Goal: Task Accomplishment & Management: Use online tool/utility

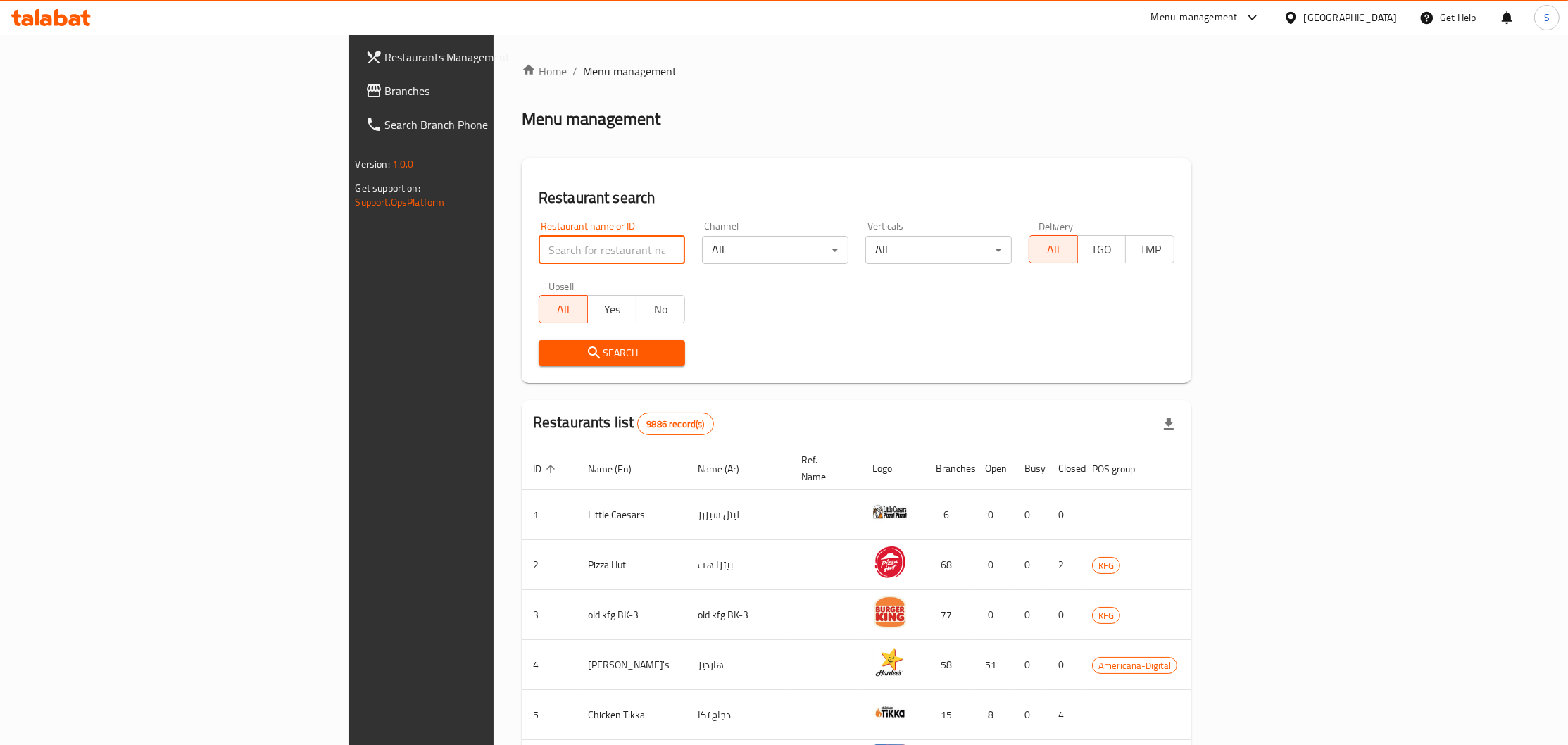
click at [539, 245] on input "search" at bounding box center [612, 250] width 146 height 28
type input "dukan h"
click button "Search" at bounding box center [612, 353] width 146 height 26
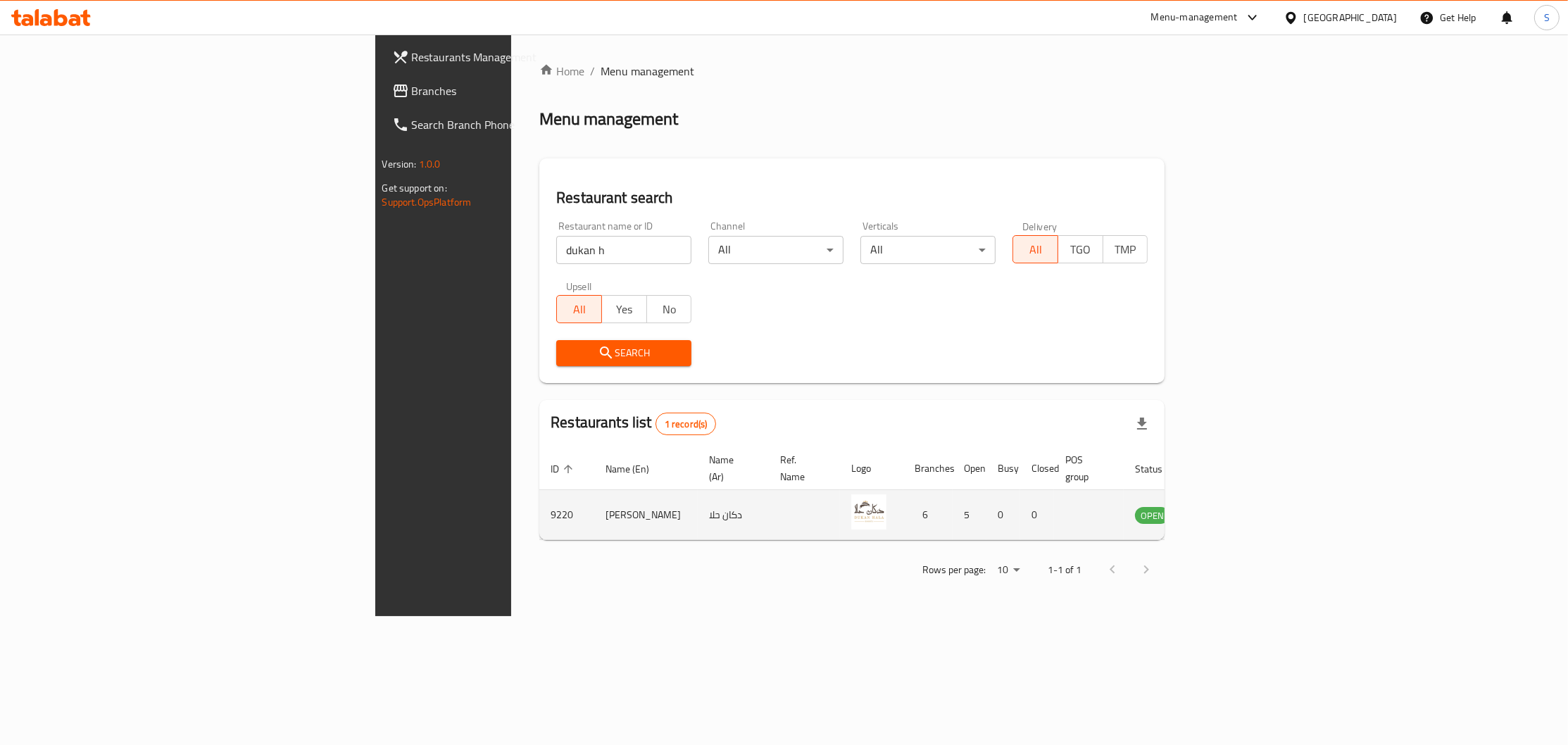
click at [1247, 490] on td "enhanced table" at bounding box center [1222, 515] width 48 height 50
click at [1226, 510] on icon "enhanced table" at bounding box center [1218, 516] width 15 height 12
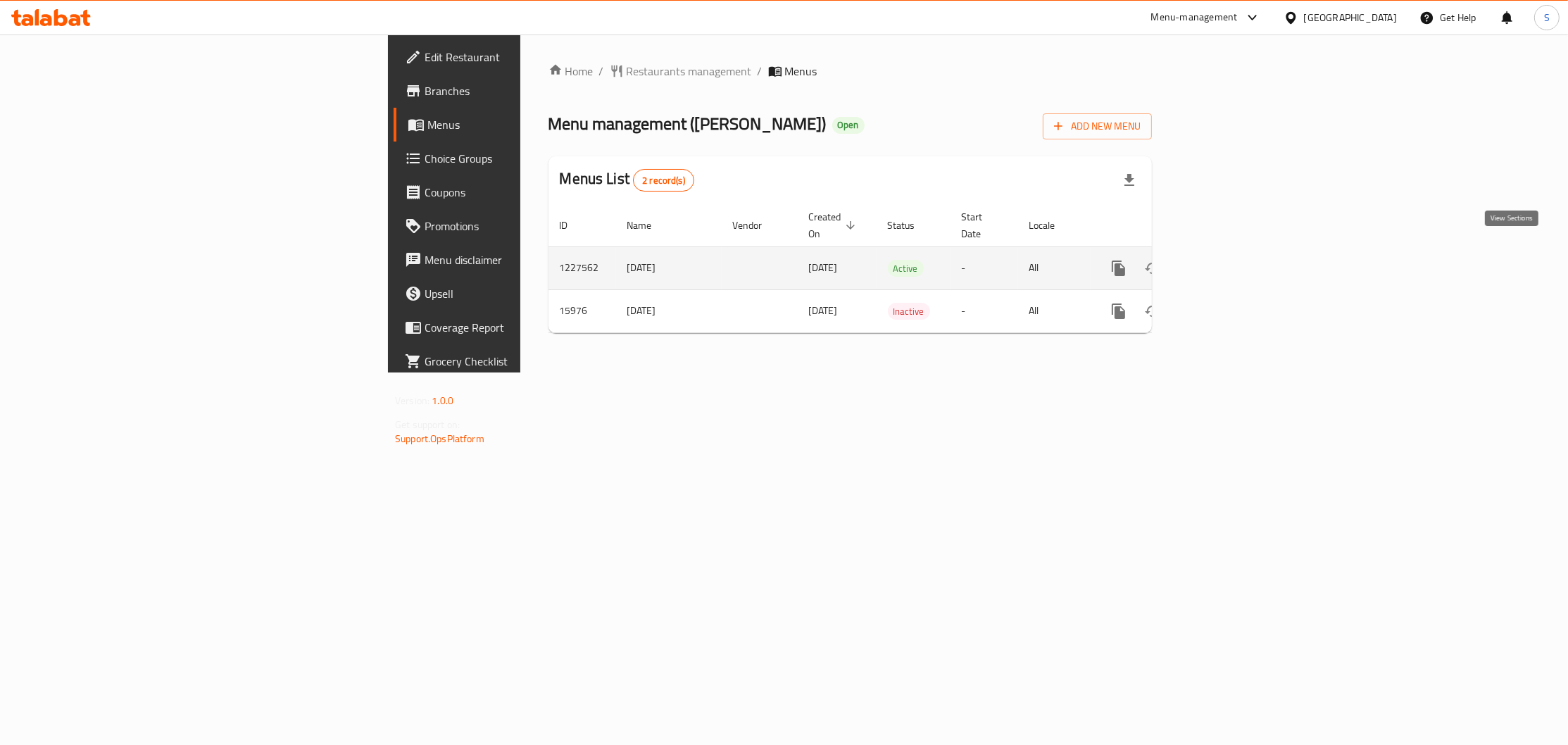
click at [1229, 260] on icon "enhanced table" at bounding box center [1220, 268] width 17 height 17
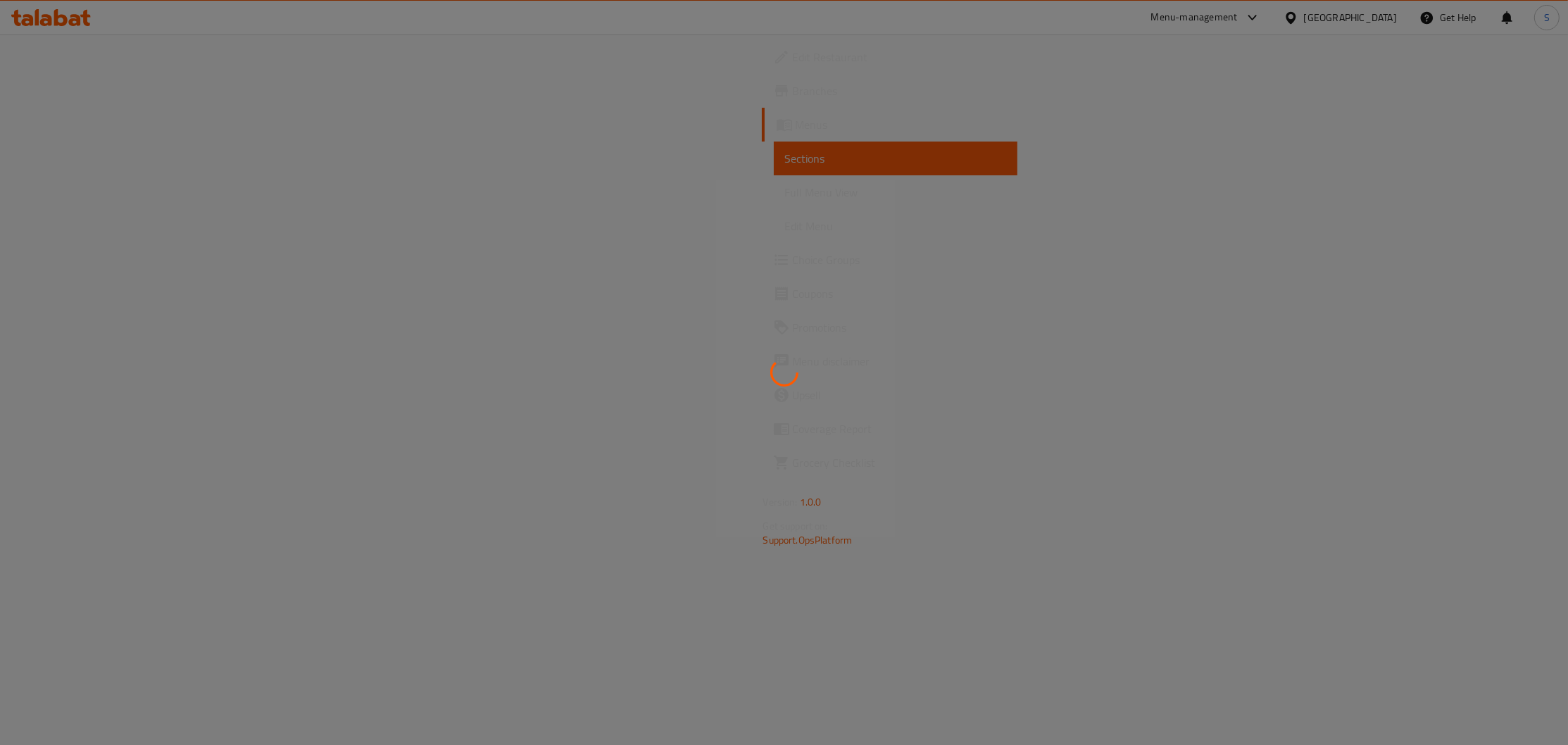
click at [920, 214] on div at bounding box center [784, 372] width 1568 height 745
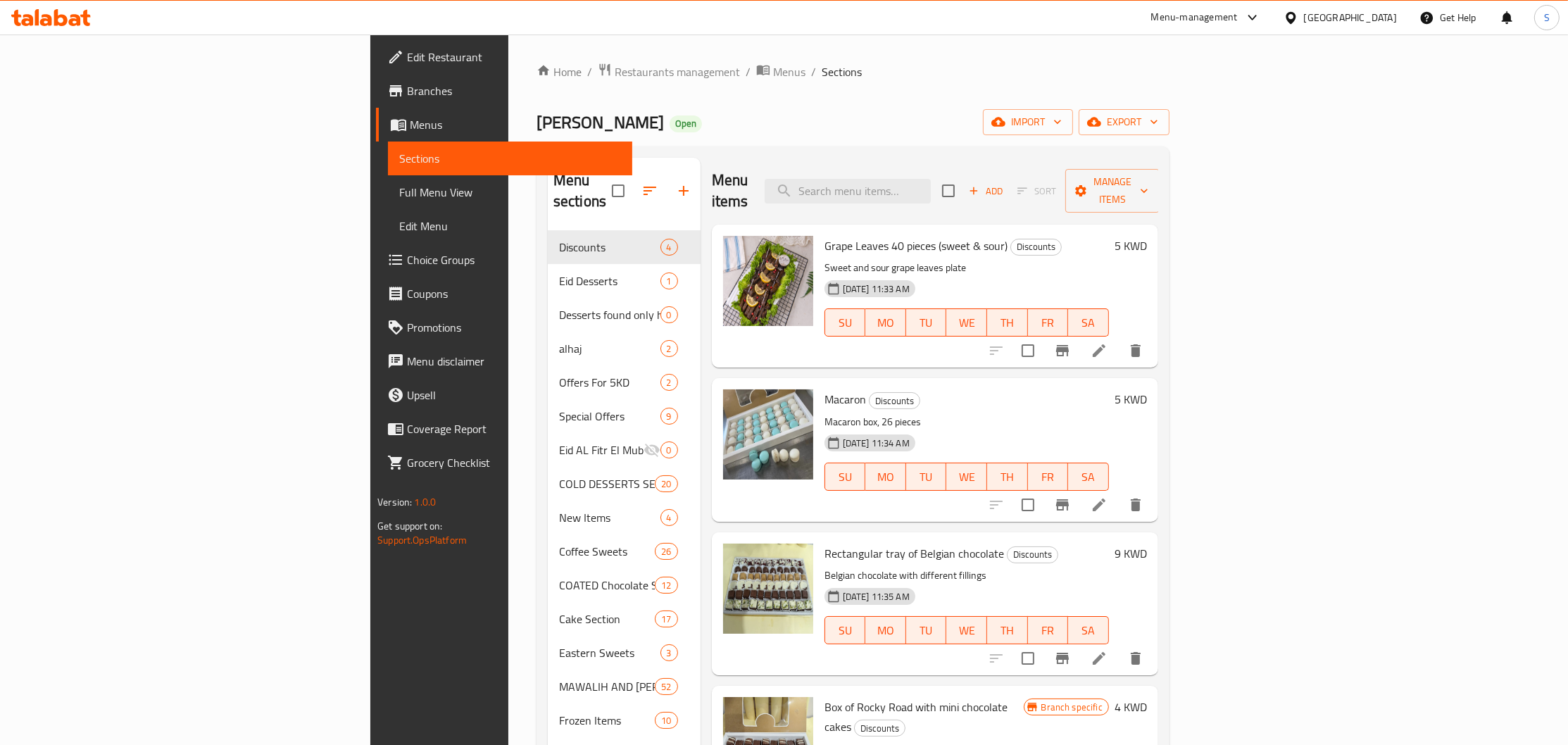
click at [954, 166] on div "Menu items Add Sort Manage items" at bounding box center [935, 191] width 446 height 67
click at [931, 183] on input "search" at bounding box center [848, 190] width 167 height 25
paste input "علبة ميني فطاير ورده"
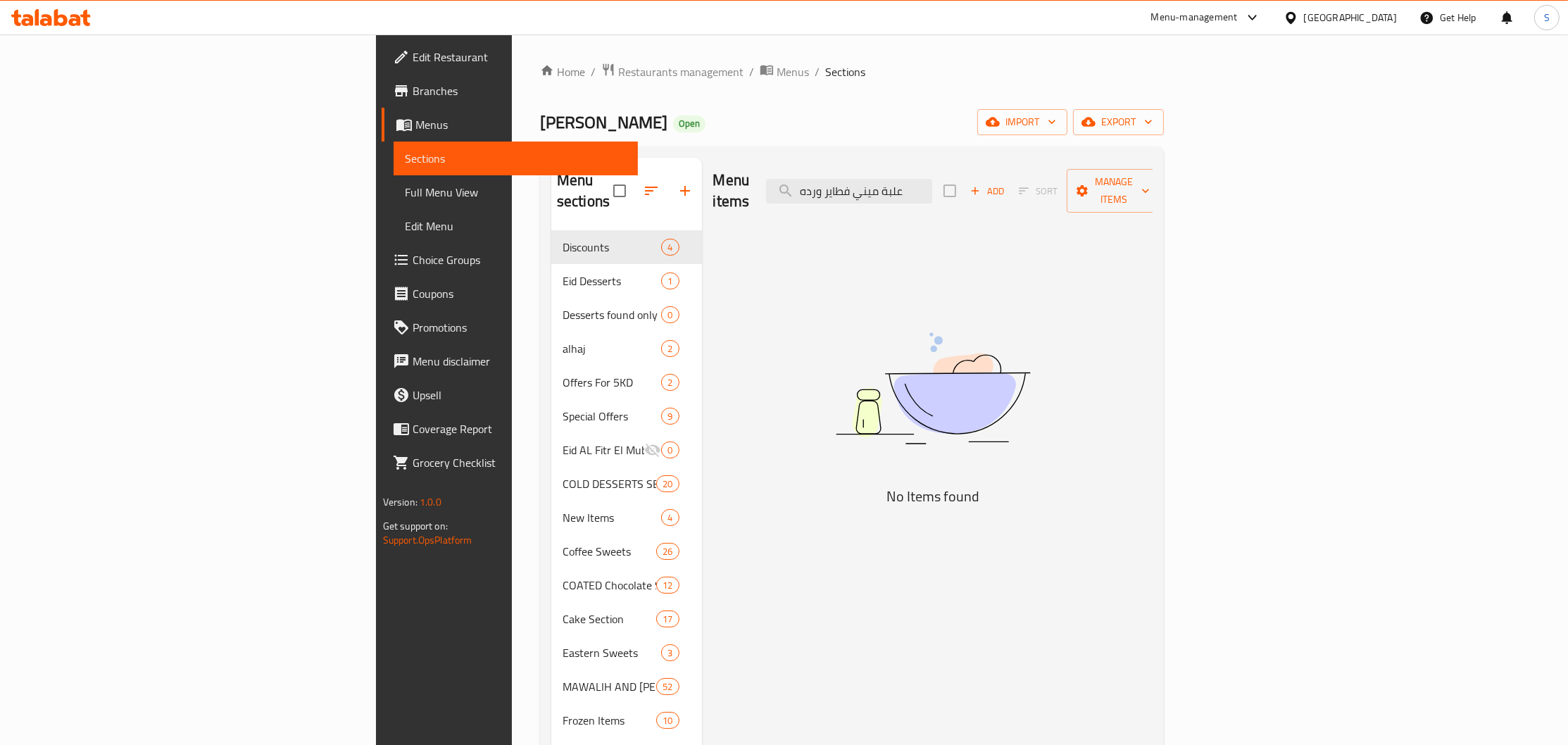
type input "علبة ميني فطاير ورده"
click at [405, 195] on span "Full Menu View" at bounding box center [515, 192] width 222 height 17
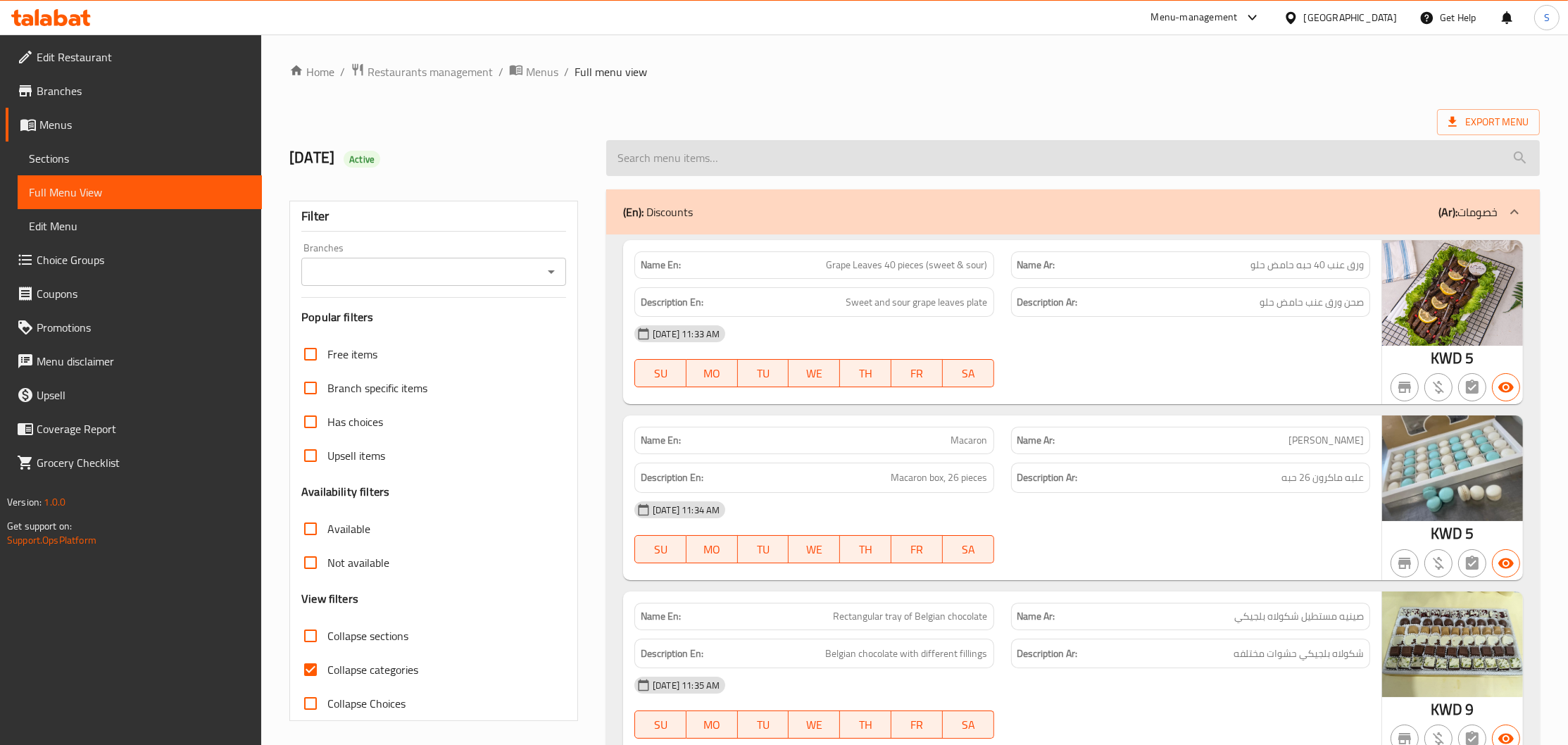
click at [1013, 146] on input "search" at bounding box center [1073, 158] width 934 height 36
paste input "علبة ميني فطاير ورده"
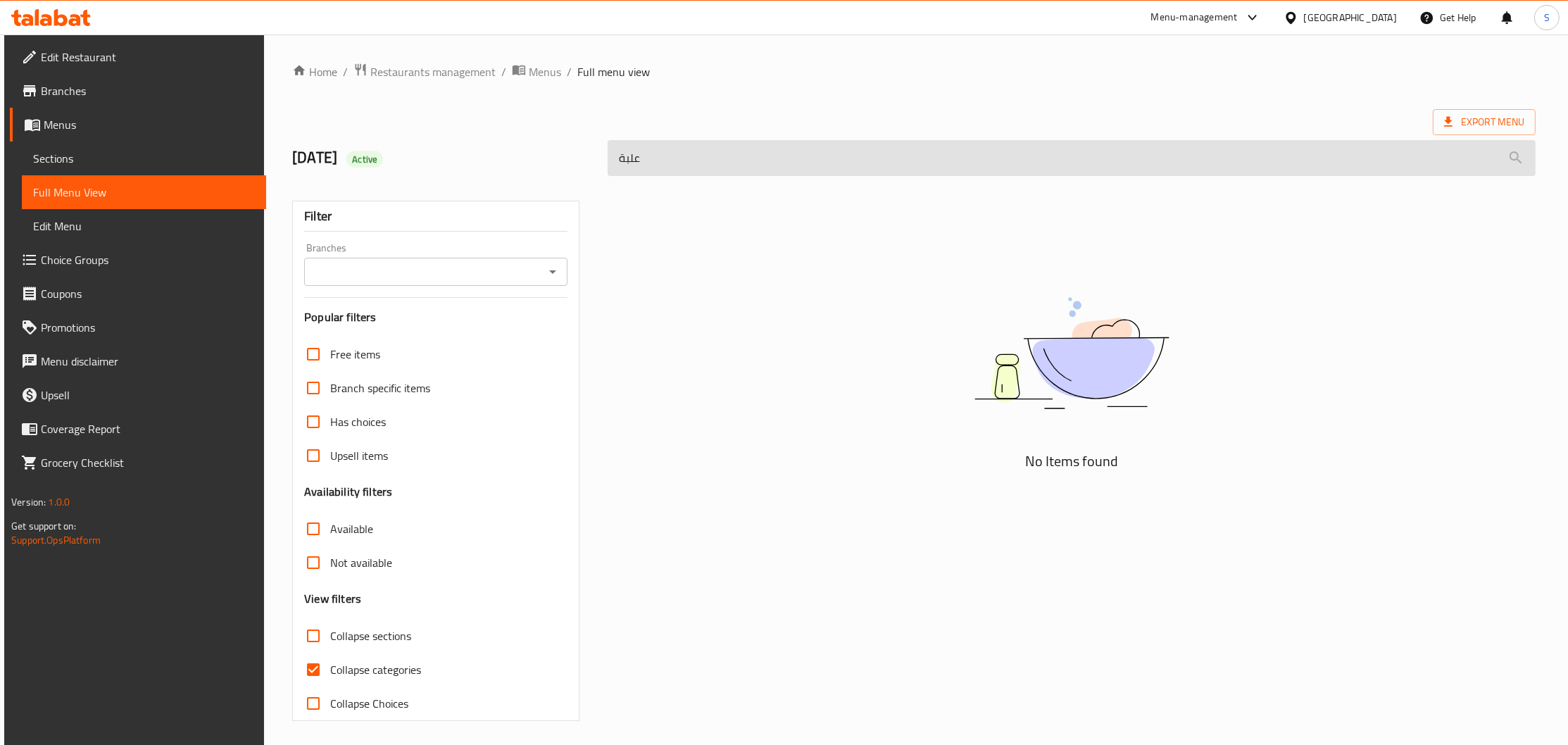
drag, startPoint x: 942, startPoint y: 158, endPoint x: 303, endPoint y: 173, distance: 639.2
click at [608, 173] on input "علبة" at bounding box center [1072, 158] width 928 height 36
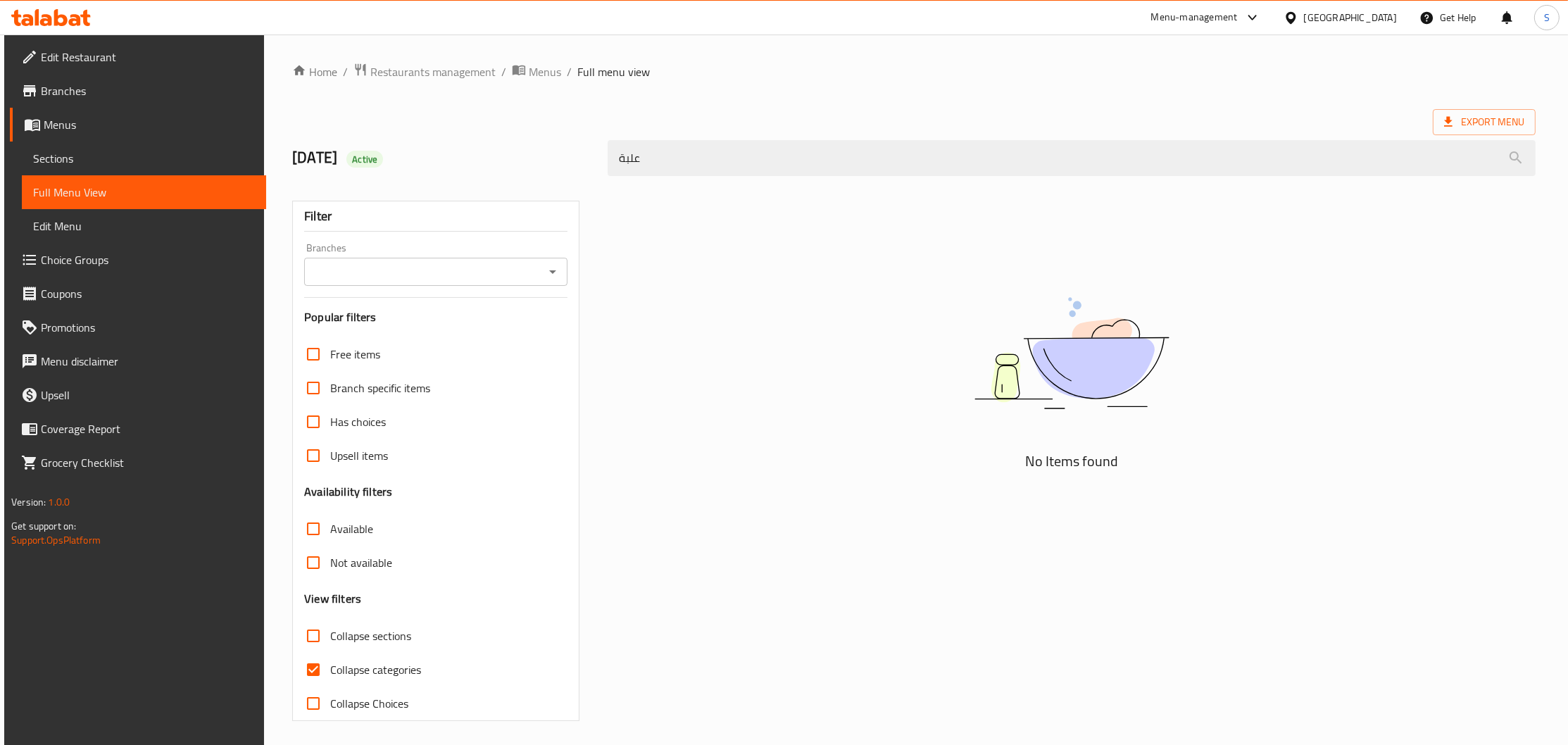
click at [694, 139] on div "علبة" at bounding box center [1072, 158] width 945 height 53
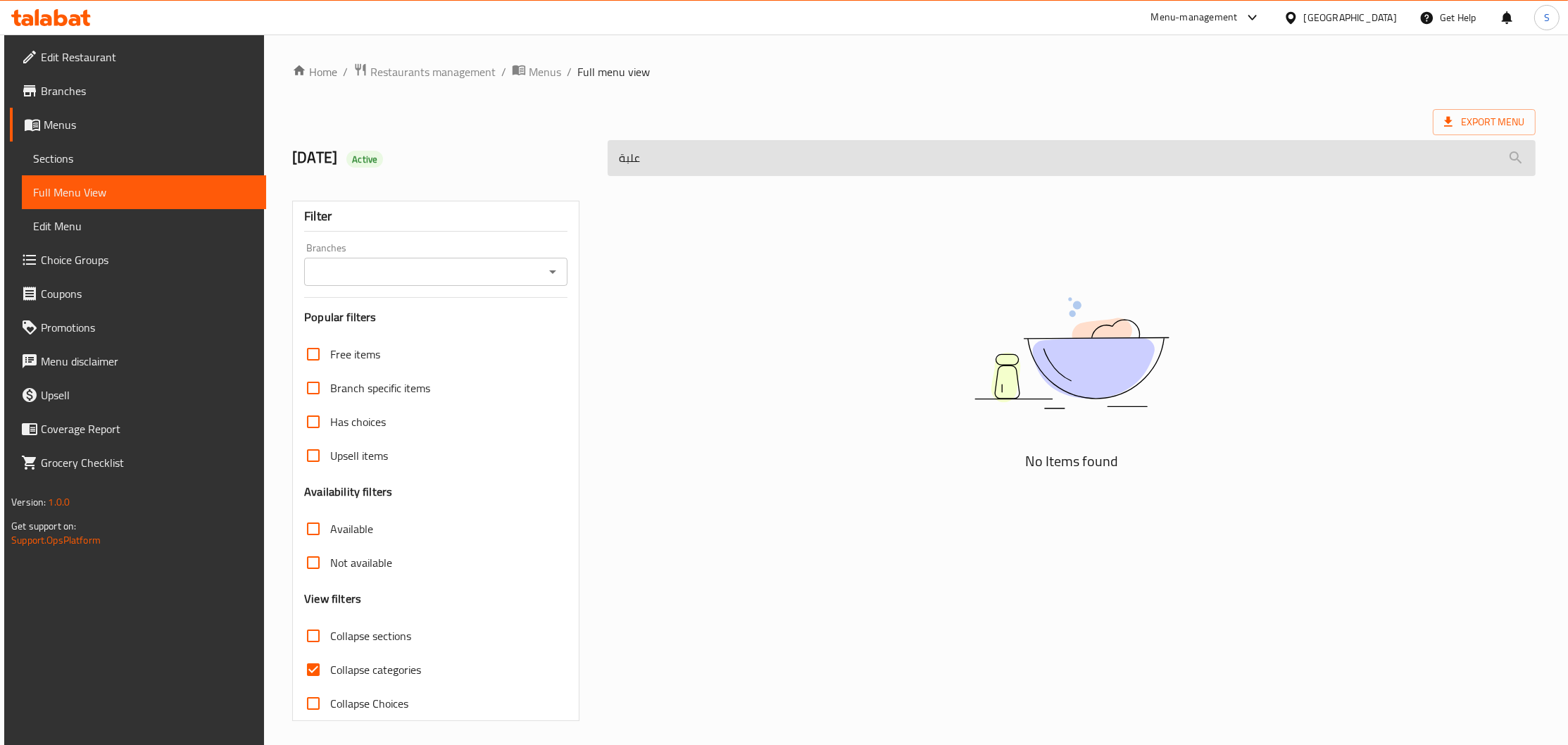
click at [683, 151] on input "علبة" at bounding box center [1072, 158] width 928 height 36
paste input "ميني فطاير ورده"
click at [683, 151] on input "علبة" at bounding box center [1072, 158] width 928 height 36
click at [620, 162] on input "علبة ميني فطاير ورده" at bounding box center [1072, 158] width 928 height 36
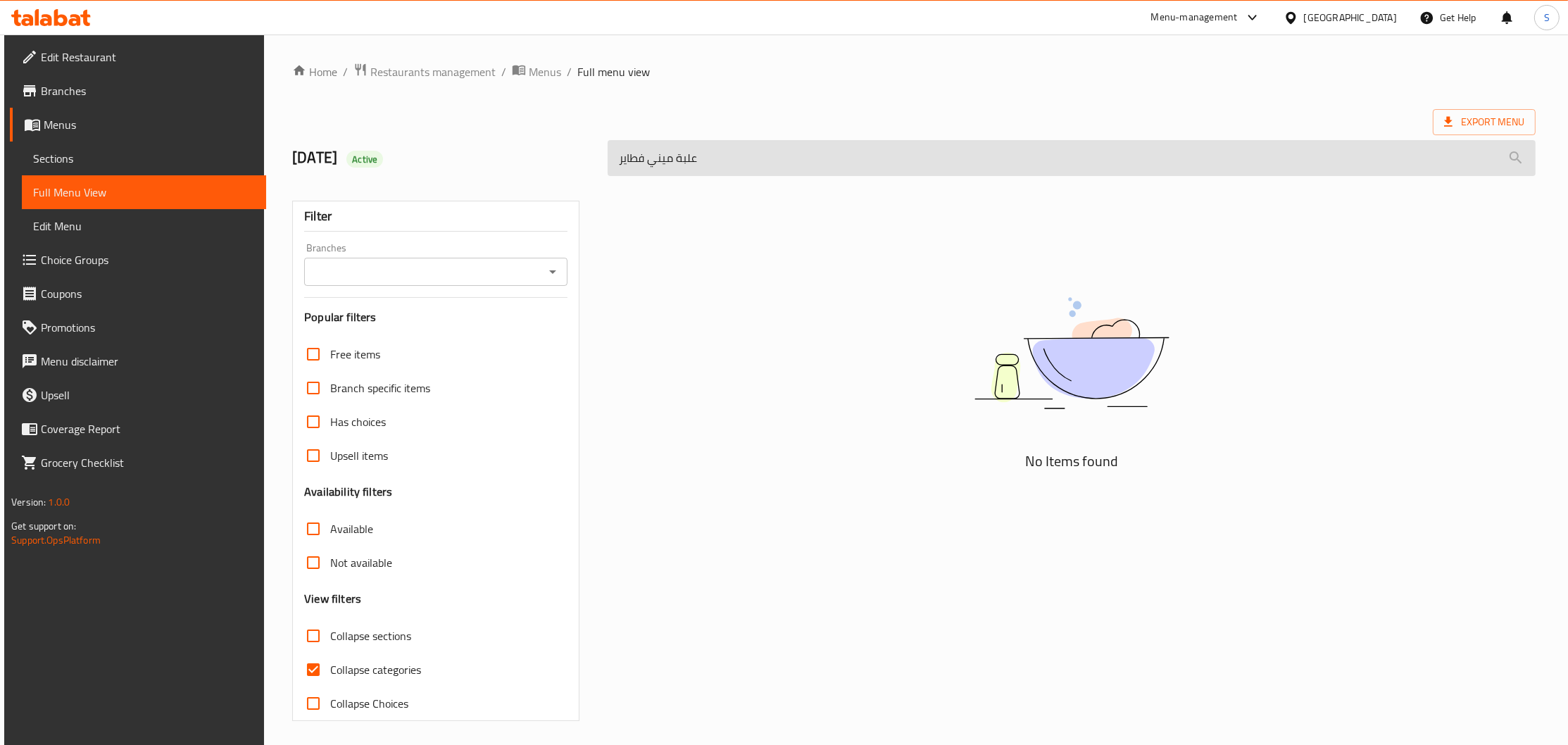
click at [672, 159] on input "علبة ميني فطاير" at bounding box center [1072, 158] width 928 height 36
click at [676, 161] on input "علبة ميني فطاير" at bounding box center [1072, 158] width 928 height 36
click at [619, 157] on input "[PERSON_NAME]" at bounding box center [1072, 158] width 928 height 36
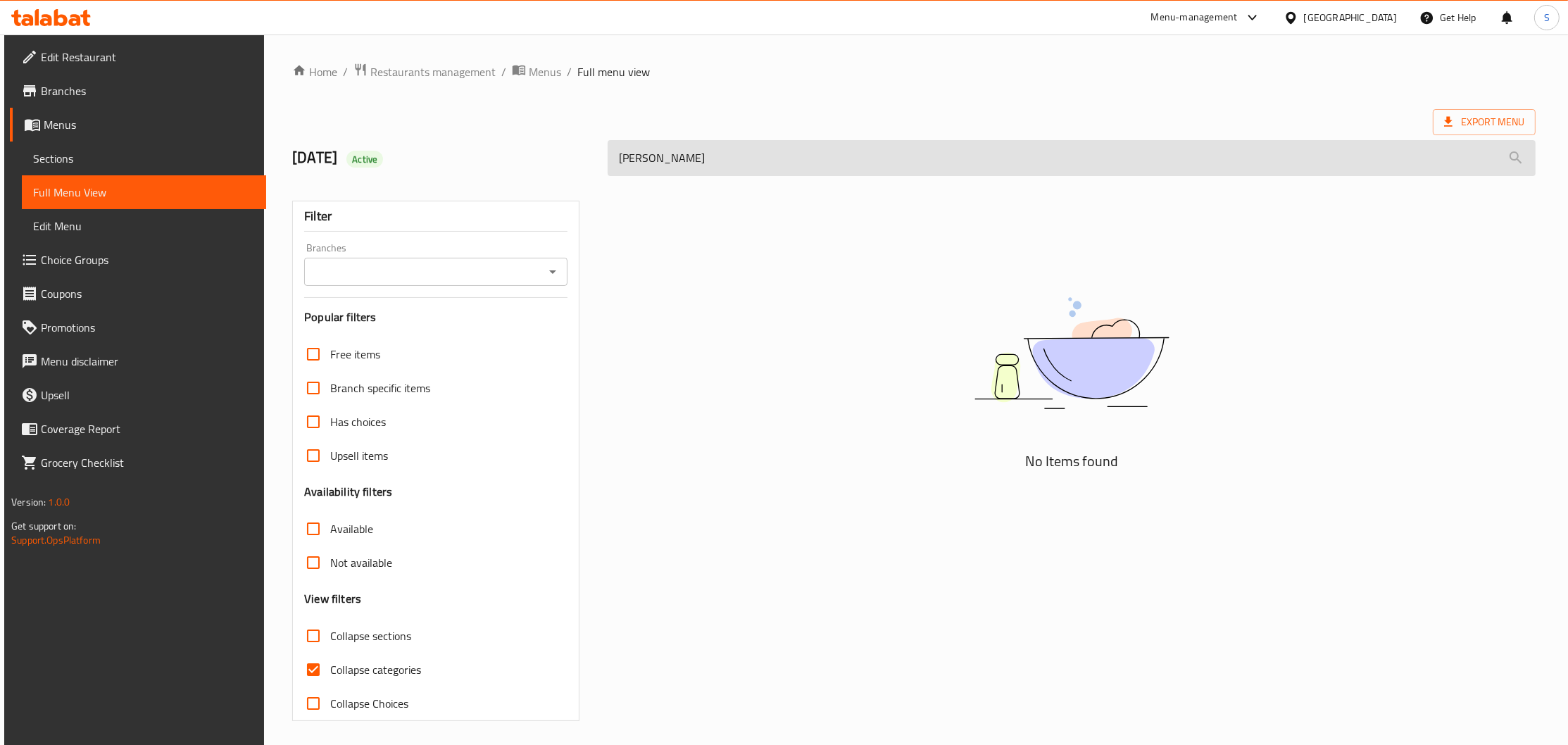
click at [619, 157] on input "[PERSON_NAME]" at bounding box center [1072, 158] width 928 height 36
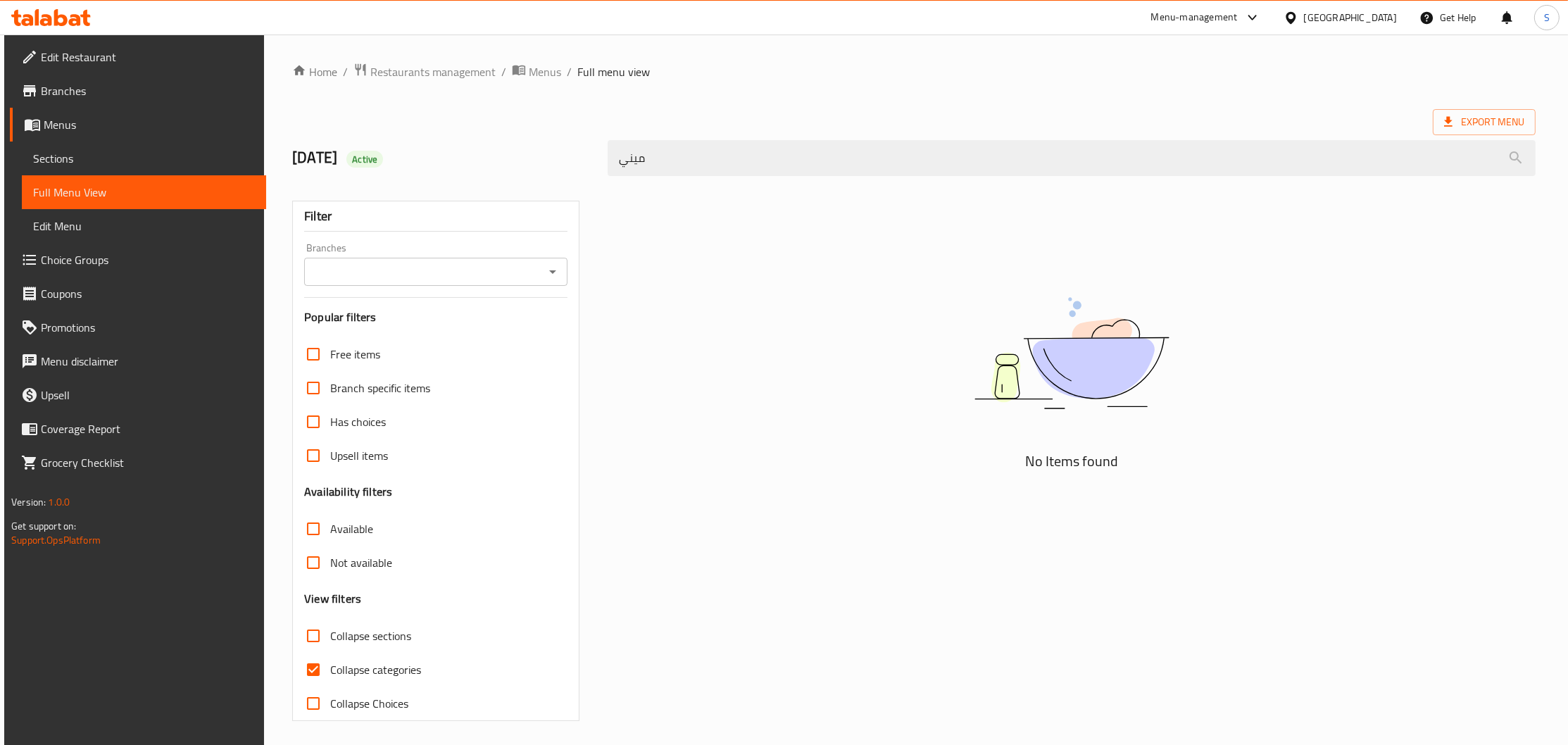
drag, startPoint x: 699, startPoint y: 161, endPoint x: 517, endPoint y: 169, distance: 182.2
click at [608, 169] on input "ميني" at bounding box center [1072, 158] width 928 height 36
type input "م"
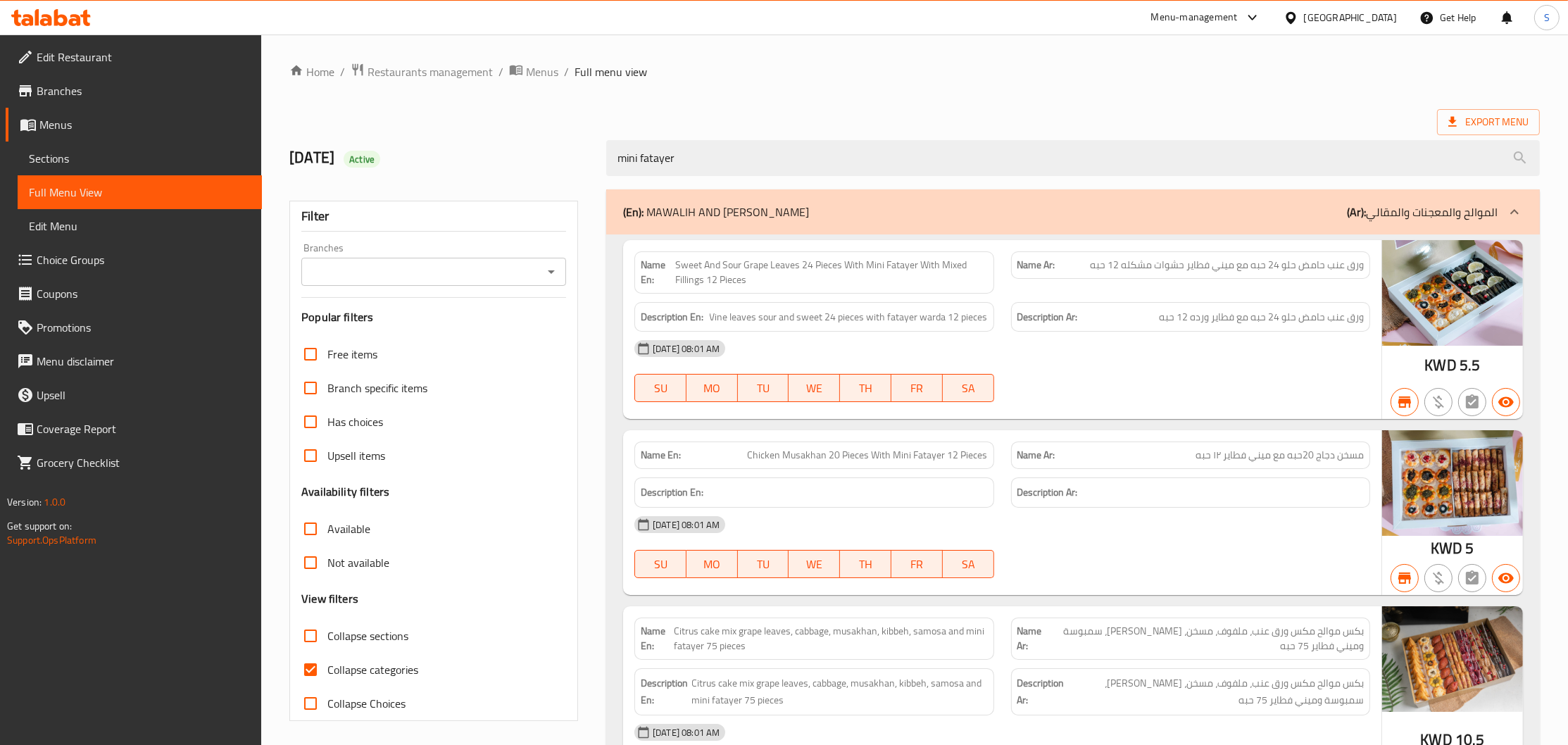
type input "mini fatayer"
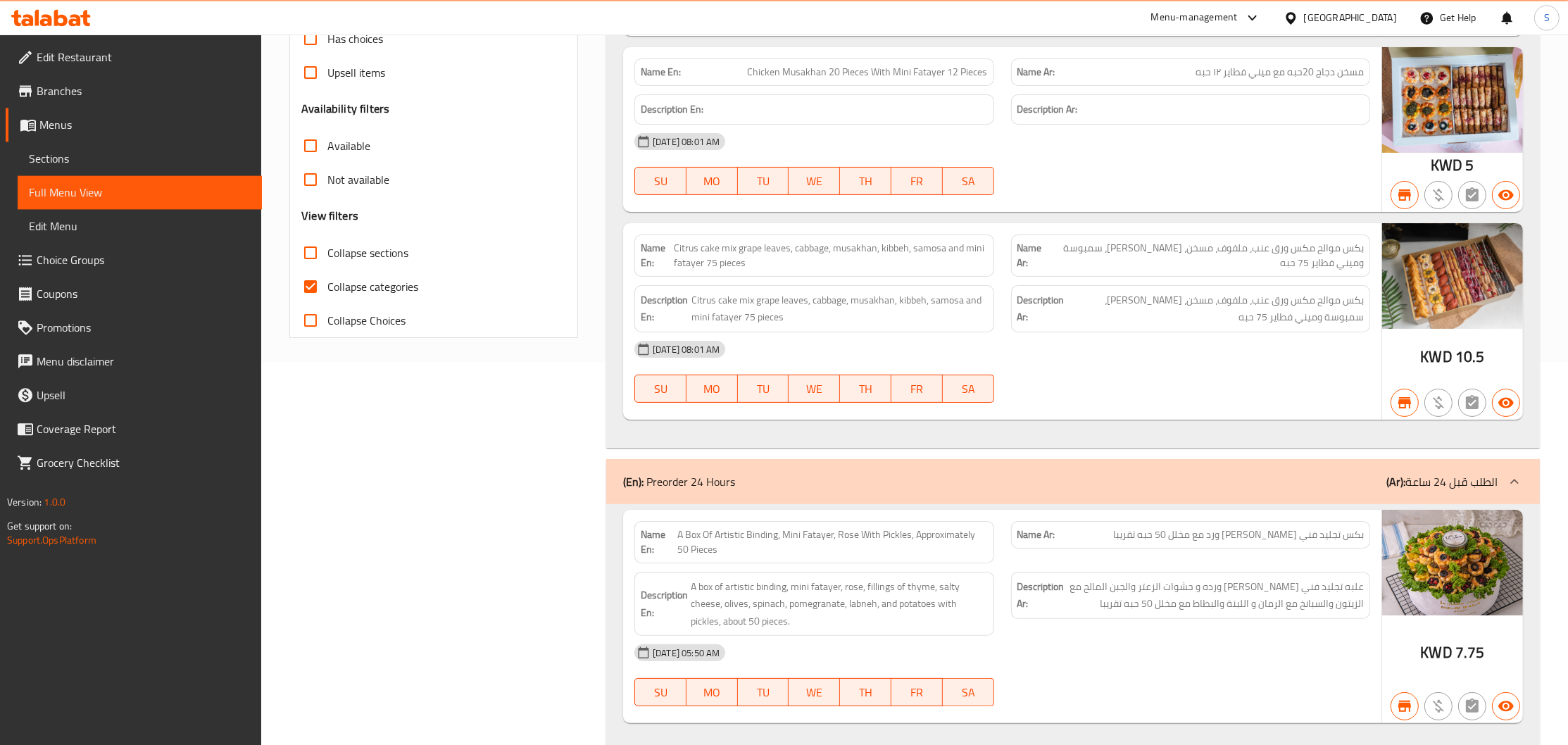
scroll to position [420, 0]
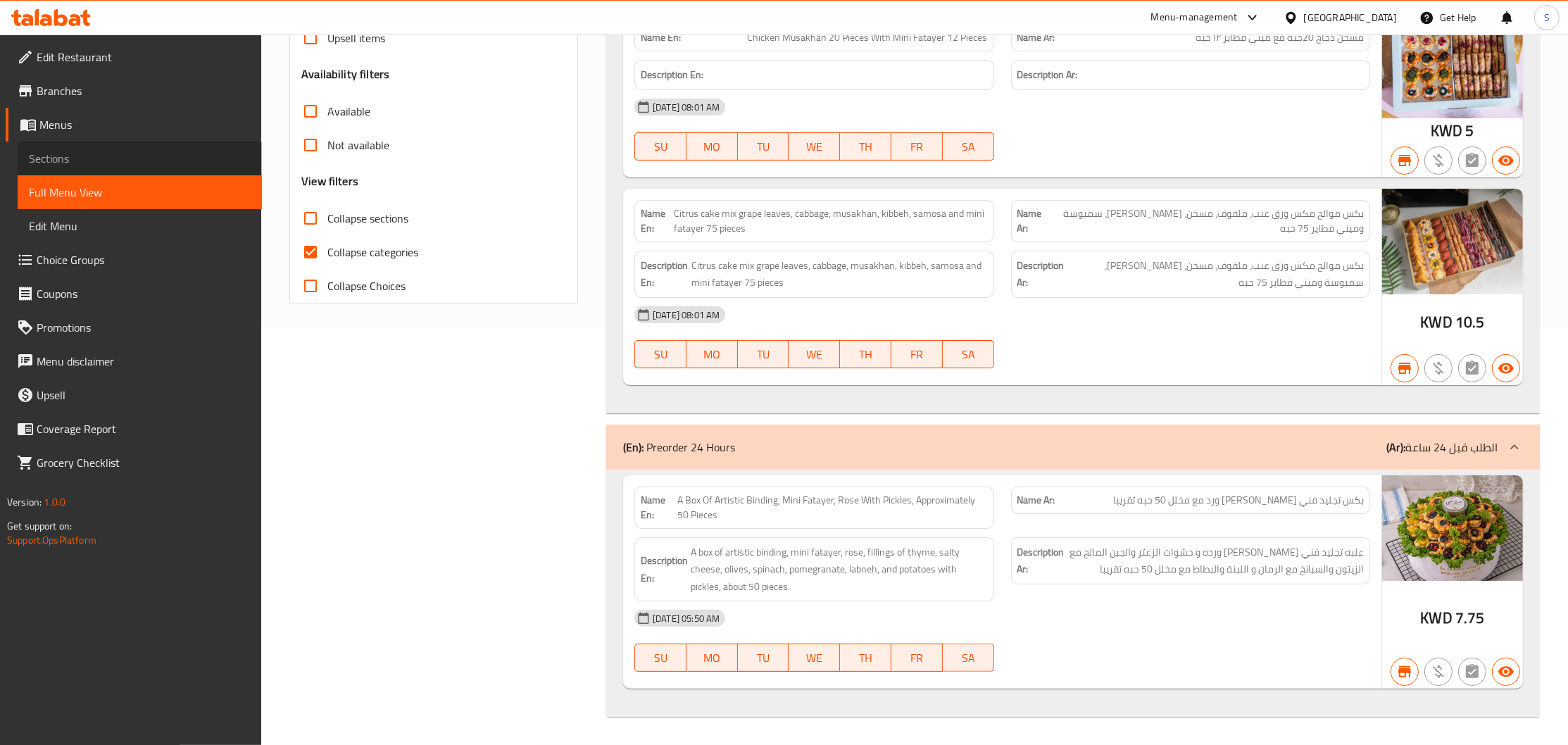
click at [99, 157] on span "Sections" at bounding box center [139, 159] width 222 height 17
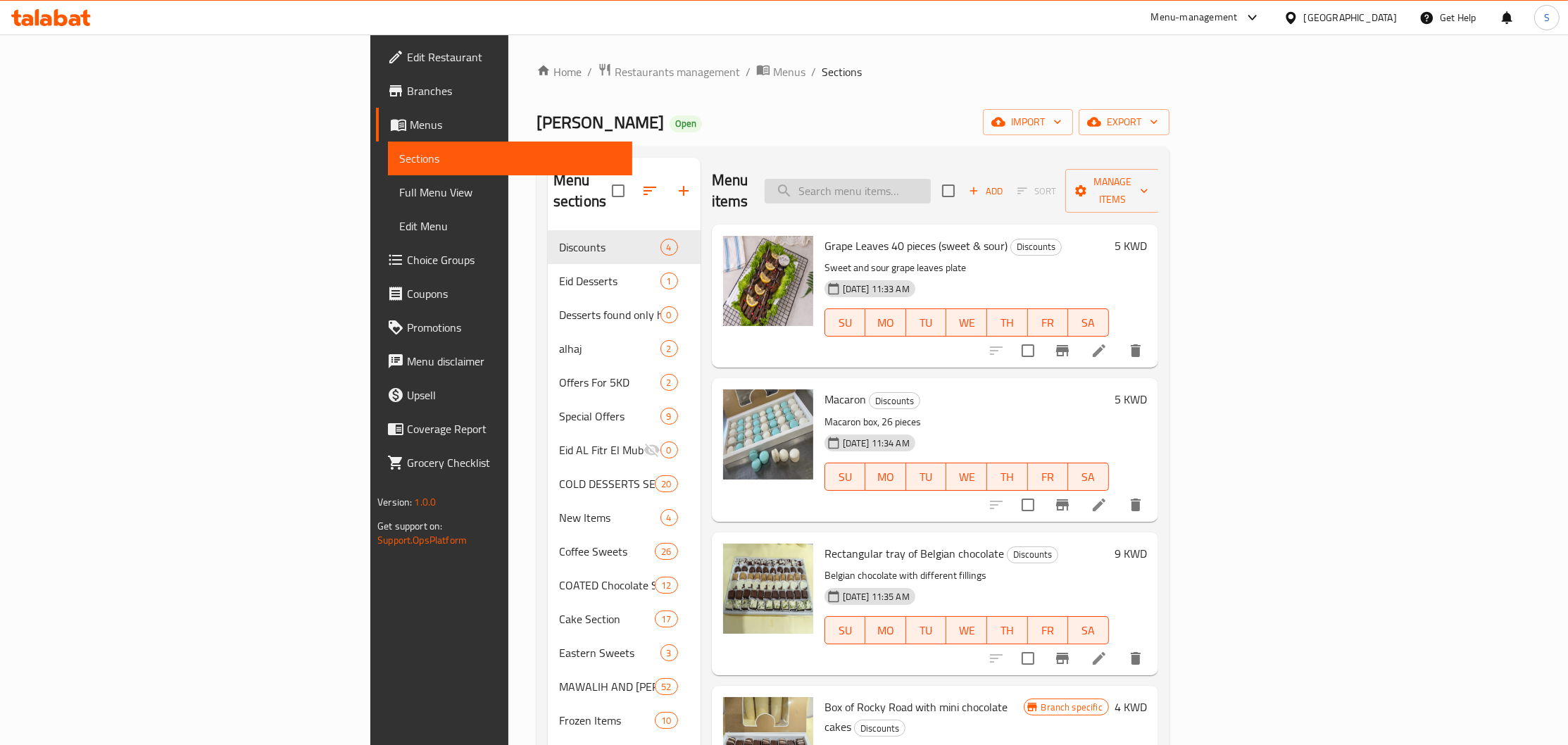
click at [931, 187] on input "search" at bounding box center [848, 190] width 167 height 25
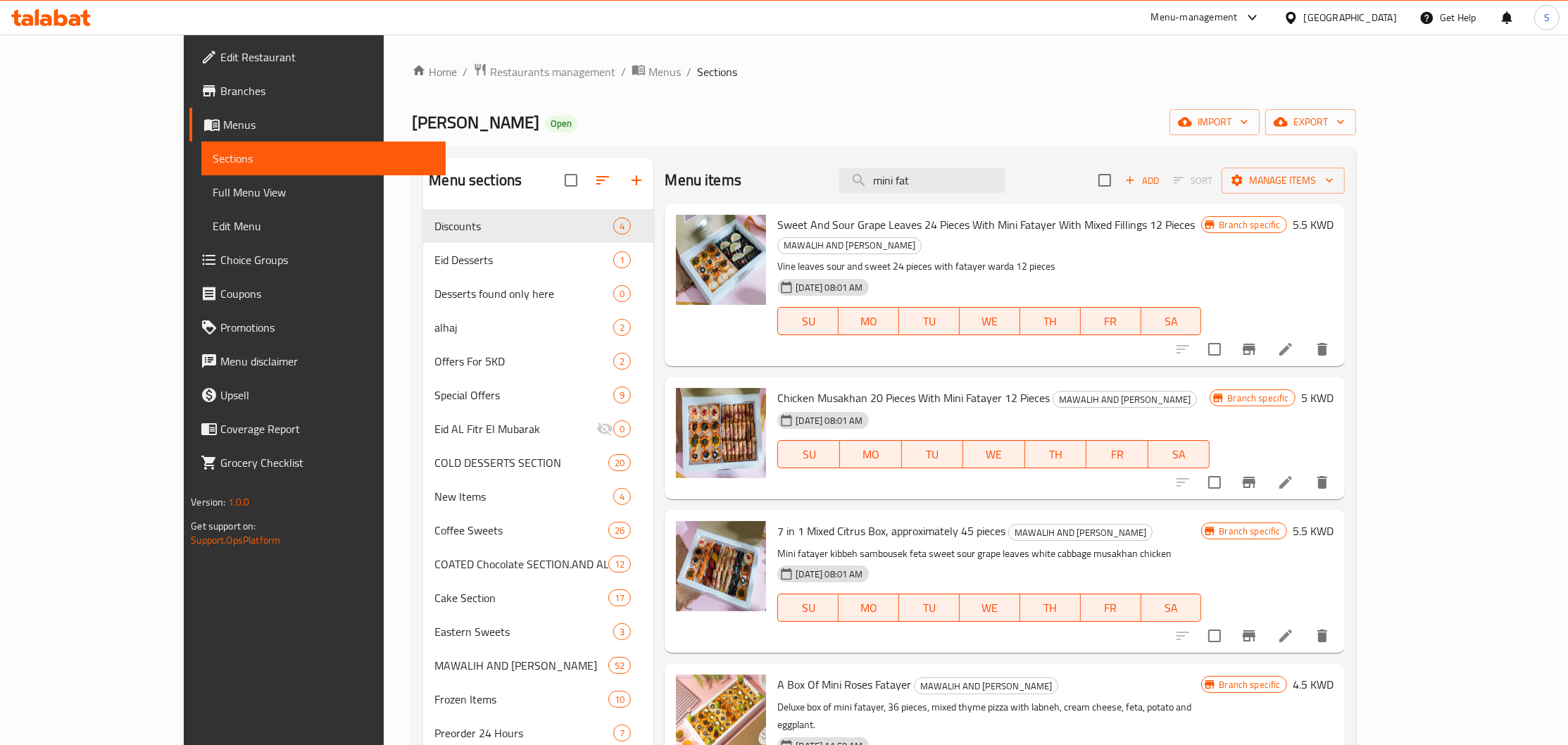
scroll to position [192, 0]
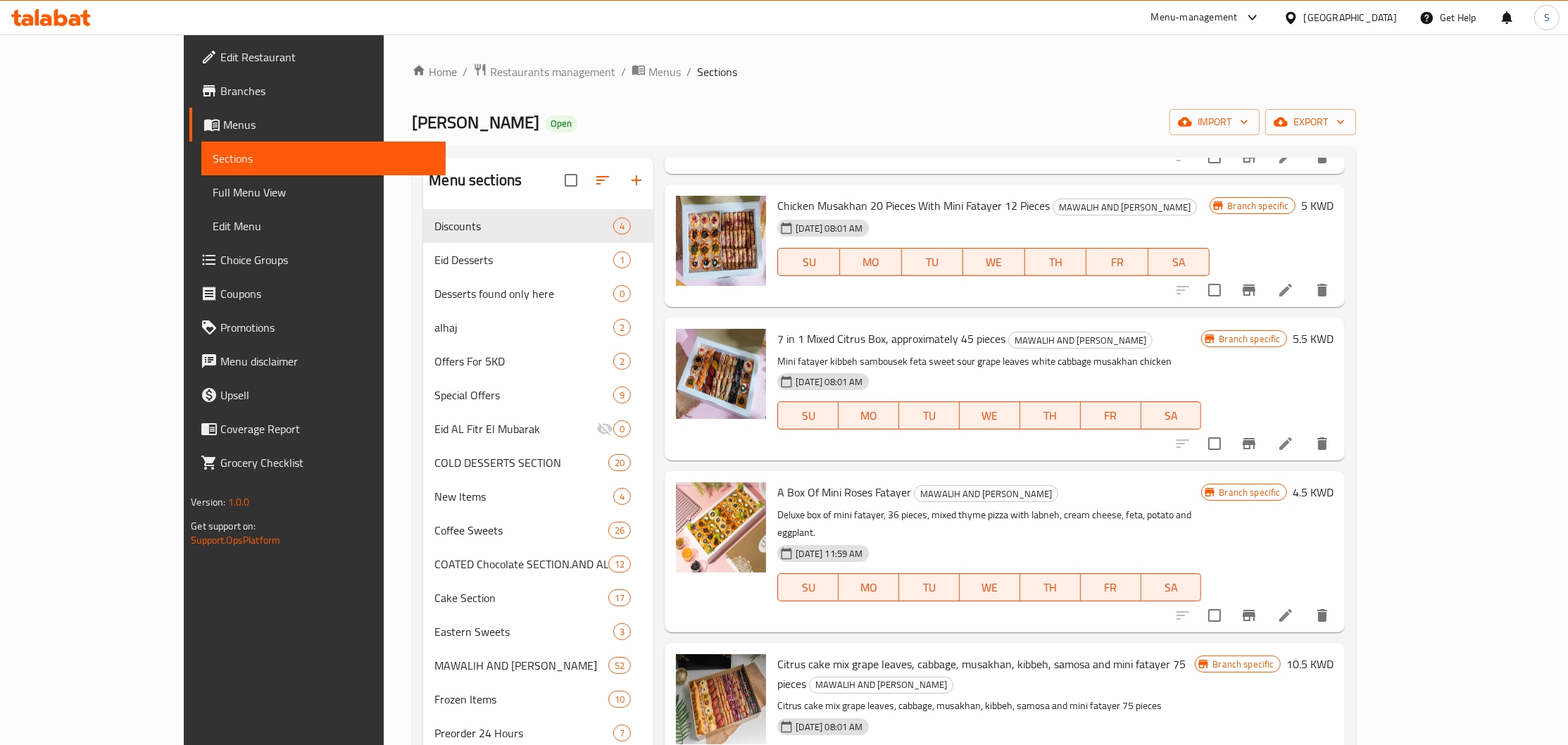
type input "mini fat"
click at [1256, 610] on icon "Branch-specific-item" at bounding box center [1249, 615] width 13 height 11
drag, startPoint x: 730, startPoint y: 467, endPoint x: 863, endPoint y: 475, distance: 133.2
click at [863, 477] on div "A Box Of Mini Roses Fatayer MAWALIH AND MUEAJANAT Deluxe box of mini fatayer, 3…" at bounding box center [989, 551] width 435 height 150
copy span "A Box Of Mini Roses Fatayer"
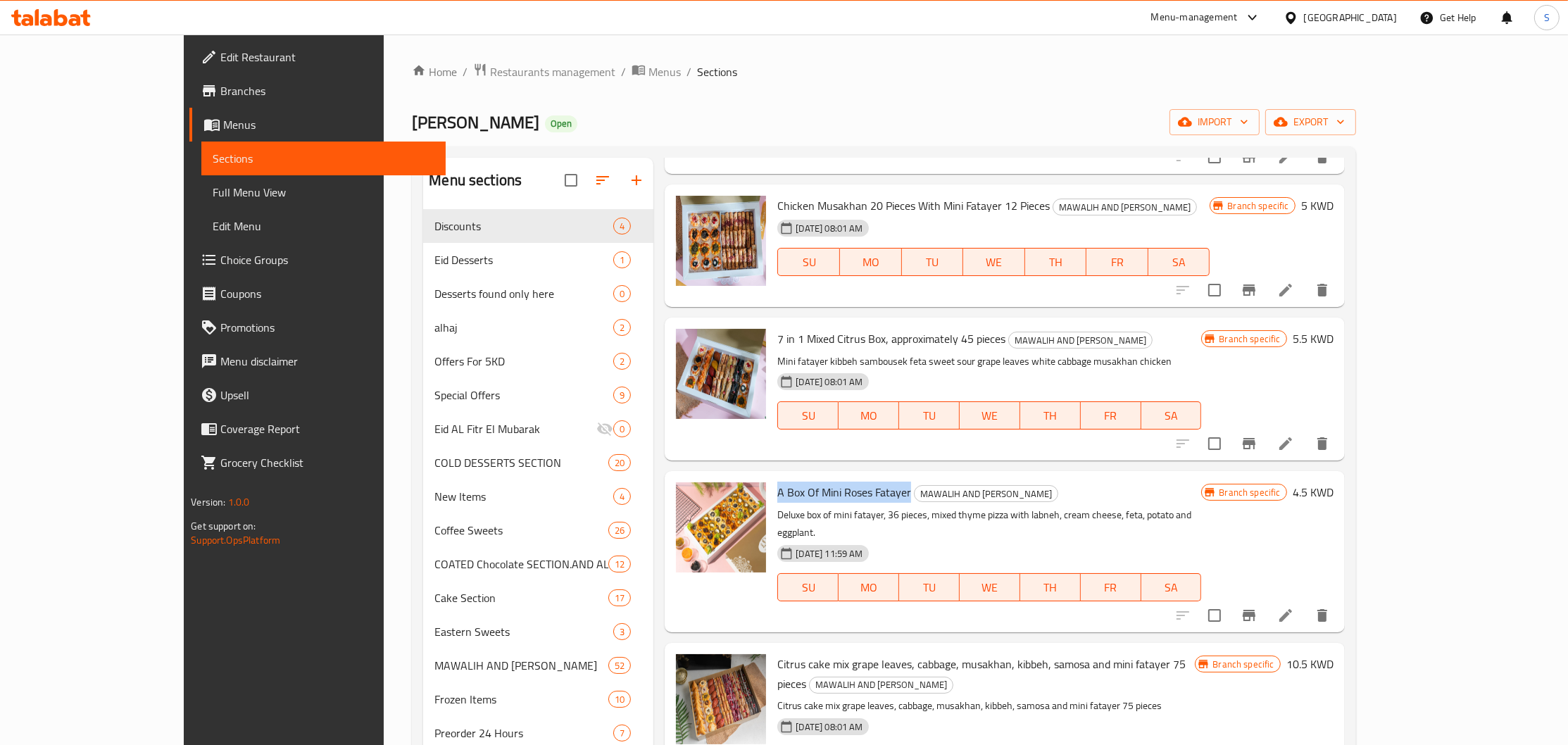
scroll to position [0, 0]
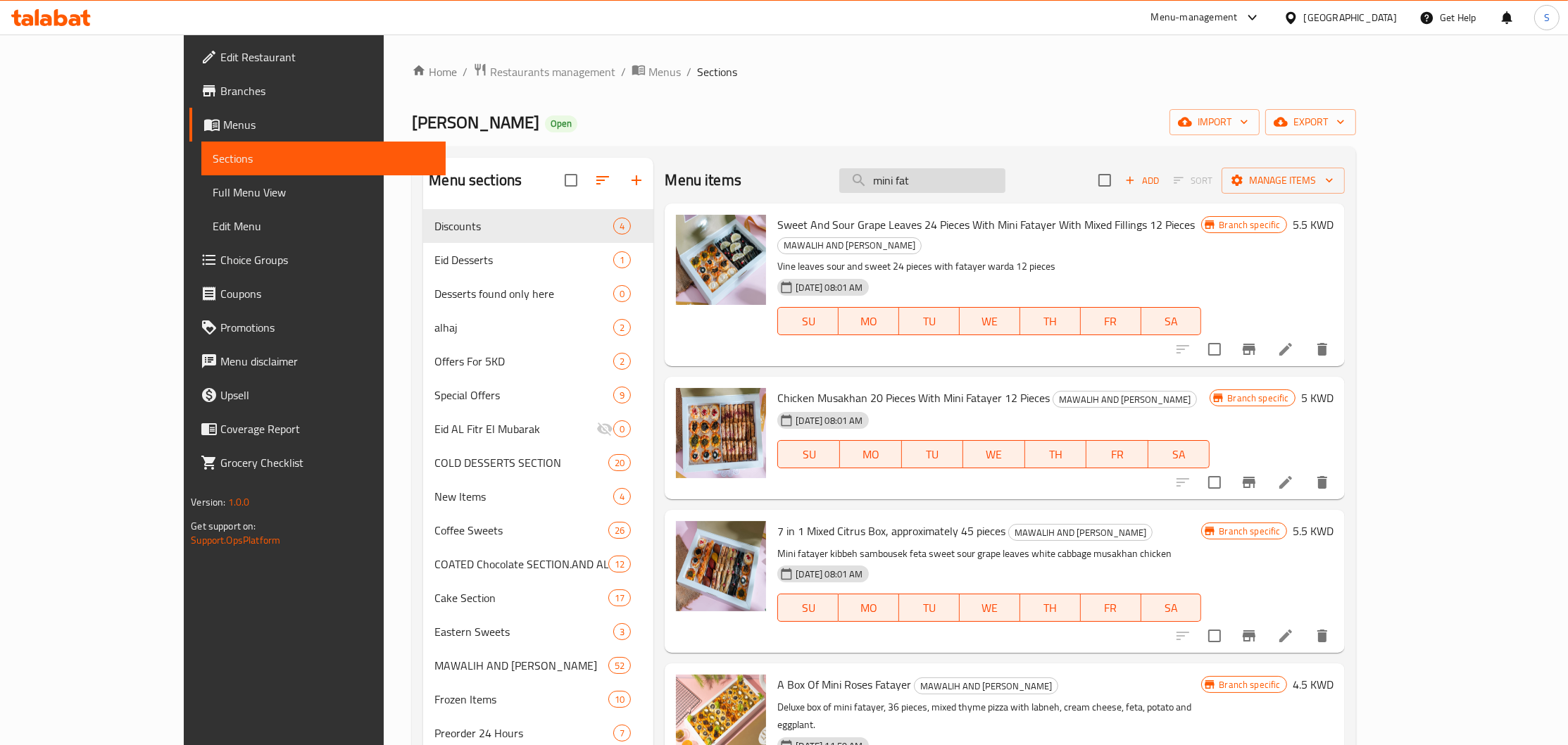
click at [1001, 182] on input "mini fat" at bounding box center [923, 180] width 167 height 25
paste input "ماكرون"
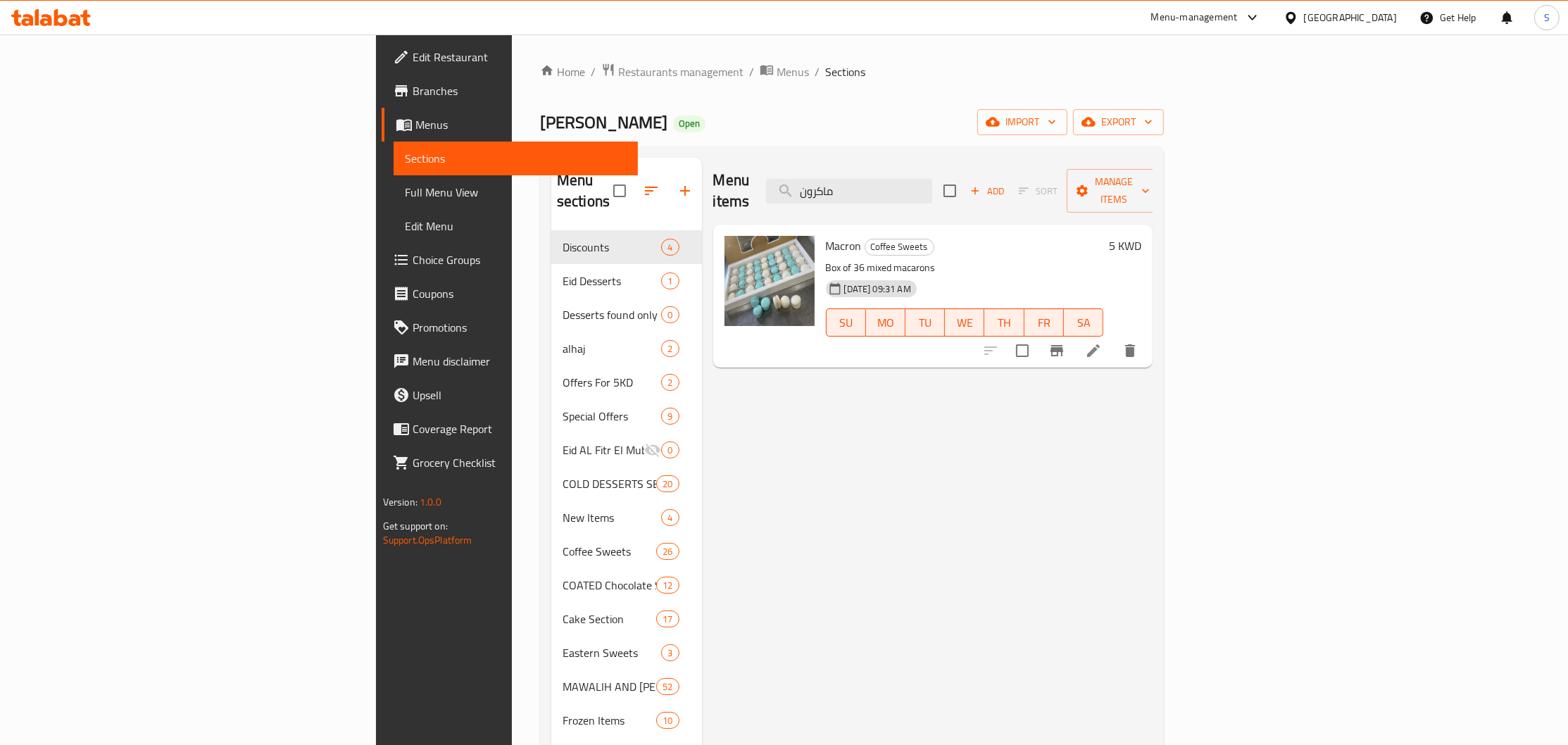
click at [826, 235] on span "Macron" at bounding box center [844, 246] width 36 height 21
copy h6 "Macron"
click at [1000, 166] on div "Menu items ماكرون Add Sort Manage items" at bounding box center [933, 191] width 440 height 67
click at [932, 178] on input "ماكرون" at bounding box center [850, 190] width 167 height 25
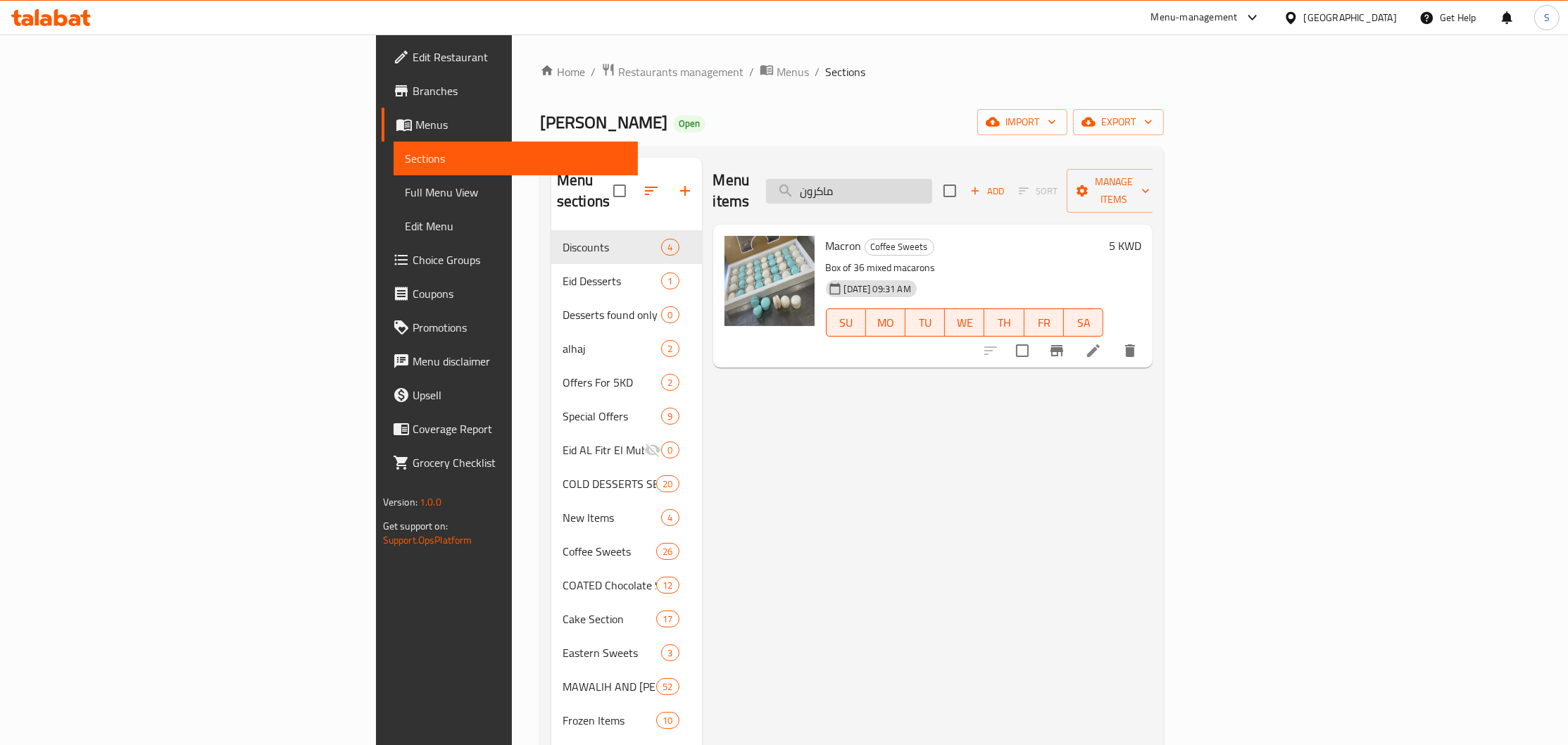
paste input "خن دجاج 36 حبه"
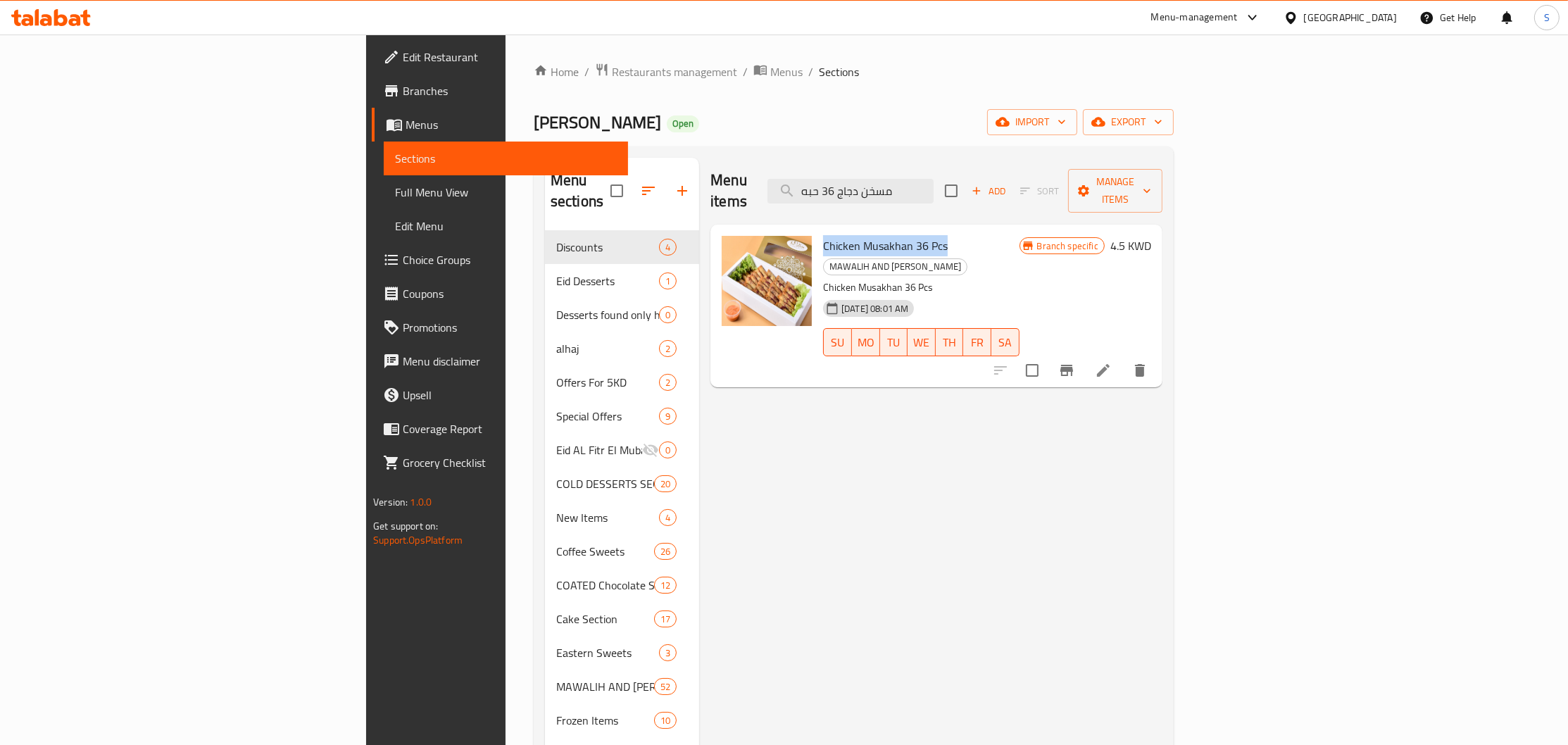
drag, startPoint x: 733, startPoint y: 223, endPoint x: 854, endPoint y: 220, distance: 121.0
click at [854, 235] on span "Chicken Musakhan 36 Pcs" at bounding box center [886, 246] width 125 height 21
copy span "Chicken Musakhan 36 Pcs"
click at [934, 180] on input "مسخن دجاج 36 حبه" at bounding box center [851, 190] width 167 height 25
paste input "علبة 36 حبه بيتي فور بالكراميل"
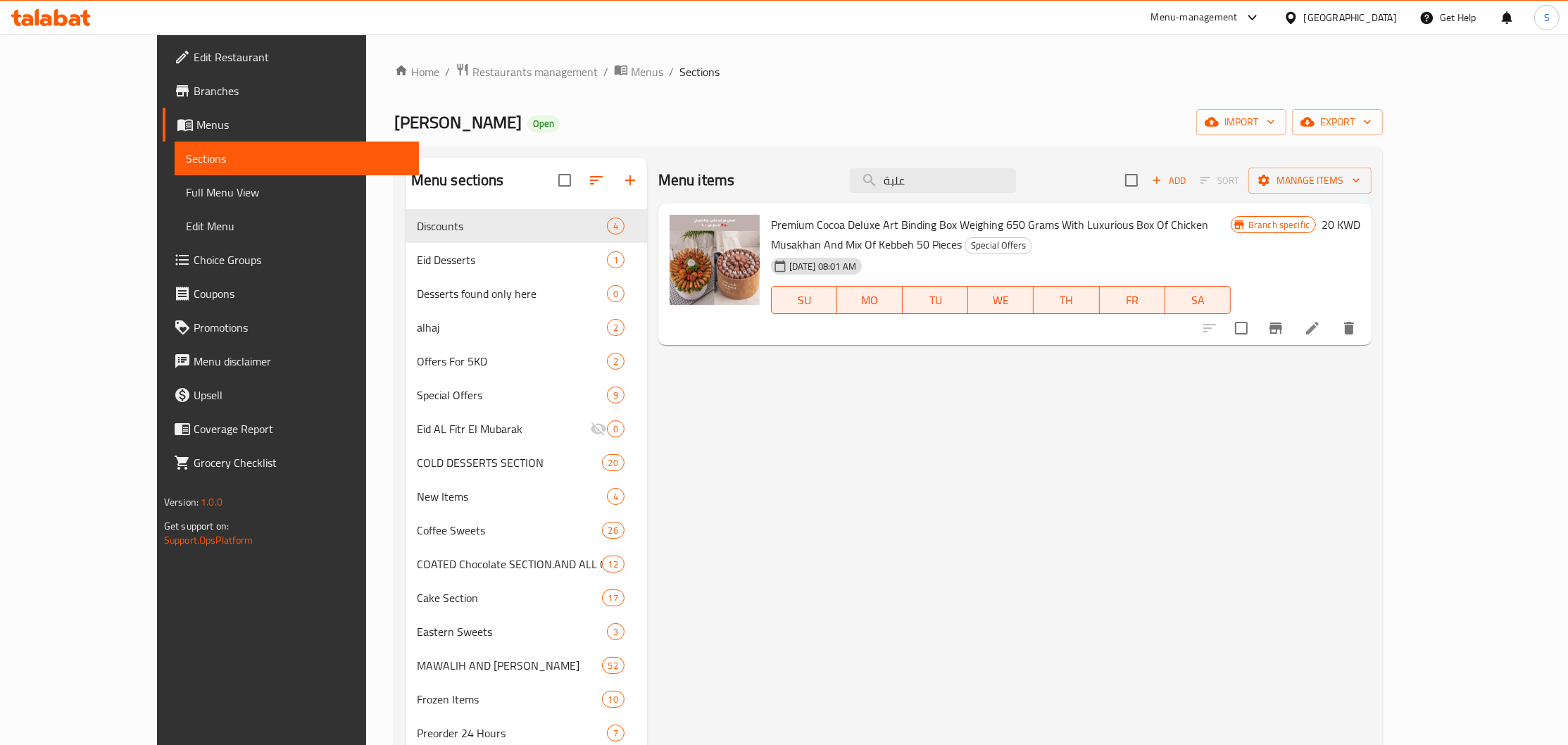
drag, startPoint x: 897, startPoint y: 187, endPoint x: 897, endPoint y: 225, distance: 38.0
click at [850, 193] on input "علبة" at bounding box center [933, 180] width 167 height 25
paste input "علبة 36 حبه بيتي فور بالكراميل"
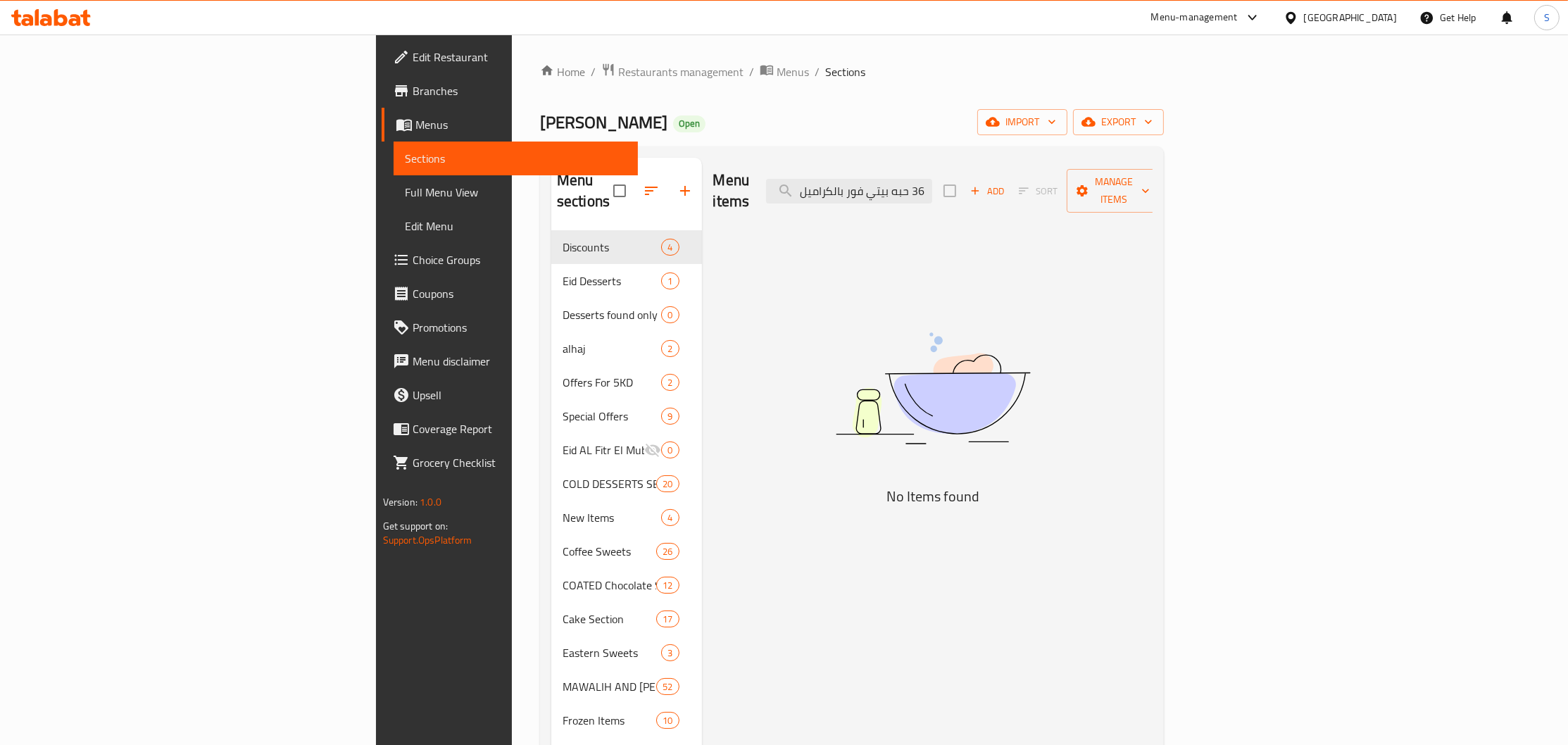
paste input "search"
click at [932, 184] on input "علبة 36 حبه بيتي فور بالكراميل" at bounding box center [850, 190] width 167 height 25
drag, startPoint x: 1020, startPoint y: 184, endPoint x: 1112, endPoint y: 183, distance: 92.0
click at [932, 183] on input "علبة 36 حبه بيتي فور بالكراميل" at bounding box center [850, 190] width 167 height 25
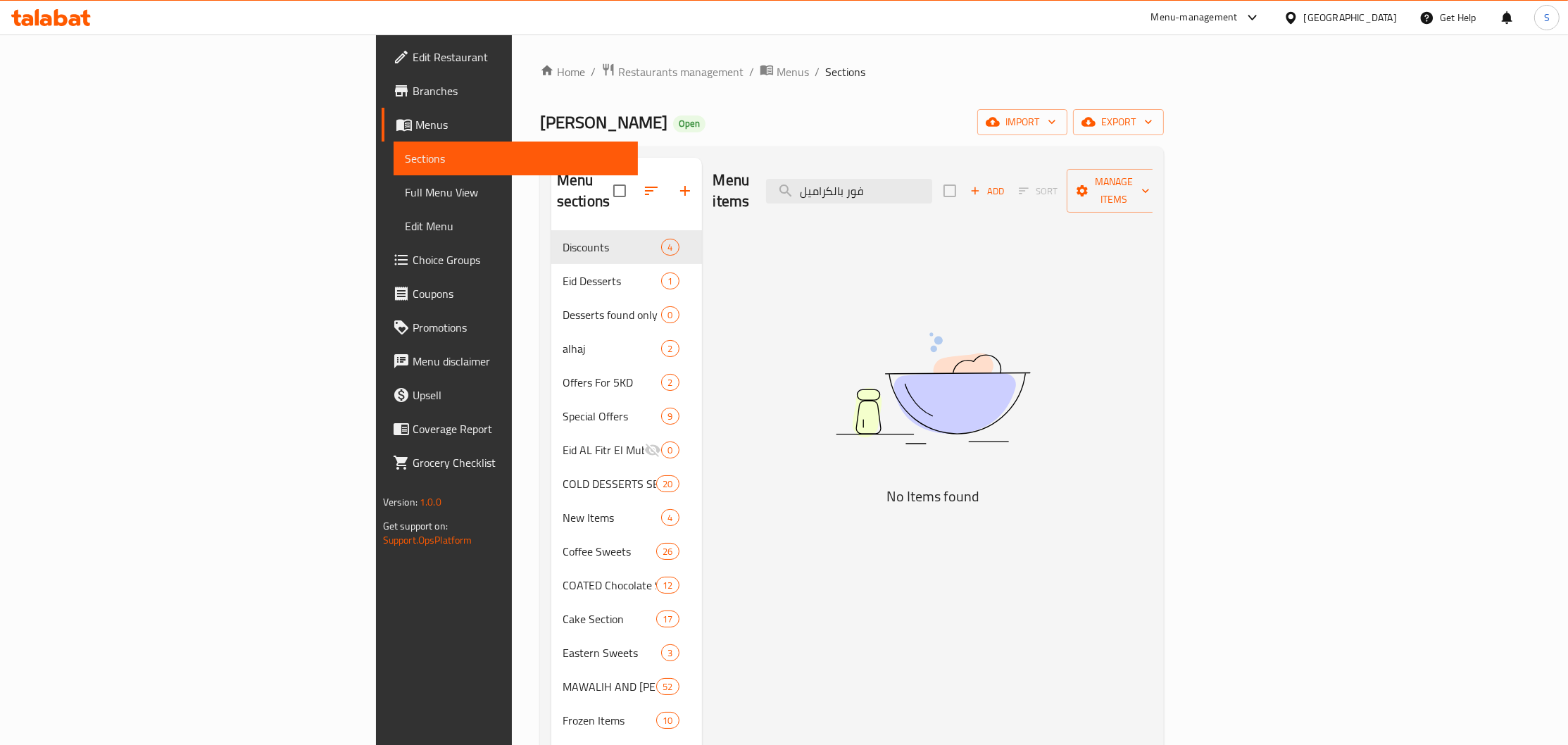
scroll to position [0, 0]
click at [932, 183] on input "فور بالكراميل" at bounding box center [850, 190] width 167 height 25
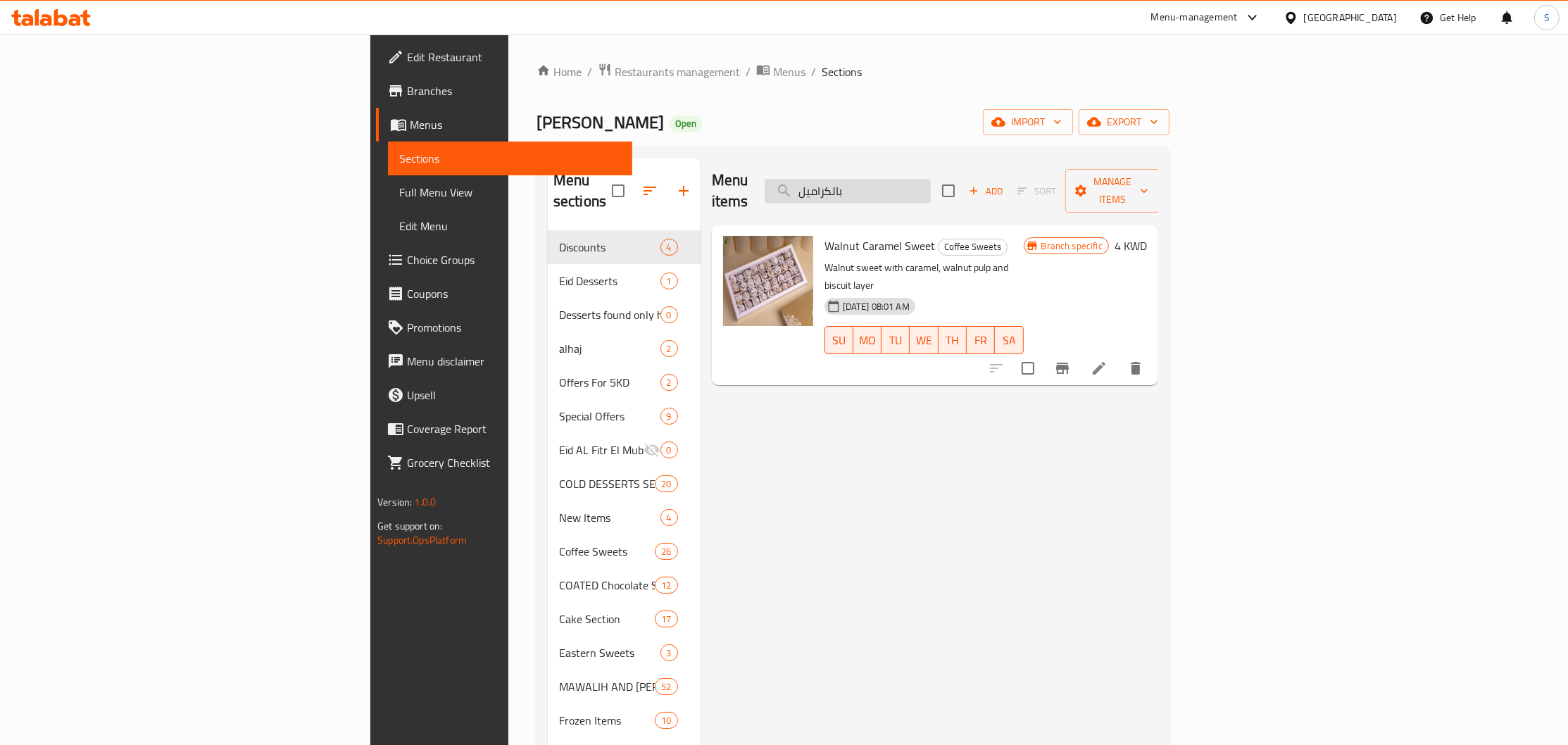
drag, startPoint x: 1011, startPoint y: 185, endPoint x: 800, endPoint y: 198, distance: 211.4
click at [800, 198] on input "بالكراميل" at bounding box center [848, 190] width 167 height 25
paste input "علبة 36 حبه بيتي فور"
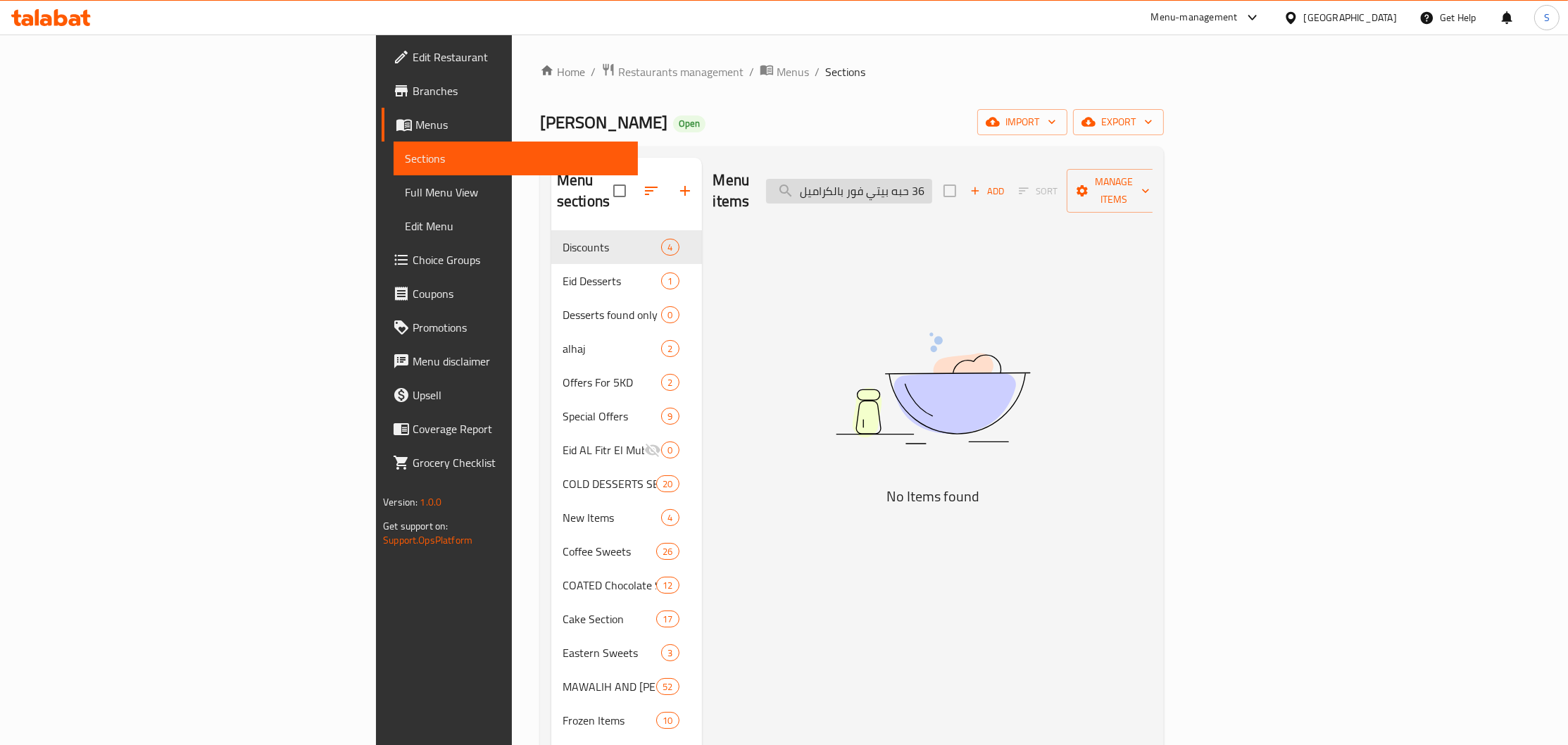
click at [932, 183] on input "علبة 36 حبه بيتي فور بالكراميل" at bounding box center [850, 190] width 167 height 25
drag, startPoint x: 983, startPoint y: 183, endPoint x: 892, endPoint y: 184, distance: 91.0
click at [892, 184] on input "علبة 36 حبه بيتي فور بالكراميل" at bounding box center [850, 190] width 167 height 25
click at [932, 182] on input "علبة 36 حبه بيتي فور" at bounding box center [850, 190] width 167 height 25
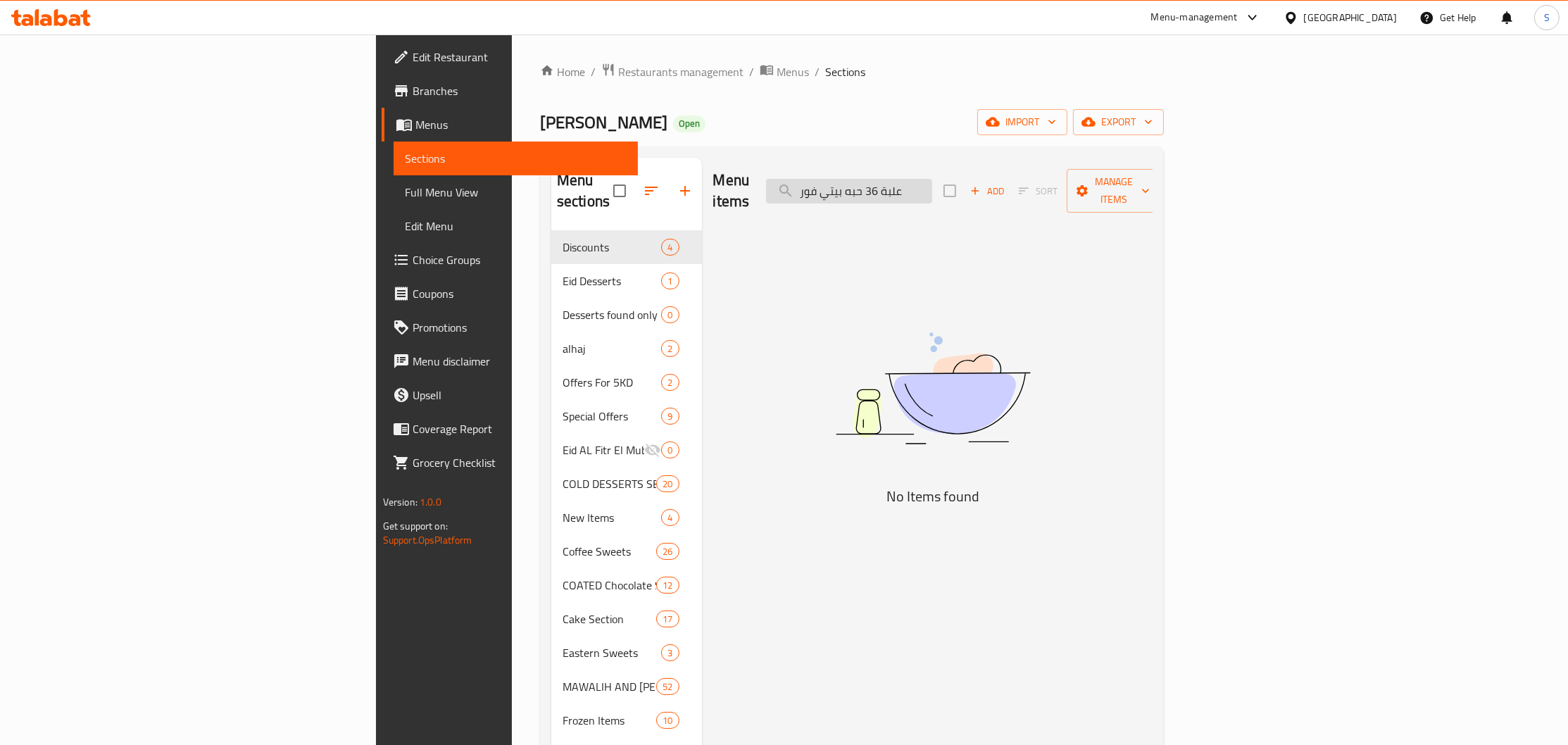
click at [932, 181] on input "علبة 36 حبه بيتي فور" at bounding box center [850, 190] width 167 height 25
drag, startPoint x: 972, startPoint y: 181, endPoint x: 1063, endPoint y: 182, distance: 91.0
click at [932, 182] on input "علبة 36 حبه بيتي فور" at bounding box center [850, 190] width 167 height 25
click at [932, 178] on input "علبة 36 حبه بيتي فور" at bounding box center [850, 190] width 167 height 25
drag, startPoint x: 979, startPoint y: 175, endPoint x: 1036, endPoint y: 178, distance: 57.1
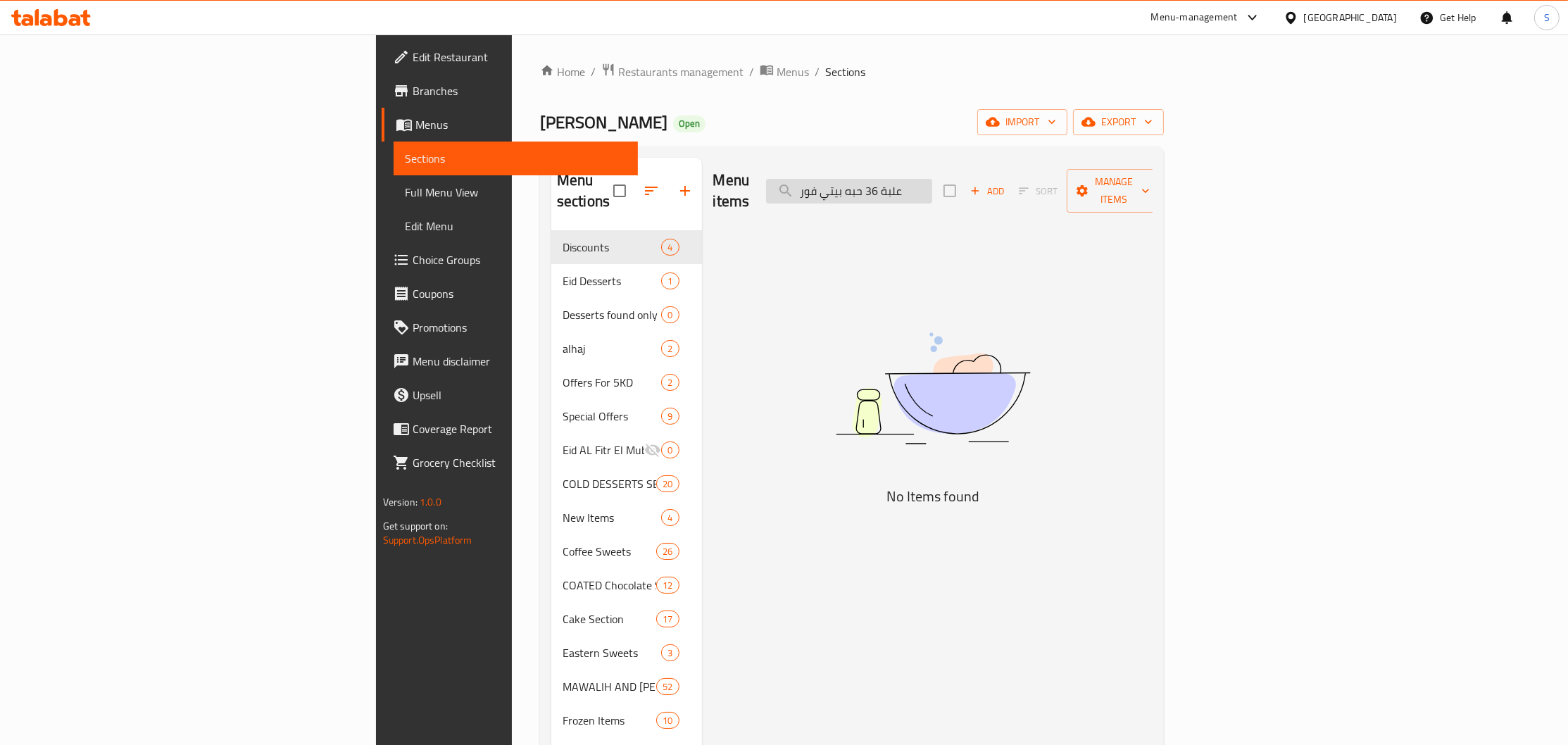
click at [932, 178] on input "علبة 36 حبه بيتي فور" at bounding box center [850, 190] width 167 height 25
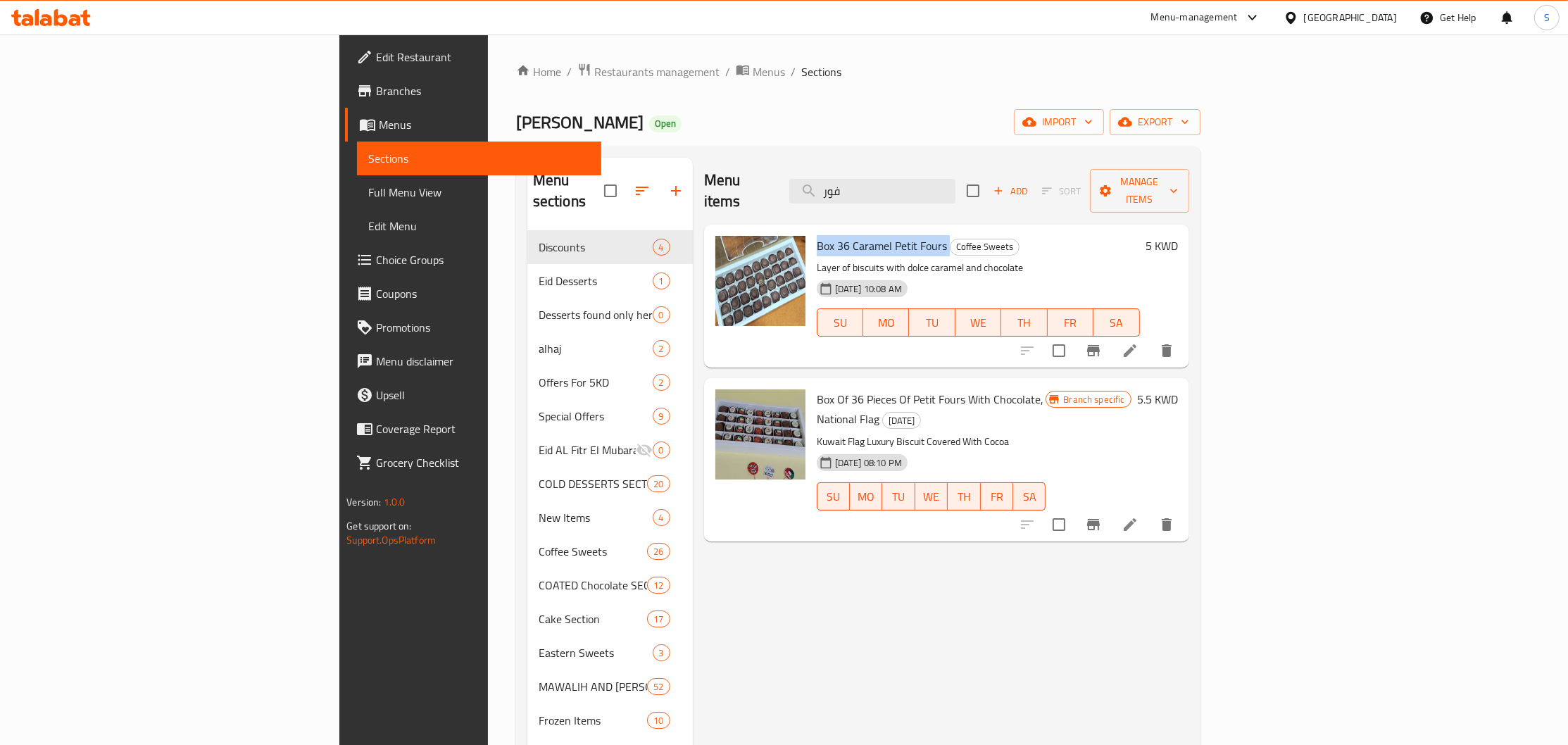
drag, startPoint x: 734, startPoint y: 223, endPoint x: 849, endPoint y: 208, distance: 116.0
click at [861, 236] on h6 "Box 36 Caramel Petit Fours Coffee Sweets" at bounding box center [978, 246] width 323 height 20
copy span "Box 36 Caramel Petit Fours"
click at [956, 178] on input "فور" at bounding box center [873, 190] width 167 height 25
paste input "حلا دكان بالصوص بالخلطة الفرنسية"
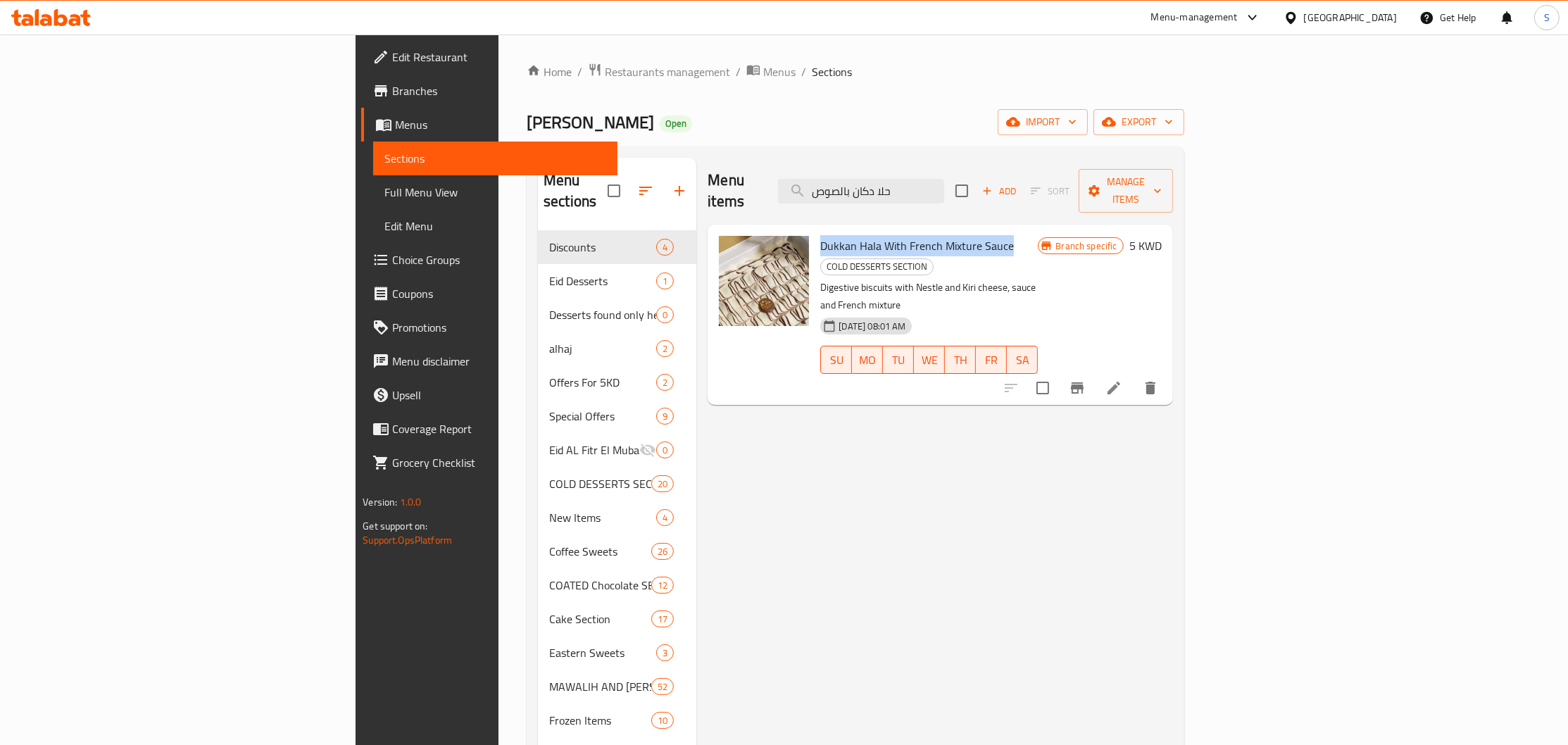
drag, startPoint x: 733, startPoint y: 223, endPoint x: 920, endPoint y: 224, distance: 187.0
click at [920, 235] on span "Dukkan Hala With French Mixture Sauce" at bounding box center [917, 246] width 194 height 21
copy span "Dukkan Hala With French Mixture Sauce"
click at [944, 189] on input "حلا دكان بالصوص" at bounding box center [862, 190] width 167 height 25
paste input "و الكندر مع الاريو وخلطة الشيف"
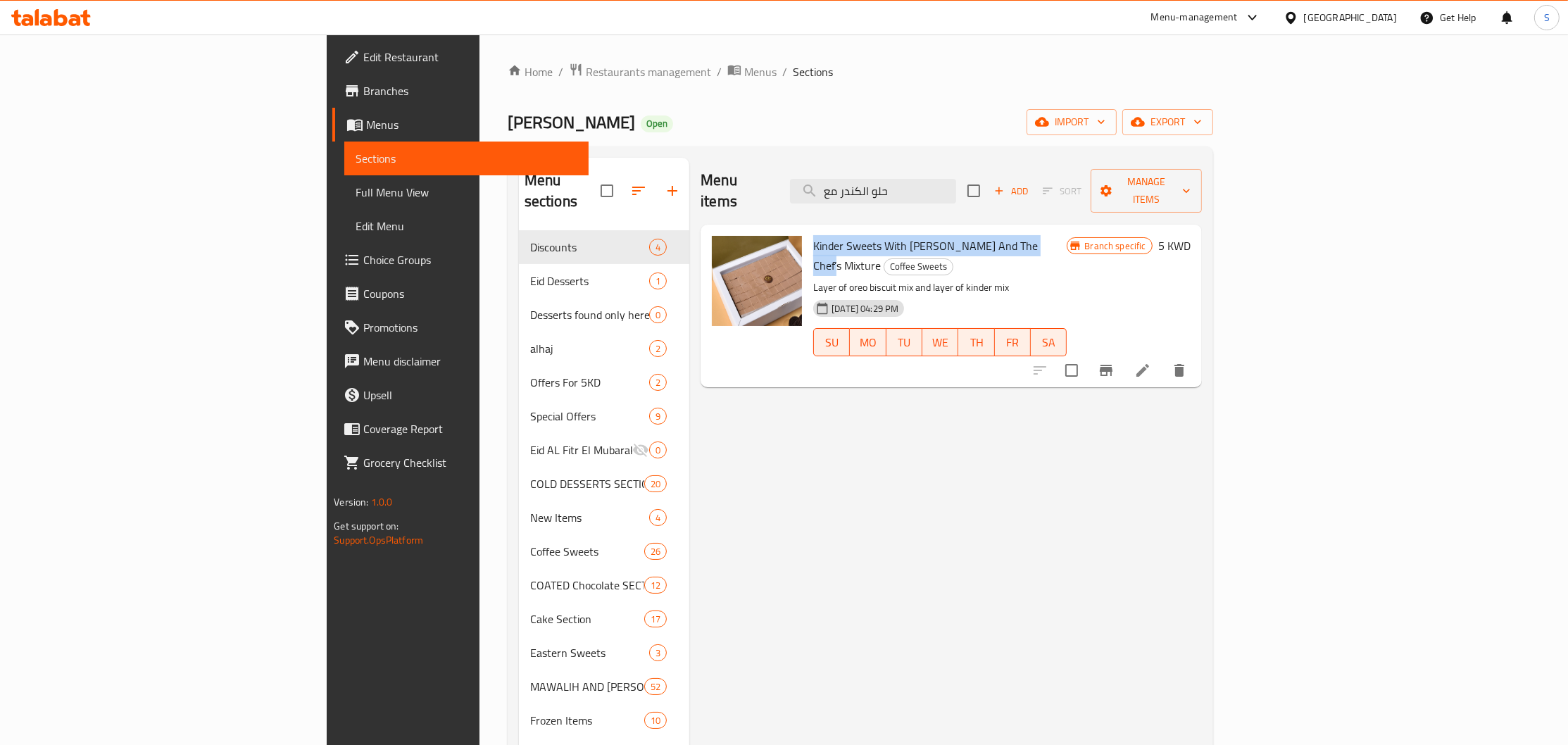
drag, startPoint x: 733, startPoint y: 224, endPoint x: 960, endPoint y: 224, distance: 227.0
click at [960, 235] on span "Kinder Sweets With [PERSON_NAME] And The Chef’s Mixture" at bounding box center [926, 256] width 224 height 41
copy span "Kinder Sweets With [PERSON_NAME] And The Chef’s Mixture"
drag, startPoint x: 1050, startPoint y: 178, endPoint x: 677, endPoint y: 228, distance: 376.3
click at [790, 203] on input "حلو الكندر مع" at bounding box center [874, 190] width 167 height 25
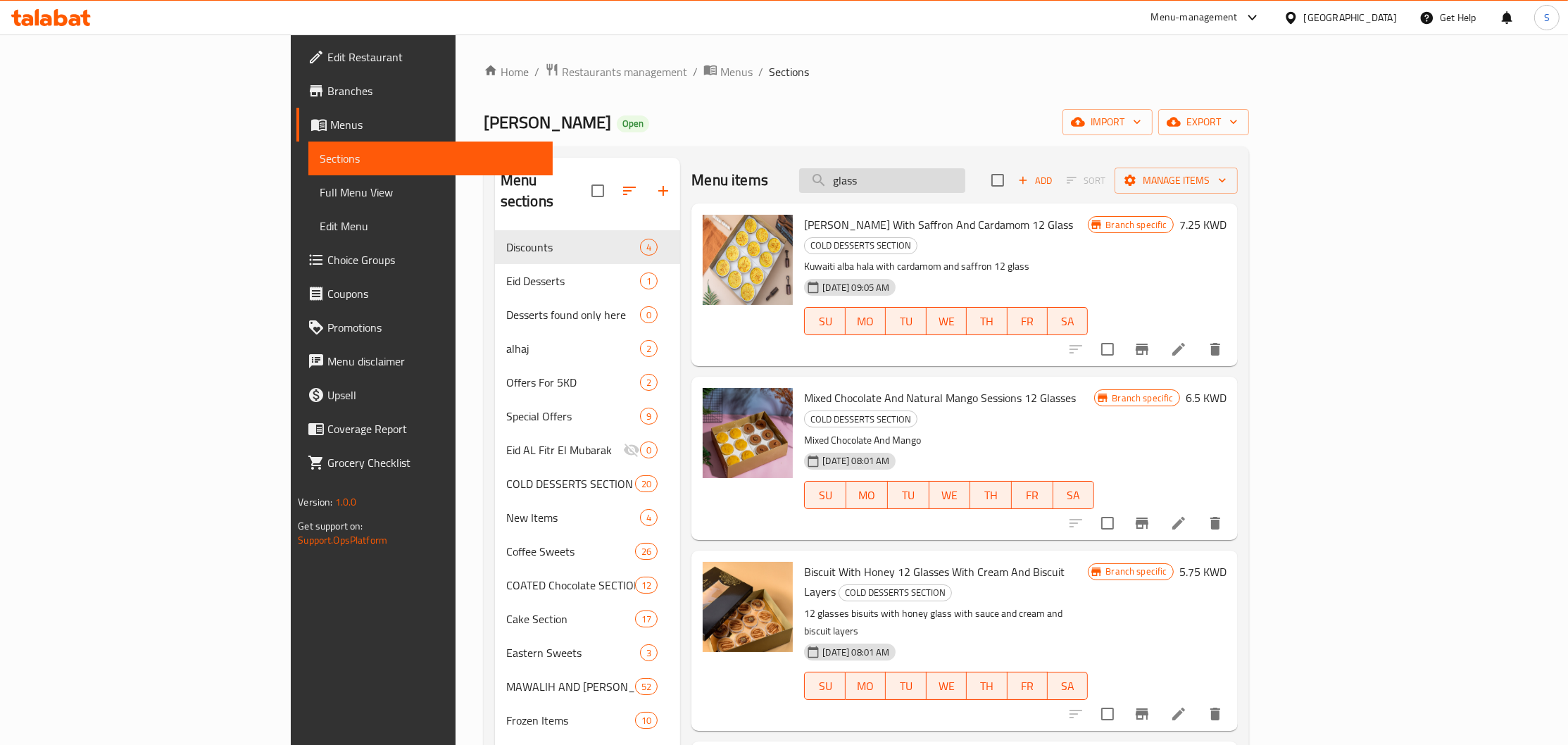
click at [965, 176] on input "glass" at bounding box center [883, 180] width 167 height 25
paste input "حلا الالبة بالزعفران والهيل 12جلاس"
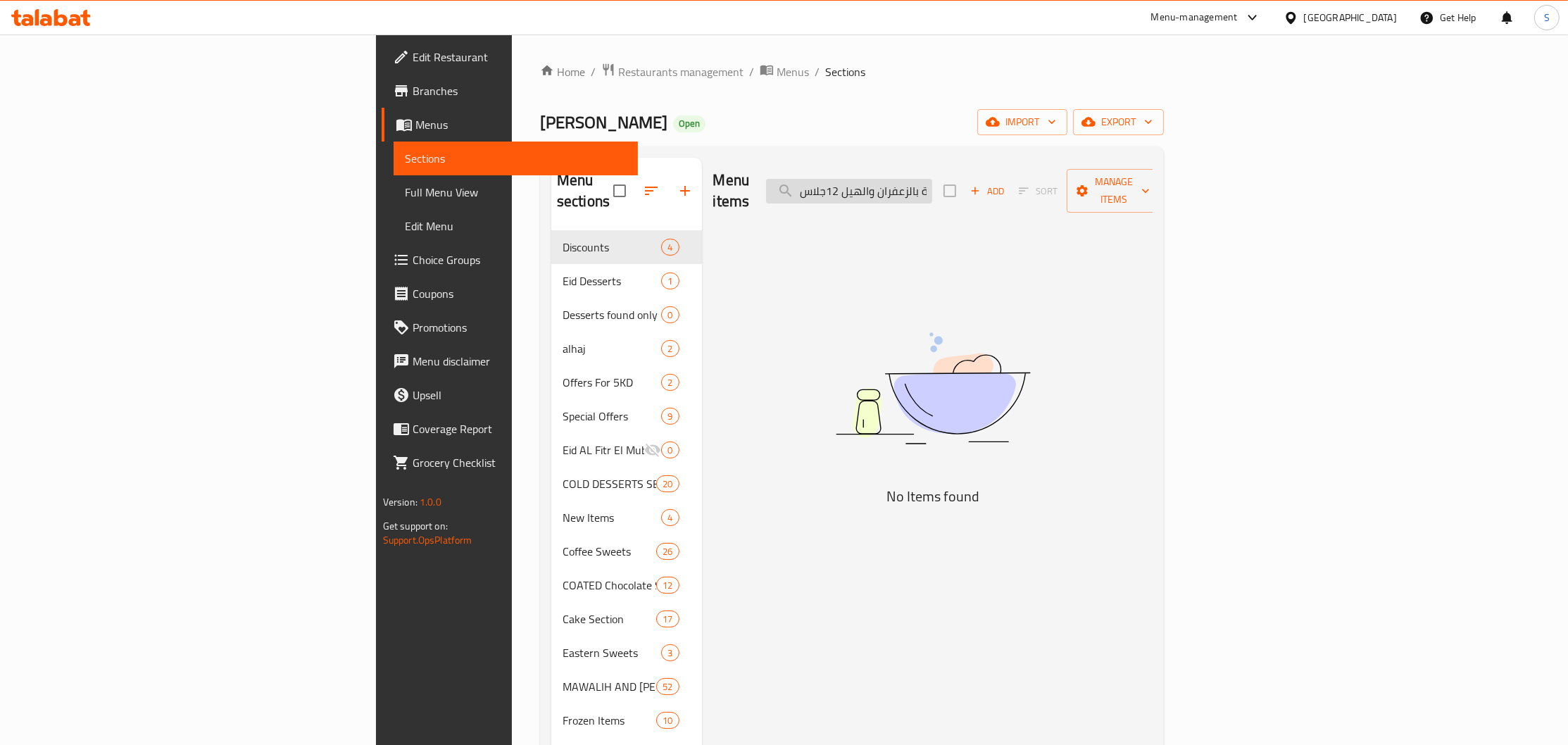
click at [932, 185] on input "حلا الالبة بالزعفران والهيل 12جلاس" at bounding box center [850, 190] width 167 height 25
drag, startPoint x: 989, startPoint y: 185, endPoint x: 982, endPoint y: 184, distance: 7.1
click at [932, 184] on input "حلا الالبة بالزعفران والهيل 12جلاس" at bounding box center [850, 190] width 167 height 25
click at [932, 183] on input "حلا الالبة بالزعفران والهيل 12جلاس" at bounding box center [850, 190] width 167 height 25
drag, startPoint x: 981, startPoint y: 183, endPoint x: 931, endPoint y: 183, distance: 50.0
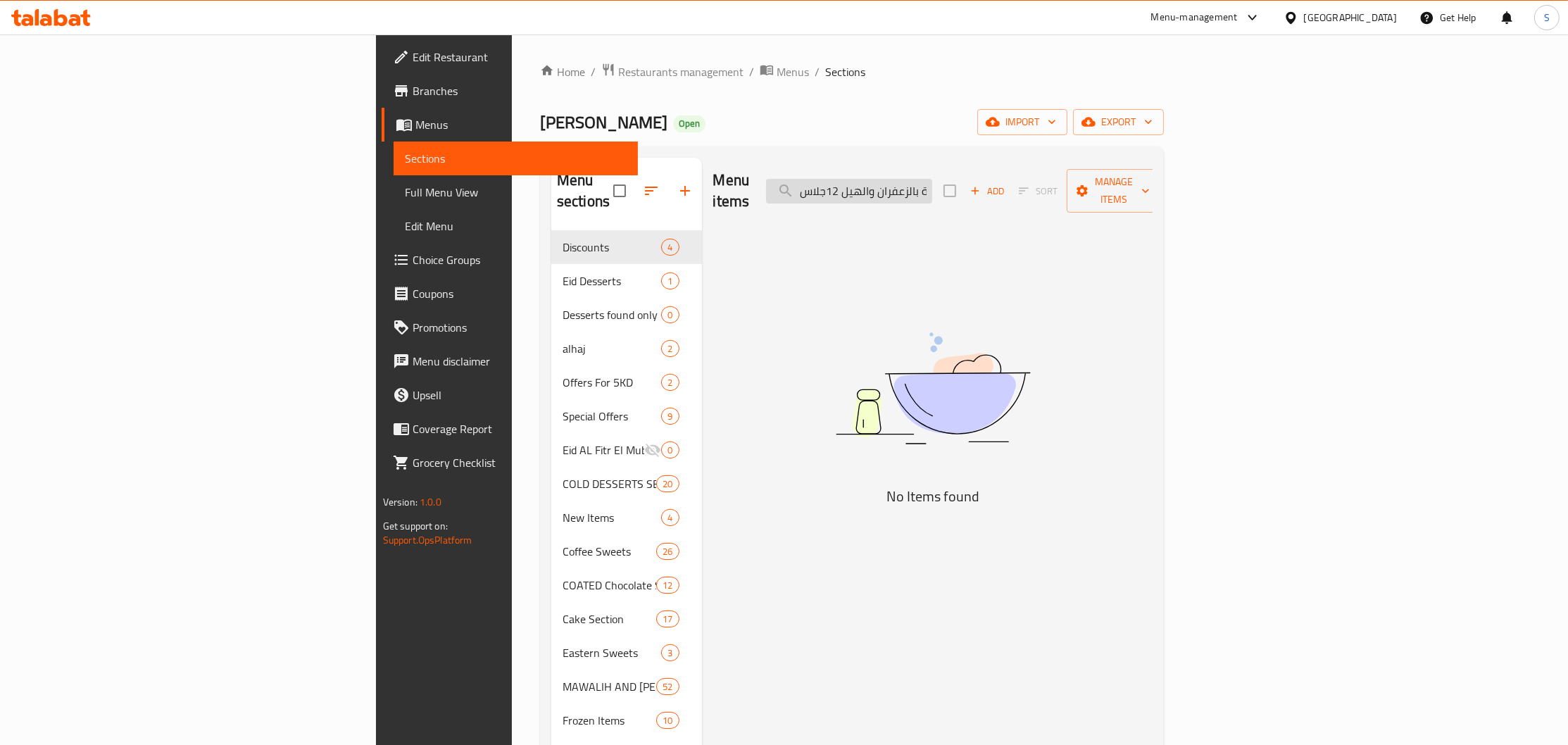
click at [931, 183] on input "حلا الالبة بالزعفران والهيل 12جلاس" at bounding box center [850, 190] width 167 height 25
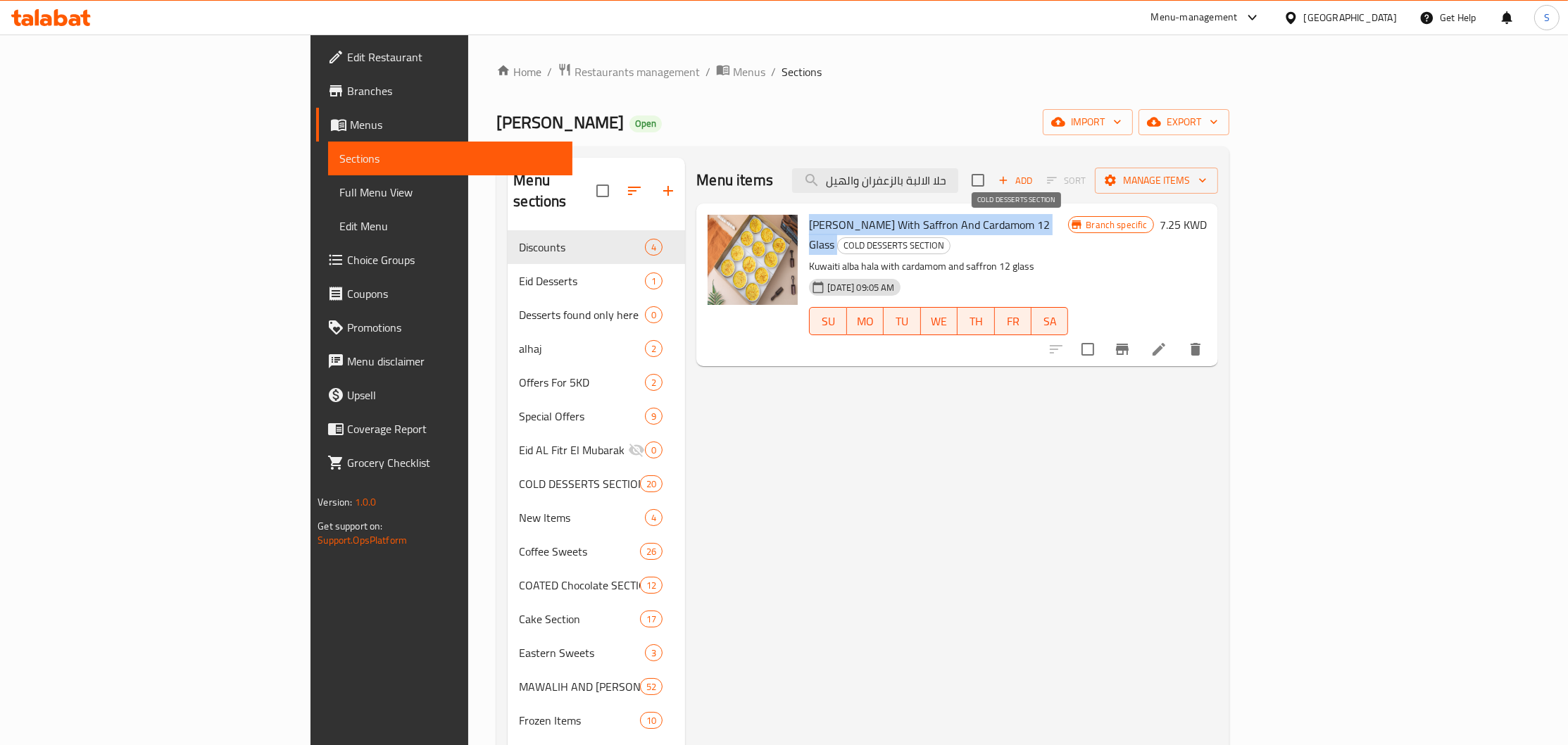
drag, startPoint x: 733, startPoint y: 223, endPoint x: 959, endPoint y: 221, distance: 226.0
click at [959, 221] on h6 "[PERSON_NAME] With Saffron And Cardamom 12 Glass COLD DESSERTS SECTION" at bounding box center [938, 234] width 259 height 39
copy h6 "[PERSON_NAME] With Saffron And Cardamom 12 Glass"
click at [959, 181] on input "حلا الالبة بالزعفران والهيل" at bounding box center [875, 180] width 167 height 25
paste input "لاسات مكس 12جلاس"
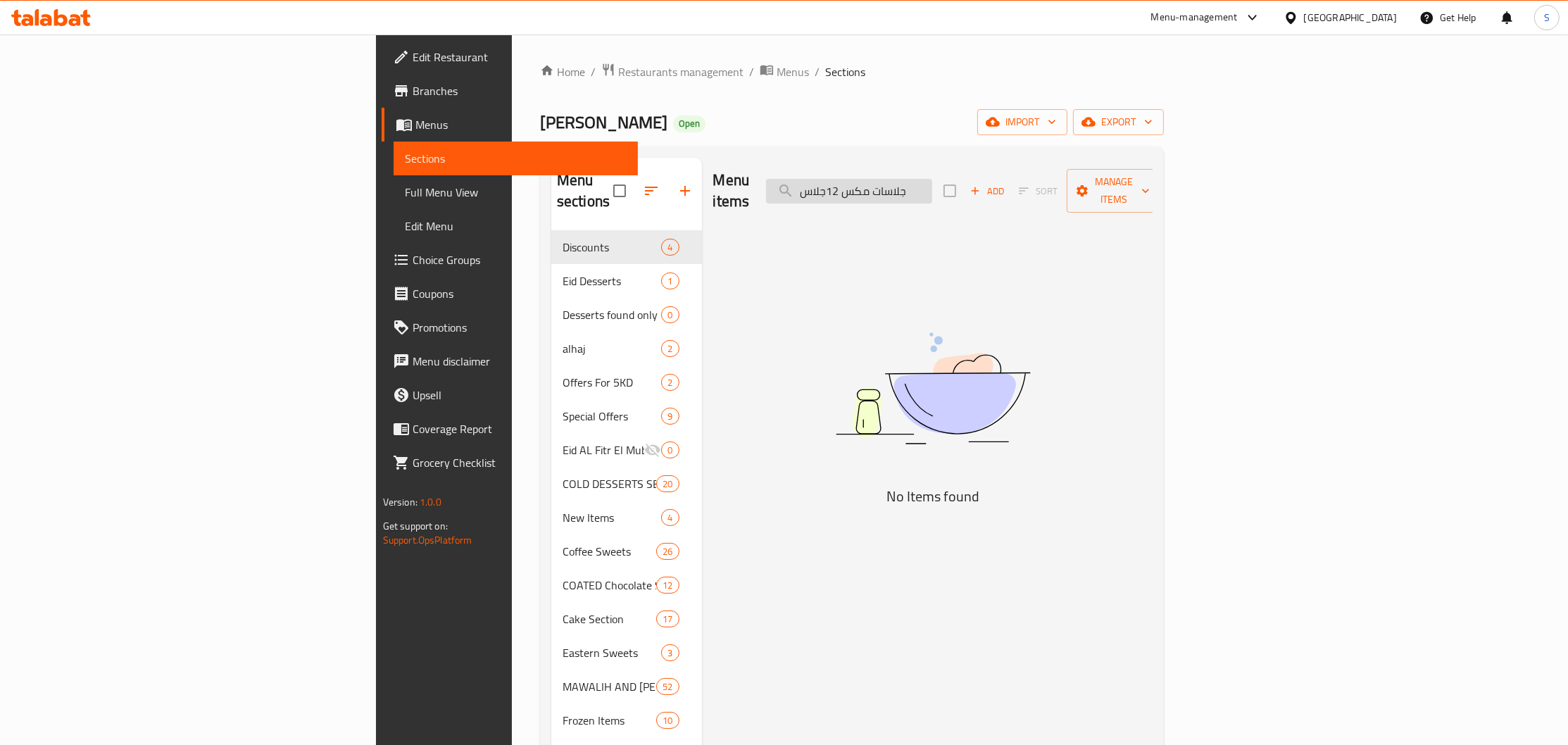
click at [932, 178] on input "جلاسات مكس 12جلاس" at bounding box center [850, 190] width 167 height 25
drag, startPoint x: 943, startPoint y: 177, endPoint x: 971, endPoint y: 176, distance: 28.0
click at [932, 178] on input "جلاسات مكس 12جلاس" at bounding box center [850, 190] width 167 height 25
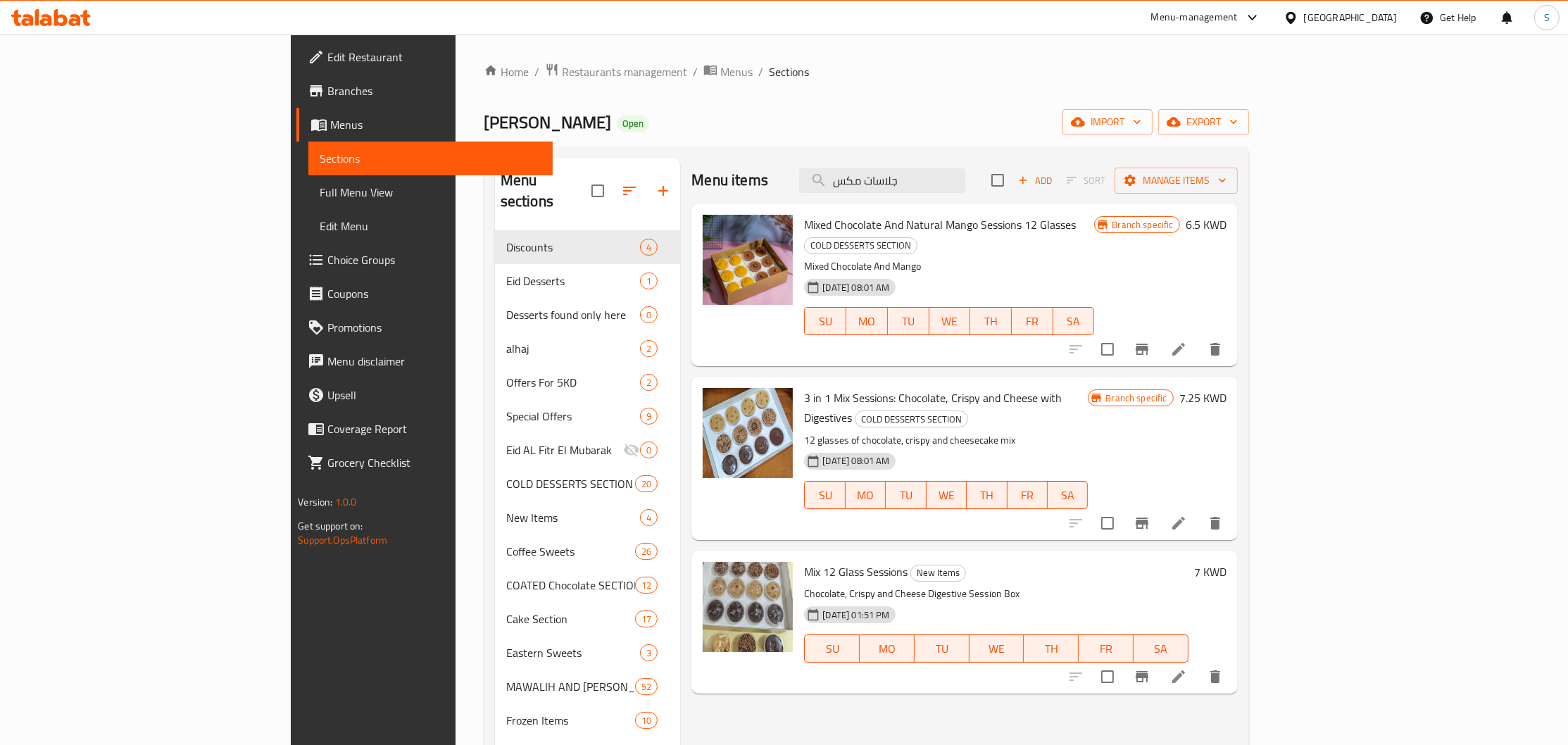
type input "جلاسات مكس"
click at [1149, 517] on icon "Branch-specific-item" at bounding box center [1142, 522] width 13 height 11
drag, startPoint x: 733, startPoint y: 528, endPoint x: 835, endPoint y: 531, distance: 102.0
click at [835, 561] on span "Mix 12 Glass Sessions" at bounding box center [856, 571] width 104 height 21
copy span "Mix 12 Glass Sessions"
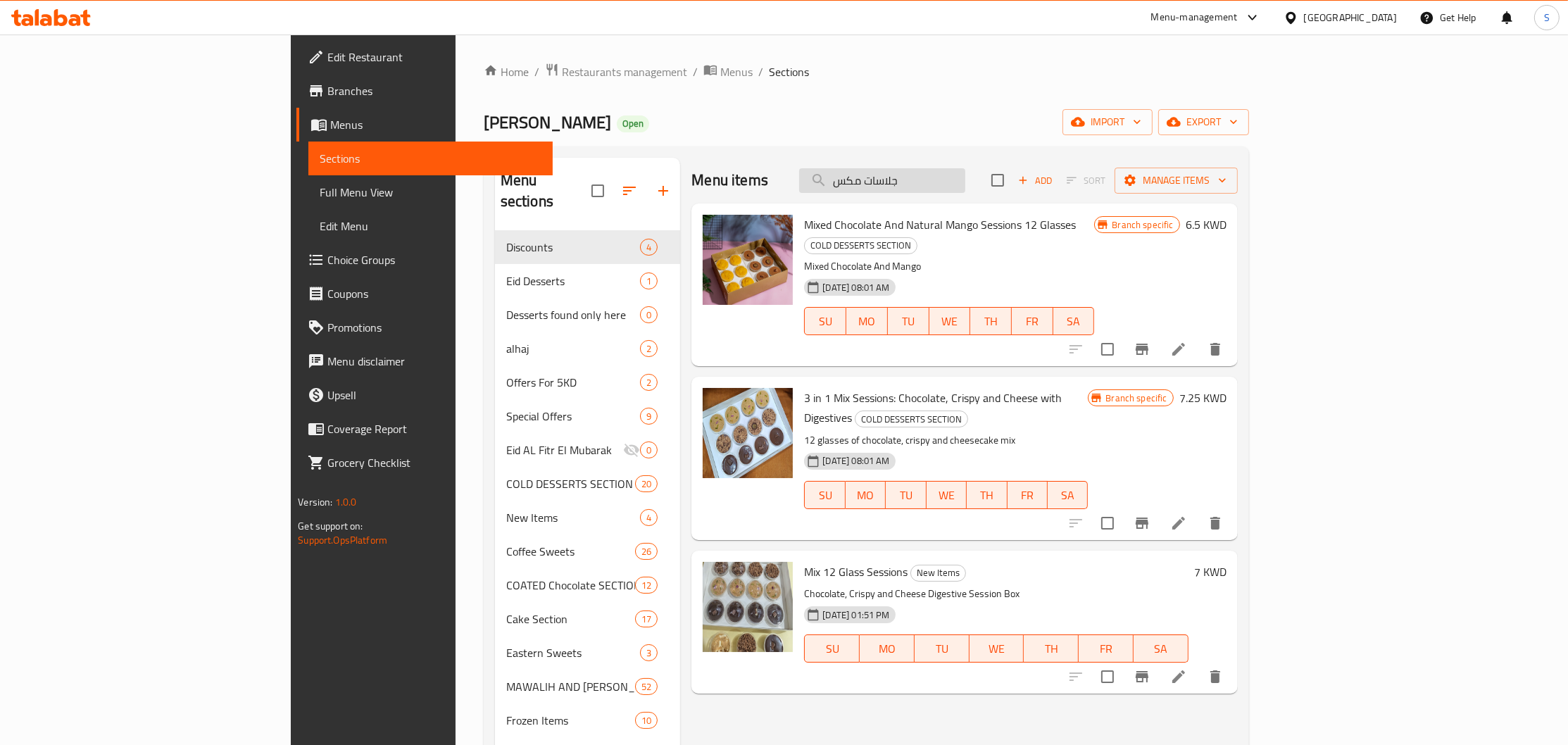
click at [965, 191] on input "جلاسات مكس" at bounding box center [883, 180] width 167 height 25
paste input "البسكويت بالعسل 12 جلاس بالكريمة وطبقات البسكويت"
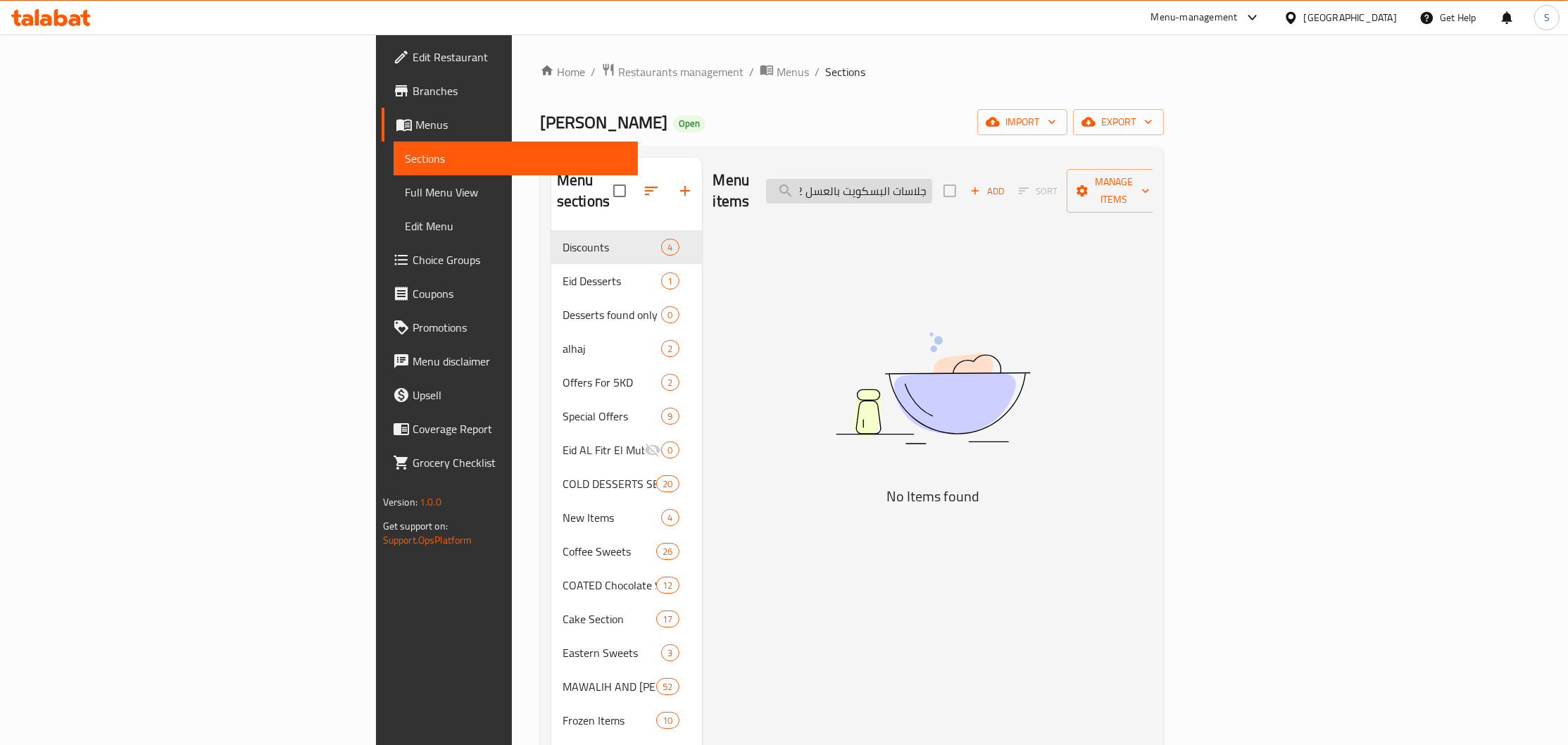
scroll to position [0, 56]
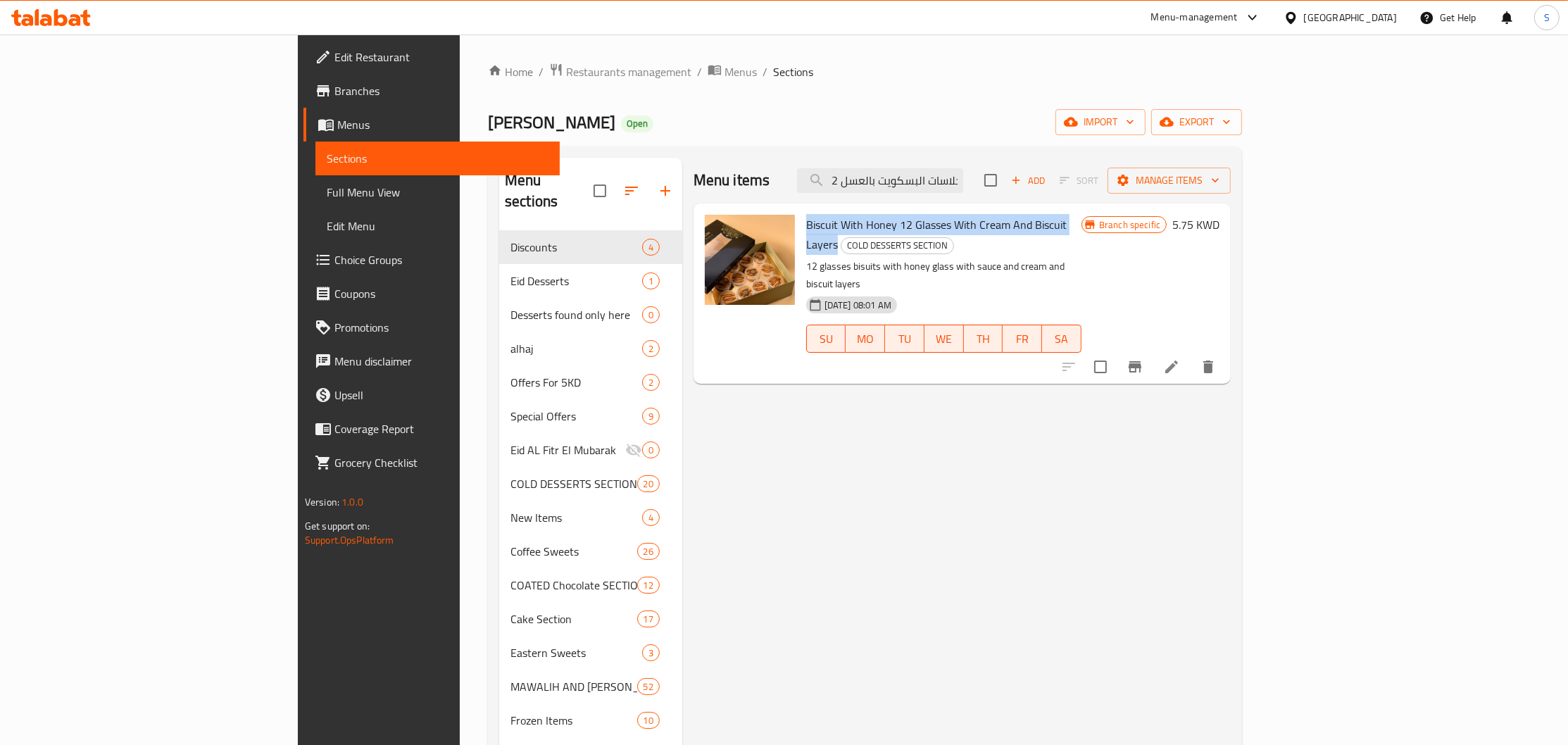
drag, startPoint x: 733, startPoint y: 220, endPoint x: 1022, endPoint y: 232, distance: 289.2
click at [1022, 232] on span "Biscuit With Honey 12 Glasses With Cream And Biscuit Layers" at bounding box center [937, 234] width 261 height 41
copy span "Biscuit With Honey 12 Glasses With Cream And Biscuit Layers"
click at [1018, 189] on div "Menu items جلاسات البسكويت بالعسل 12 جلاس بالك Add Sort Manage items" at bounding box center [962, 181] width 537 height 46
click at [964, 180] on input "جلاسات البسكويت بالعسل 12 جلاس بالك" at bounding box center [880, 180] width 167 height 25
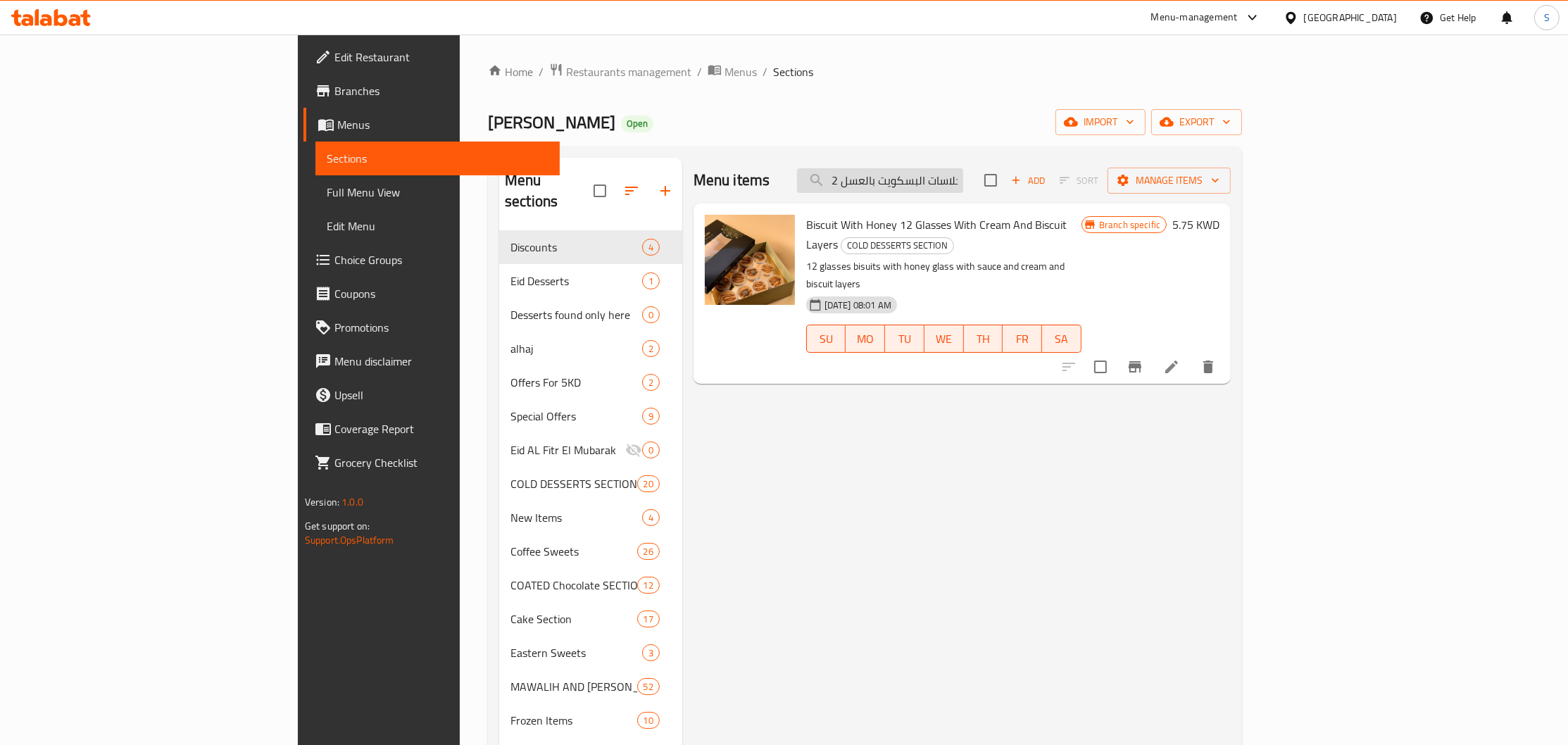
paste input "لا لوتس كراميل"
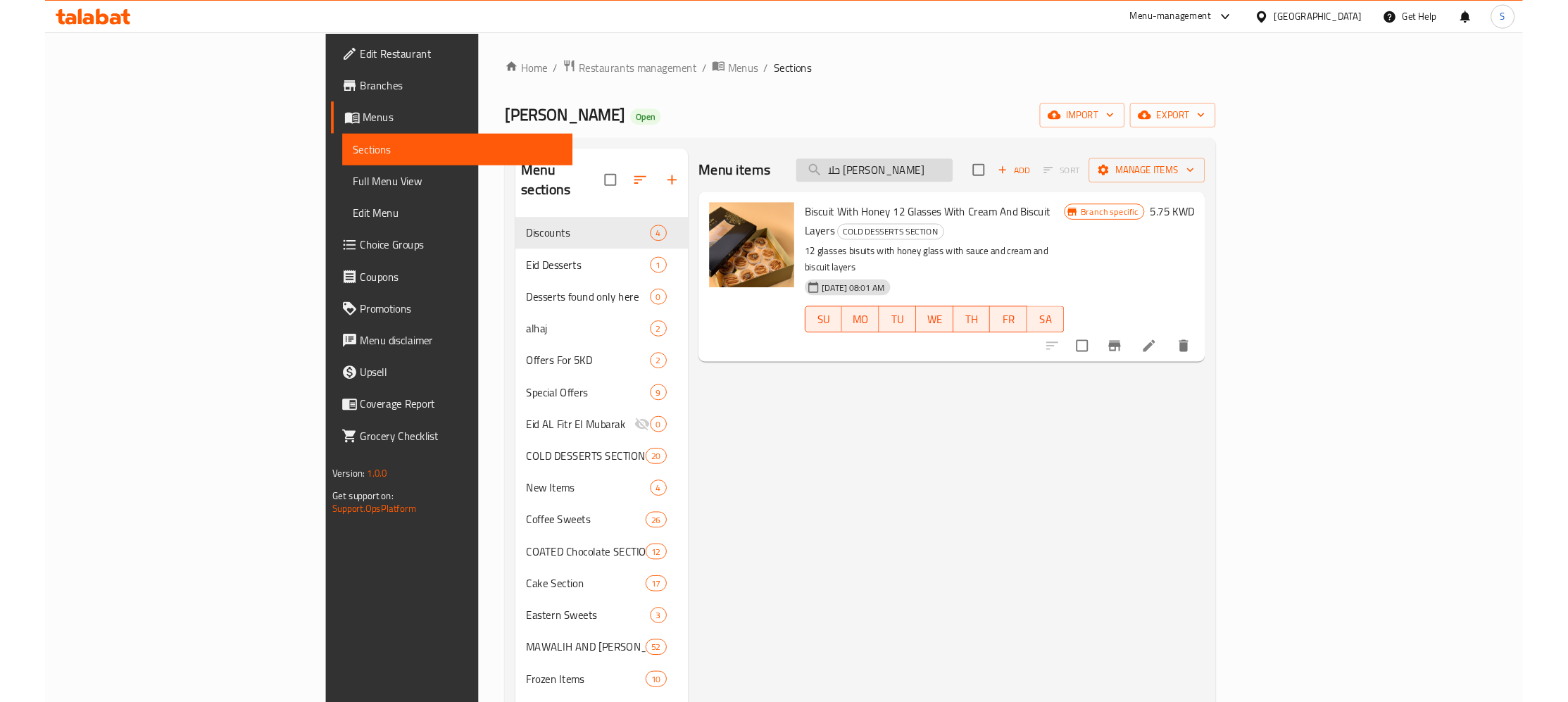
scroll to position [0, 0]
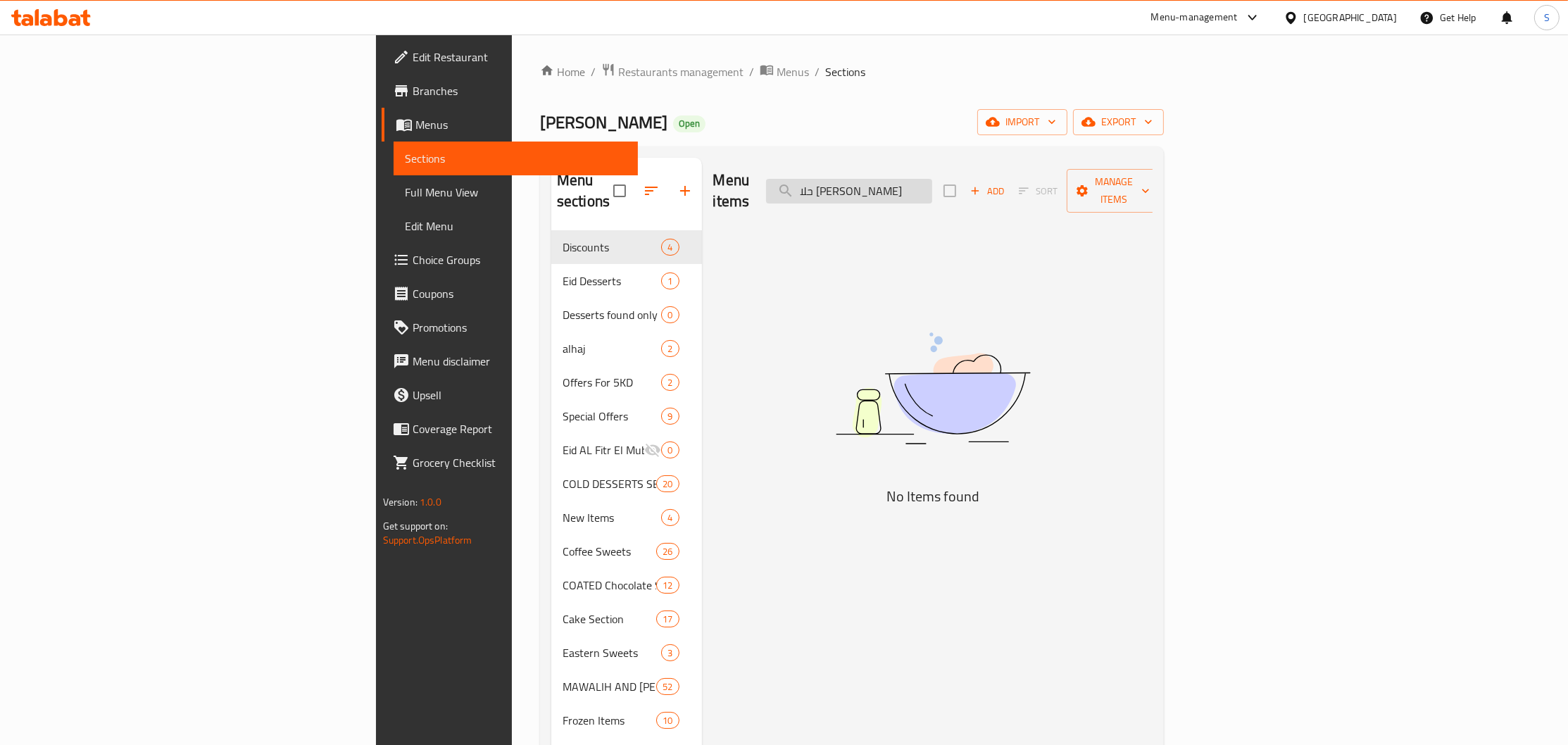
click at [932, 182] on input "حلا [PERSON_NAME]" at bounding box center [850, 190] width 167 height 25
click at [932, 182] on input "حلا لوتس" at bounding box center [850, 190] width 167 height 25
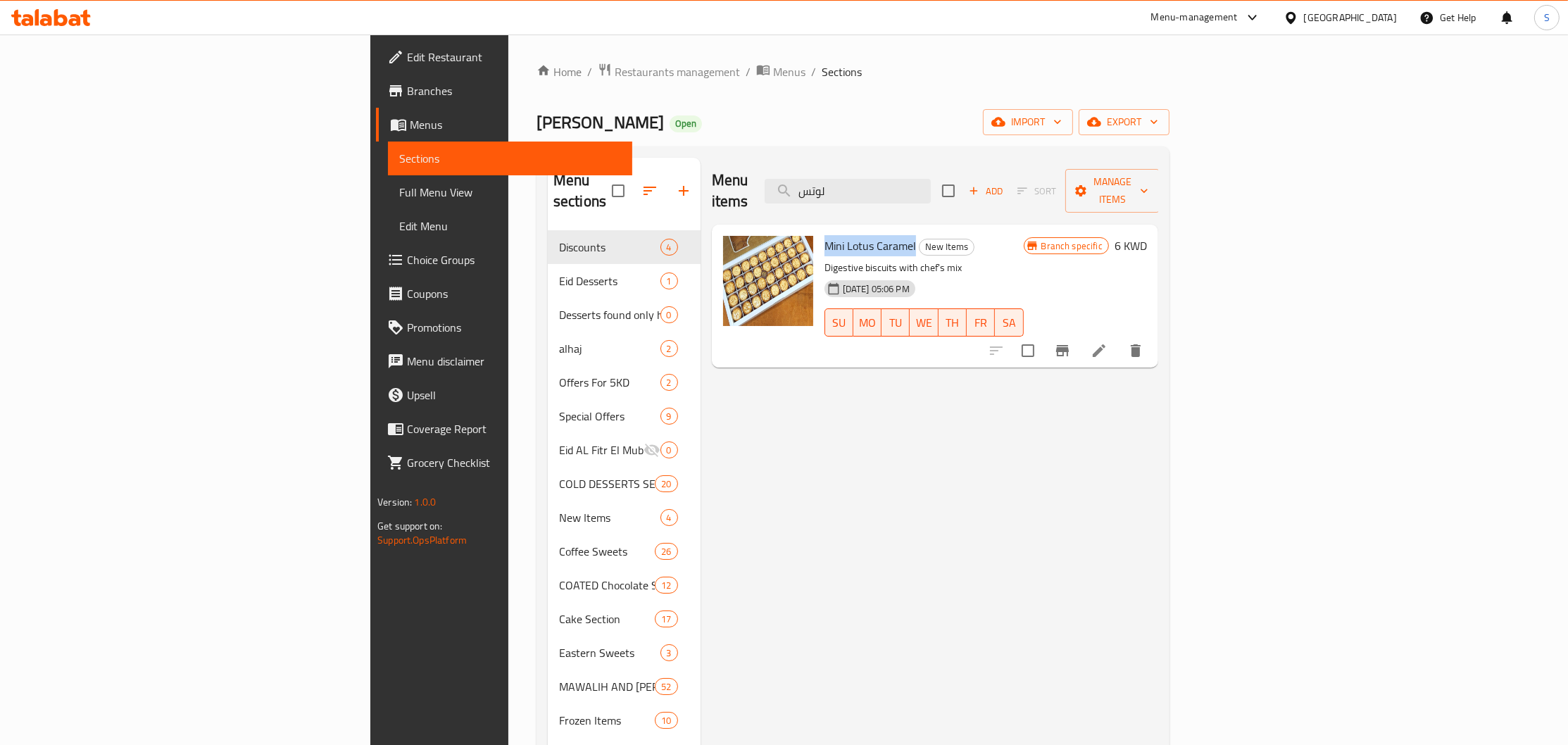
drag, startPoint x: 731, startPoint y: 220, endPoint x: 824, endPoint y: 223, distance: 93.0
click at [824, 230] on div "Mini Lotus Caramel New Items Digestive biscuits with chef's mix [DATE] 05:06 PM…" at bounding box center [925, 296] width 211 height 132
copy span "Mini Lotus Caramel"
click at [931, 178] on input "لوتس" at bounding box center [848, 190] width 167 height 25
paste input "صينية مستطيل شكولاه بلجيكي"
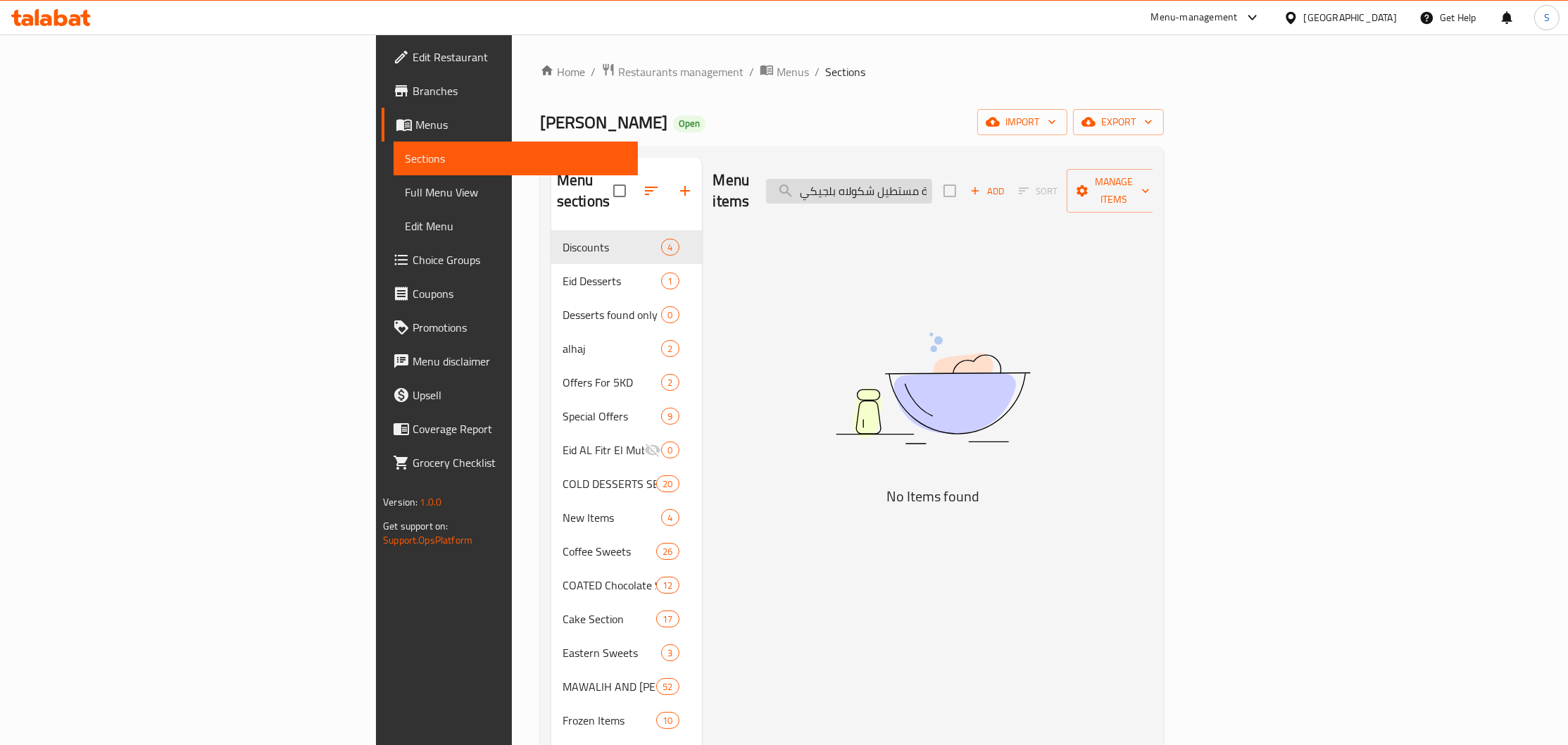
click at [932, 183] on input "صينية مستطيل شكولاه بلجيكي" at bounding box center [850, 190] width 167 height 25
click at [932, 178] on input "صينية مستطيل شكولاه" at bounding box center [850, 190] width 167 height 25
click at [932, 178] on input "صينية مستطيل" at bounding box center [850, 190] width 167 height 25
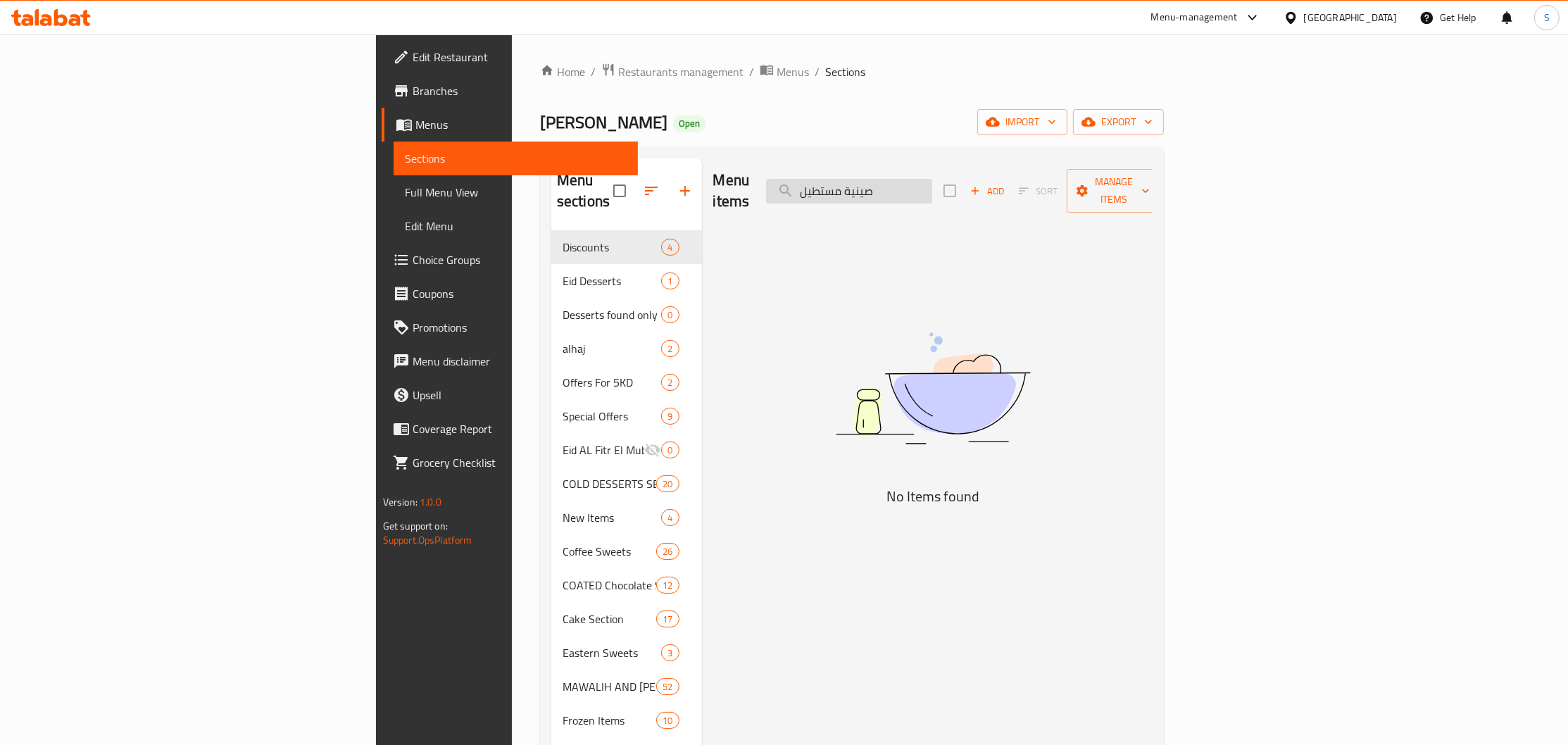
click at [932, 178] on input "صينية مستطيل" at bounding box center [850, 190] width 167 height 25
click at [932, 181] on input "صينية مستطيل" at bounding box center [850, 190] width 167 height 25
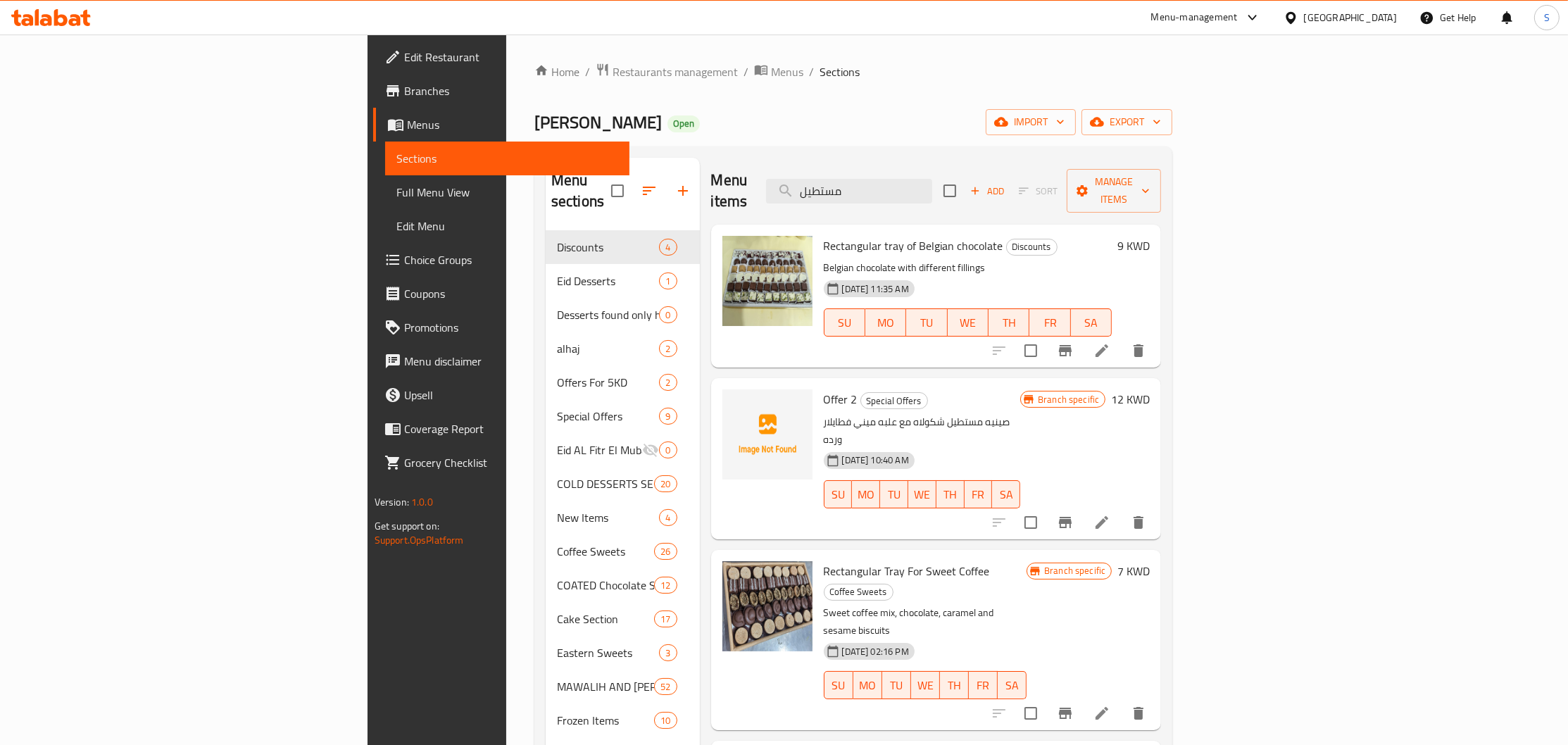
type input "مستطيل"
drag, startPoint x: 733, startPoint y: 221, endPoint x: 908, endPoint y: 224, distance: 175.0
click at [908, 235] on span "Rectangular tray of Belgian chocolate" at bounding box center [914, 246] width 179 height 21
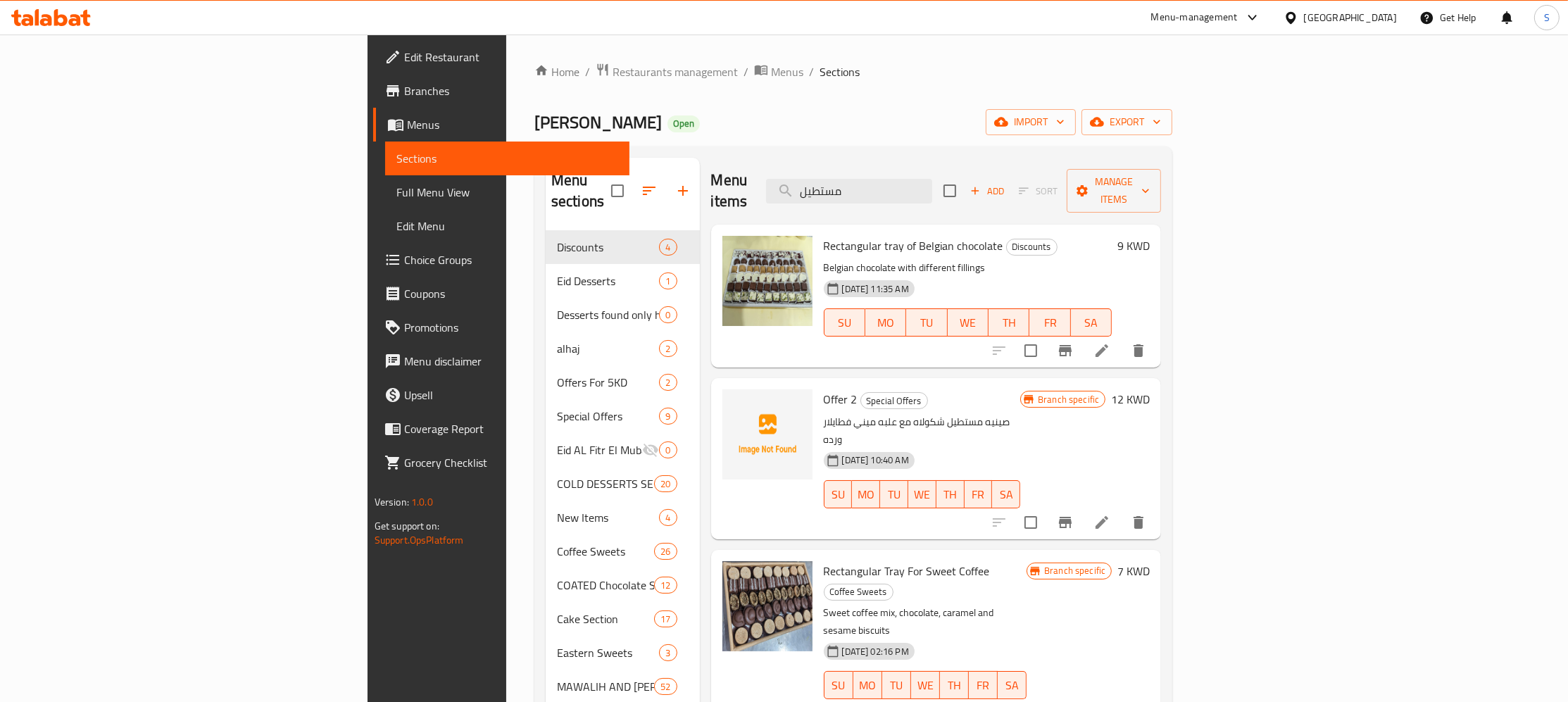
click at [507, 55] on div "Home / Restaurants management / Menus / Sections Dukan Hala Open import export …" at bounding box center [853, 476] width 694 height 883
click at [613, 64] on span "Restaurants management" at bounding box center [676, 72] width 126 height 17
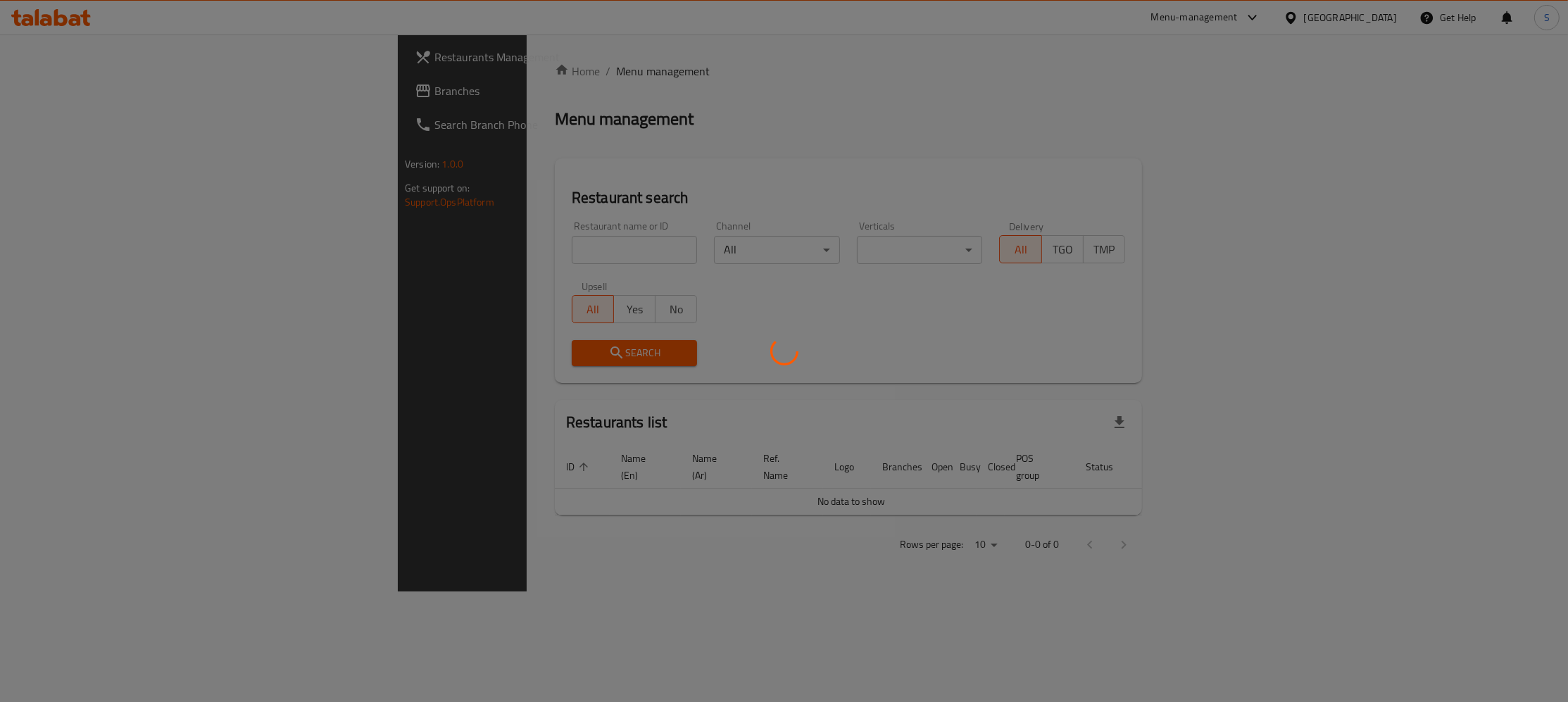
click at [467, 236] on div at bounding box center [784, 351] width 1568 height 702
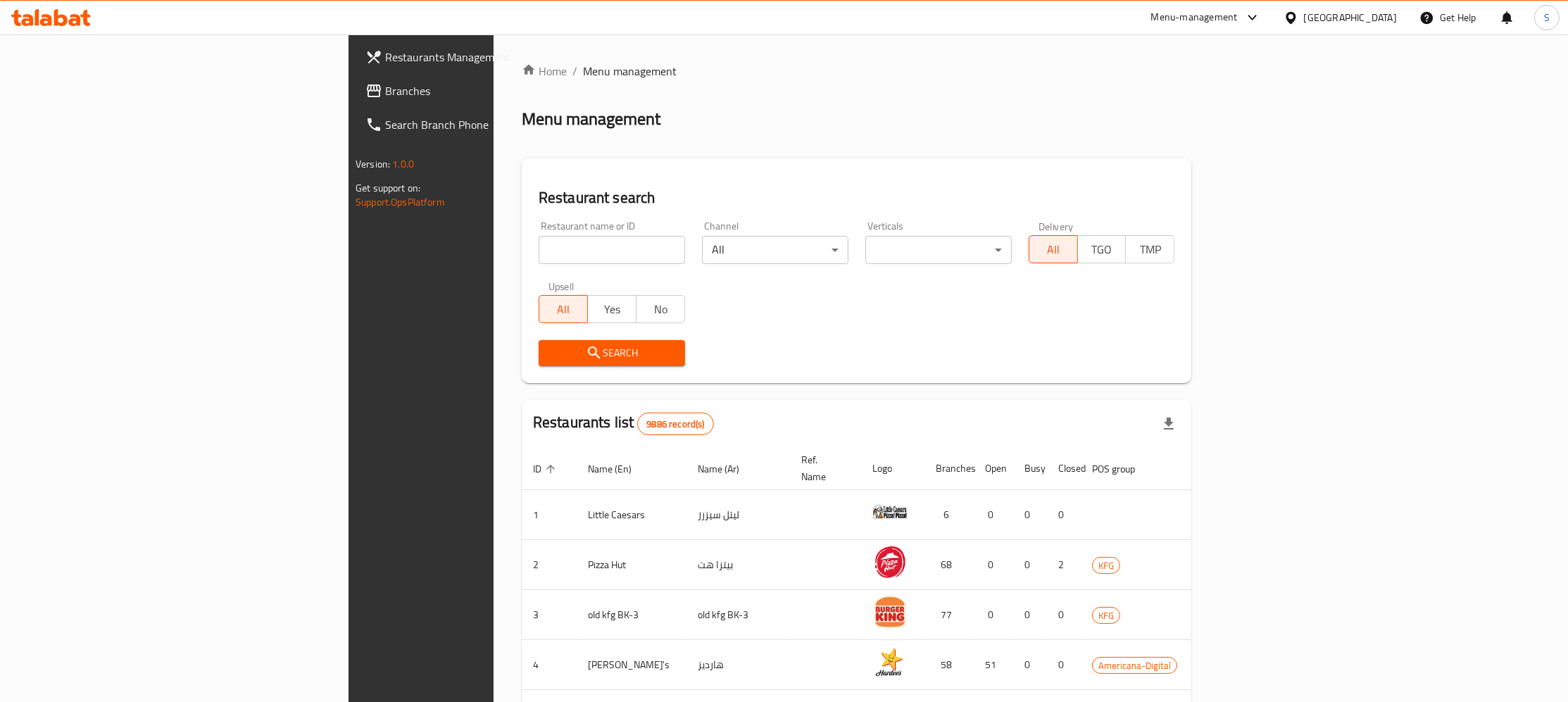
click at [475, 245] on div at bounding box center [784, 351] width 1568 height 702
click at [539, 252] on input "search" at bounding box center [612, 250] width 146 height 28
type input "jeder n"
click button "Search" at bounding box center [612, 353] width 146 height 26
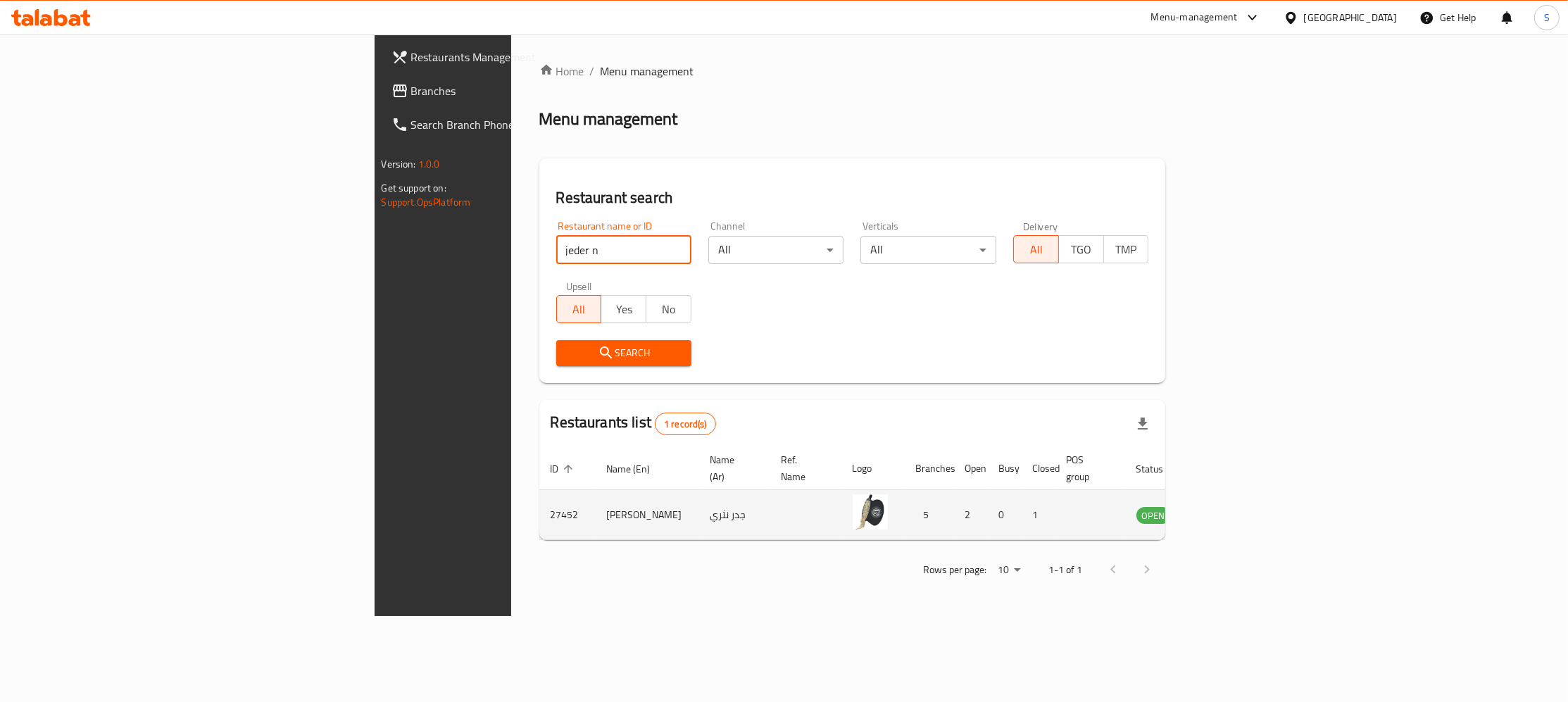
click at [1227, 507] on icon "enhanced table" at bounding box center [1220, 515] width 17 height 17
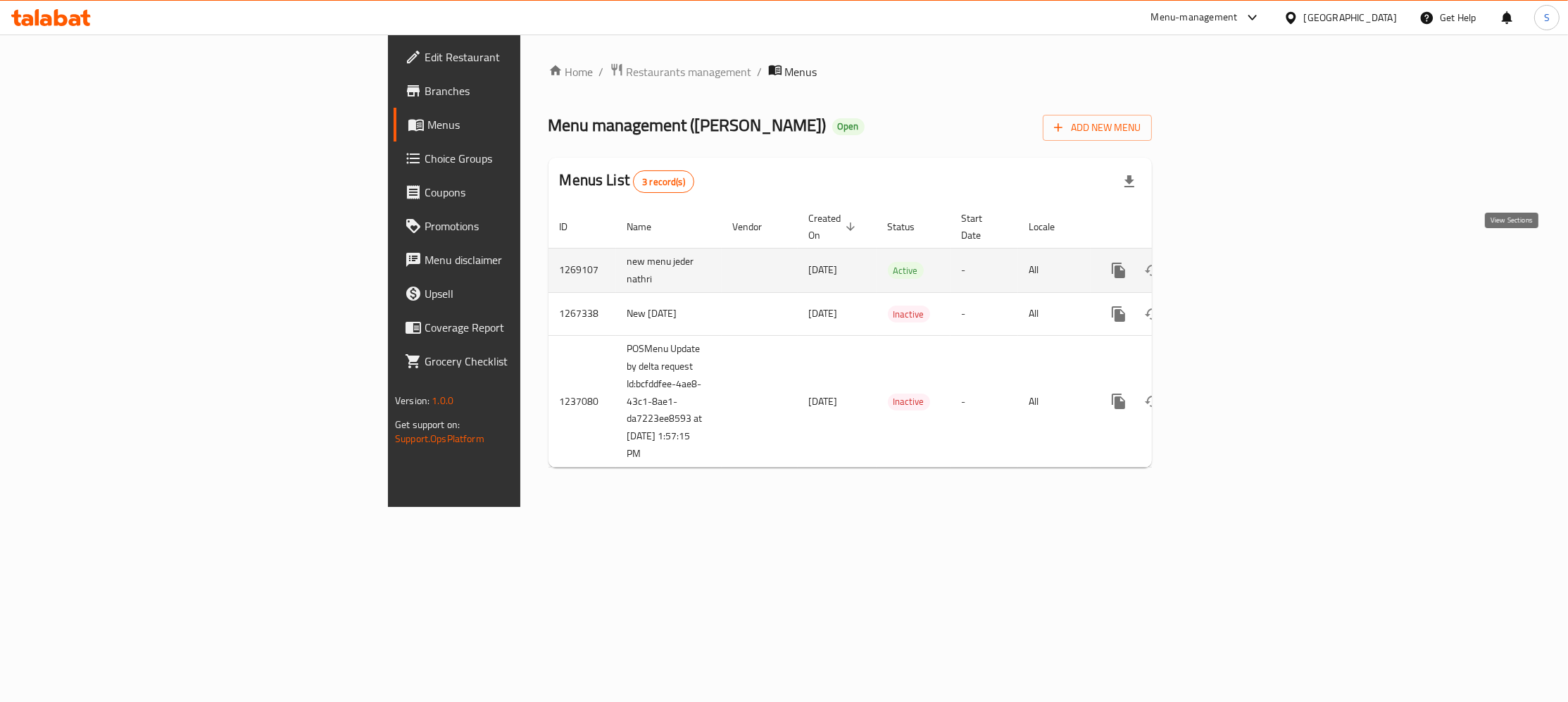
click at [1229, 262] on icon "enhanced table" at bounding box center [1220, 270] width 17 height 17
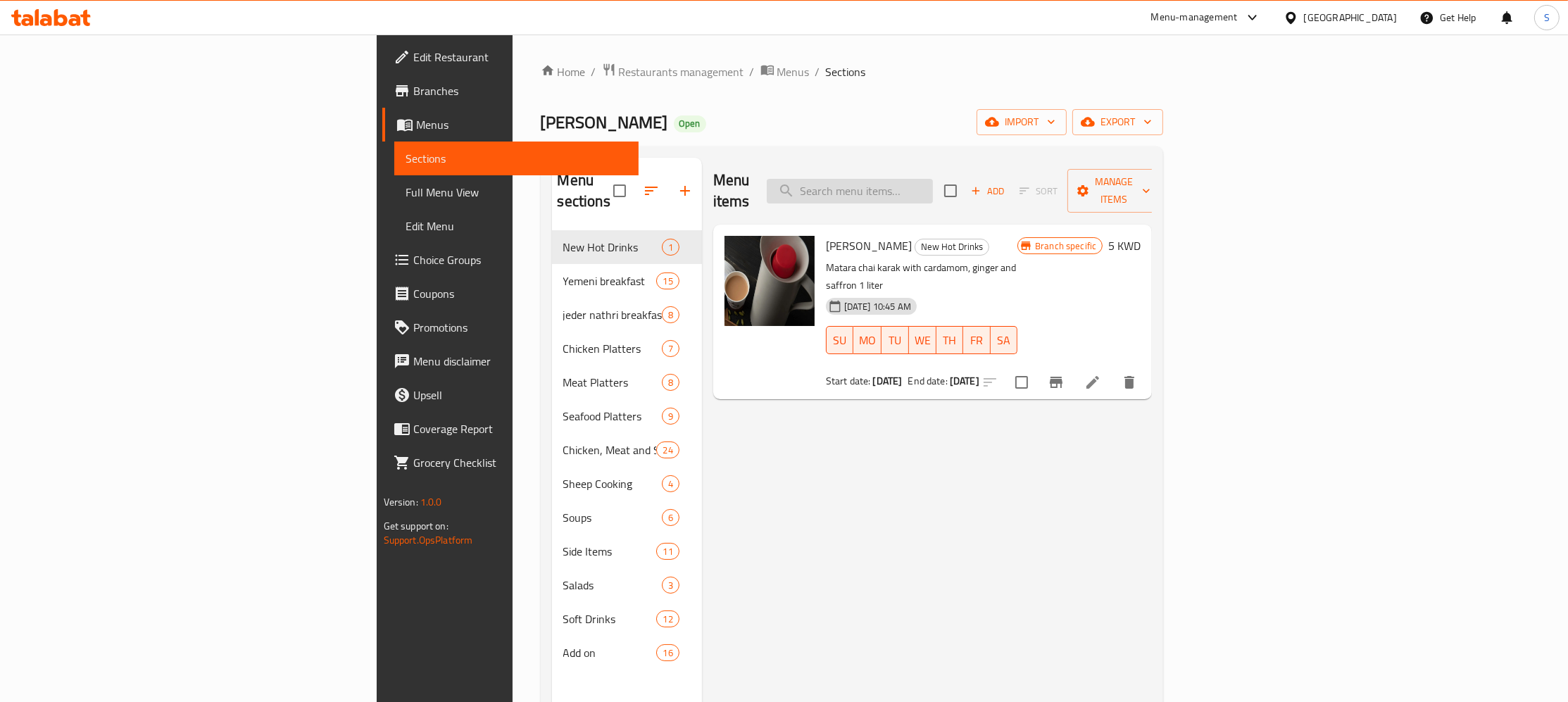
click at [933, 181] on input "search" at bounding box center [850, 190] width 167 height 25
paste input "مقلوبه لحم"
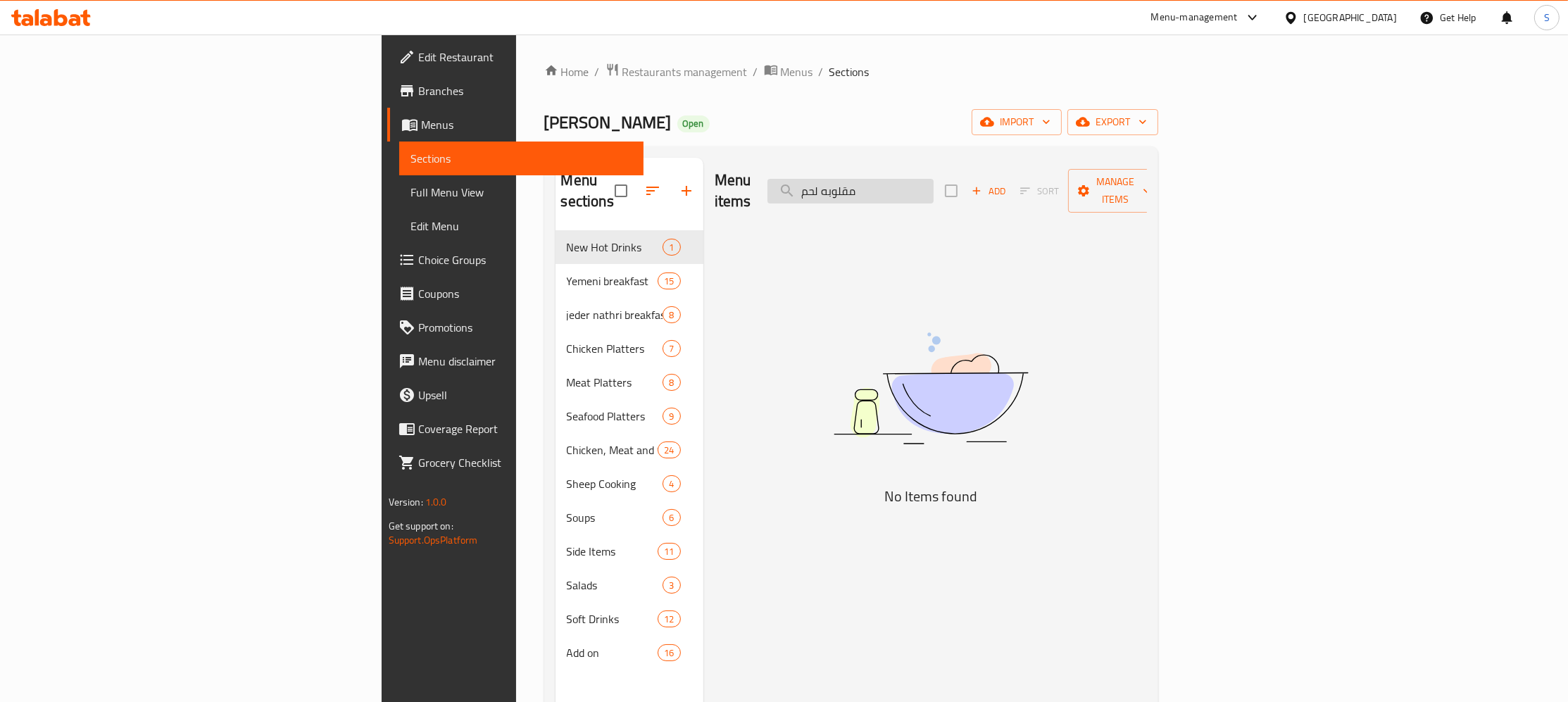
click at [934, 183] on input "مقلوبه لحم" at bounding box center [851, 190] width 167 height 25
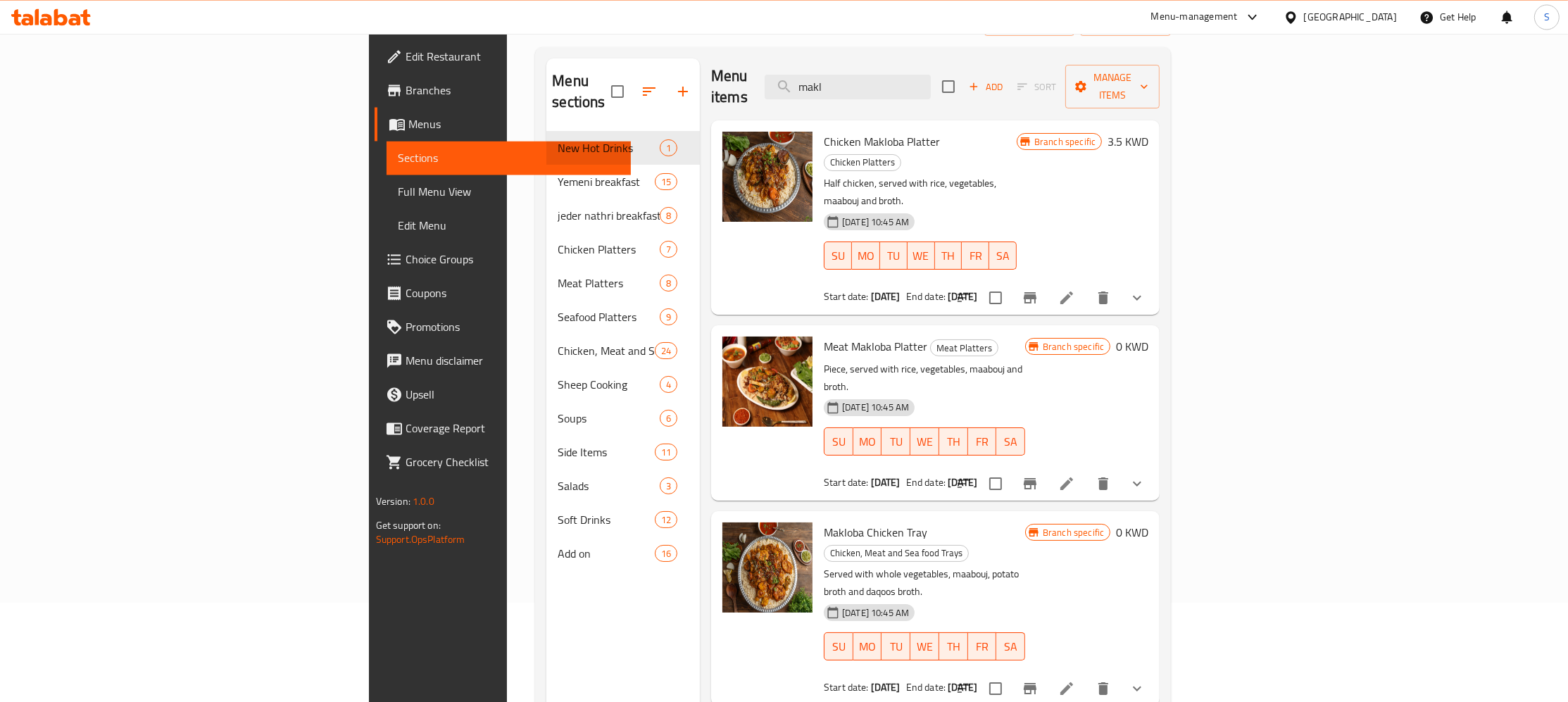
scroll to position [197, 0]
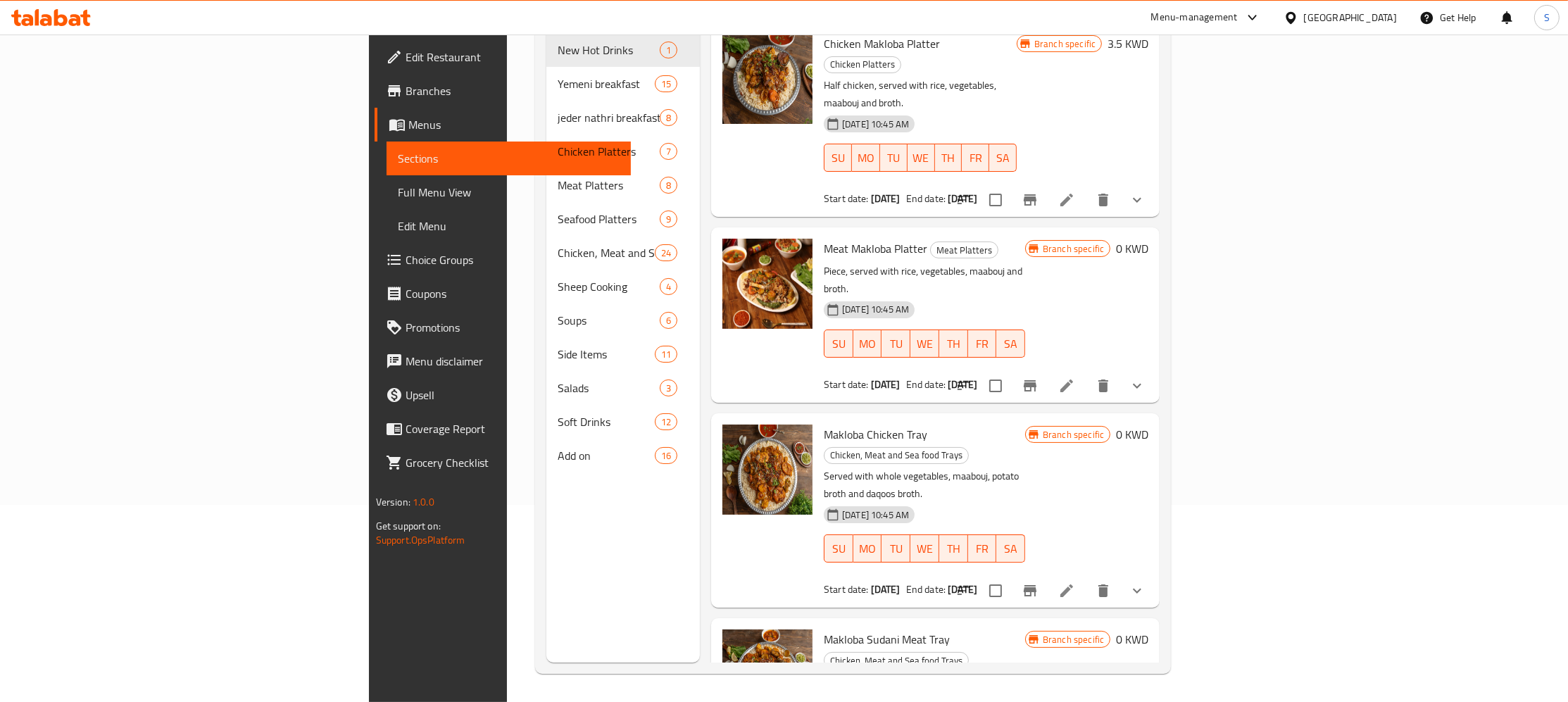
click at [824, 238] on span "Meat Makloba Platter" at bounding box center [876, 248] width 104 height 21
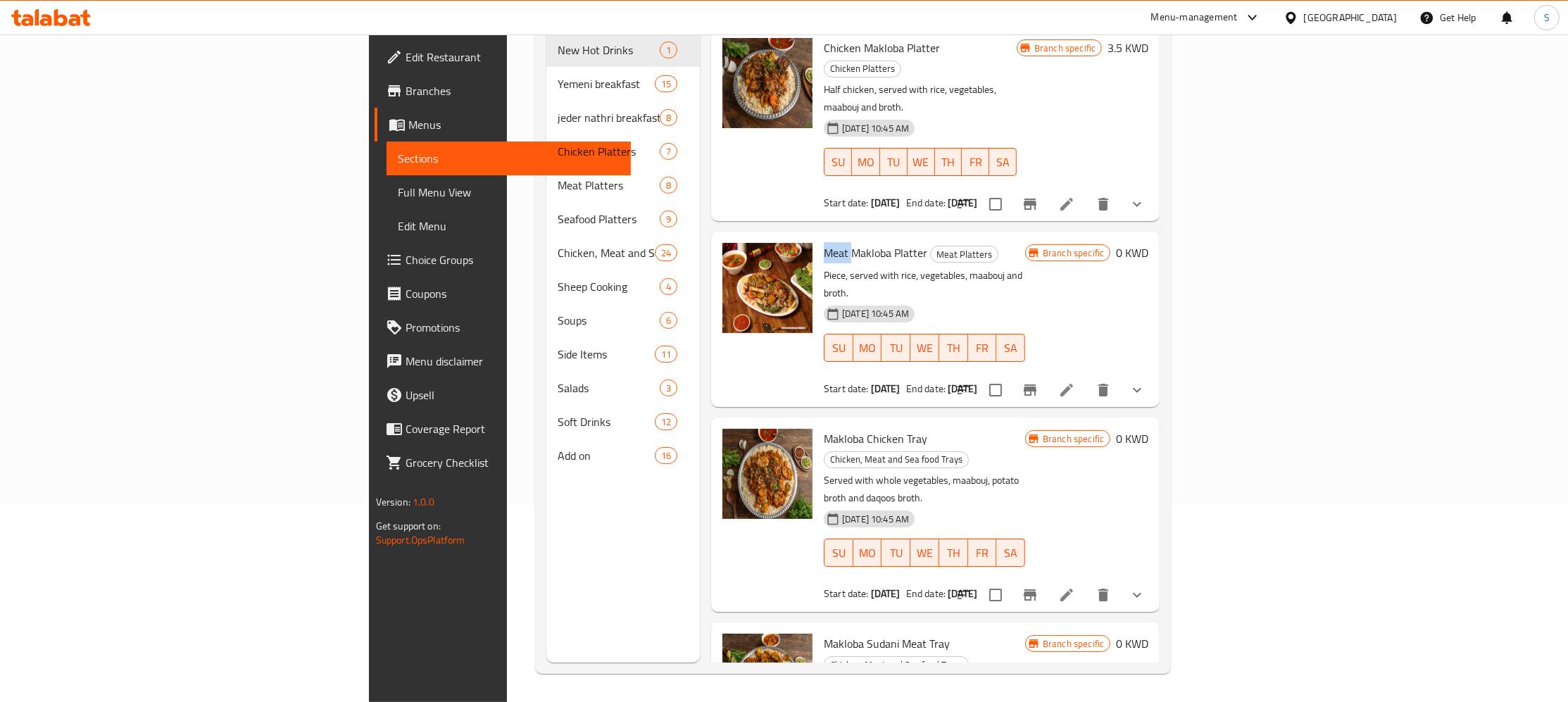
scroll to position [0, 0]
drag, startPoint x: 654, startPoint y: 69, endPoint x: 664, endPoint y: 71, distance: 10.2
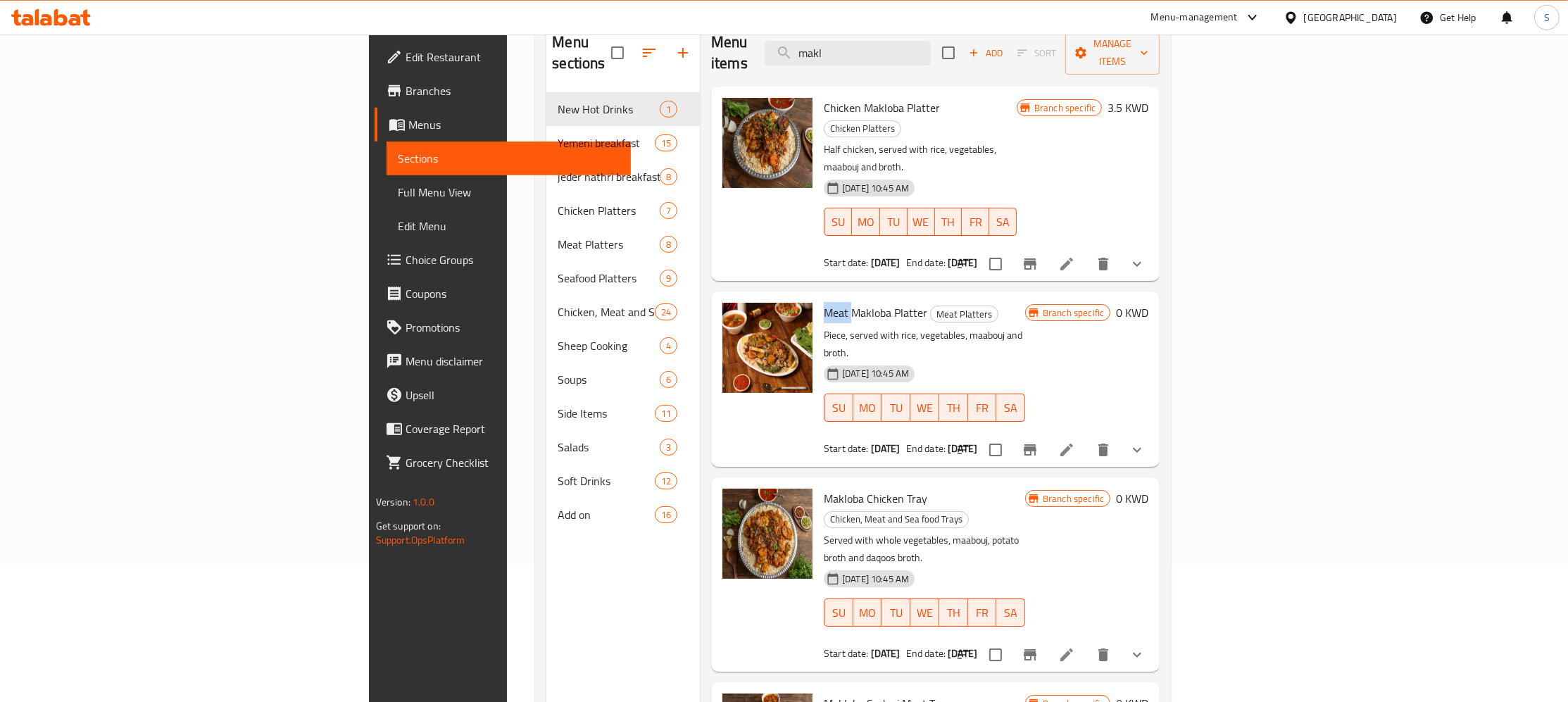
scroll to position [45, 0]
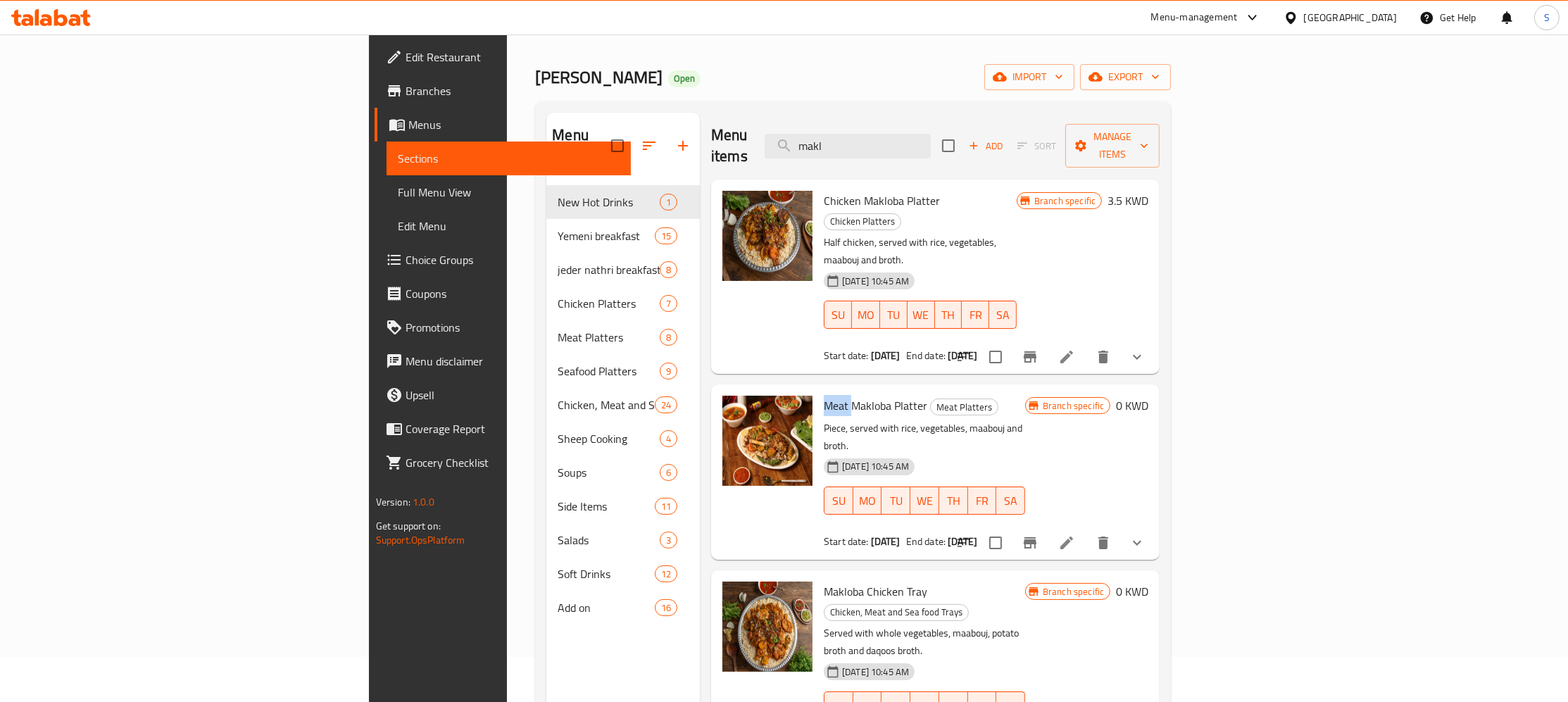
click at [824, 395] on span "Meat Makloba Platter" at bounding box center [876, 405] width 104 height 21
drag, startPoint x: 743, startPoint y: 348, endPoint x: 806, endPoint y: 347, distance: 63.0
click at [824, 395] on span "Meat Makloba Platter" at bounding box center [876, 405] width 104 height 21
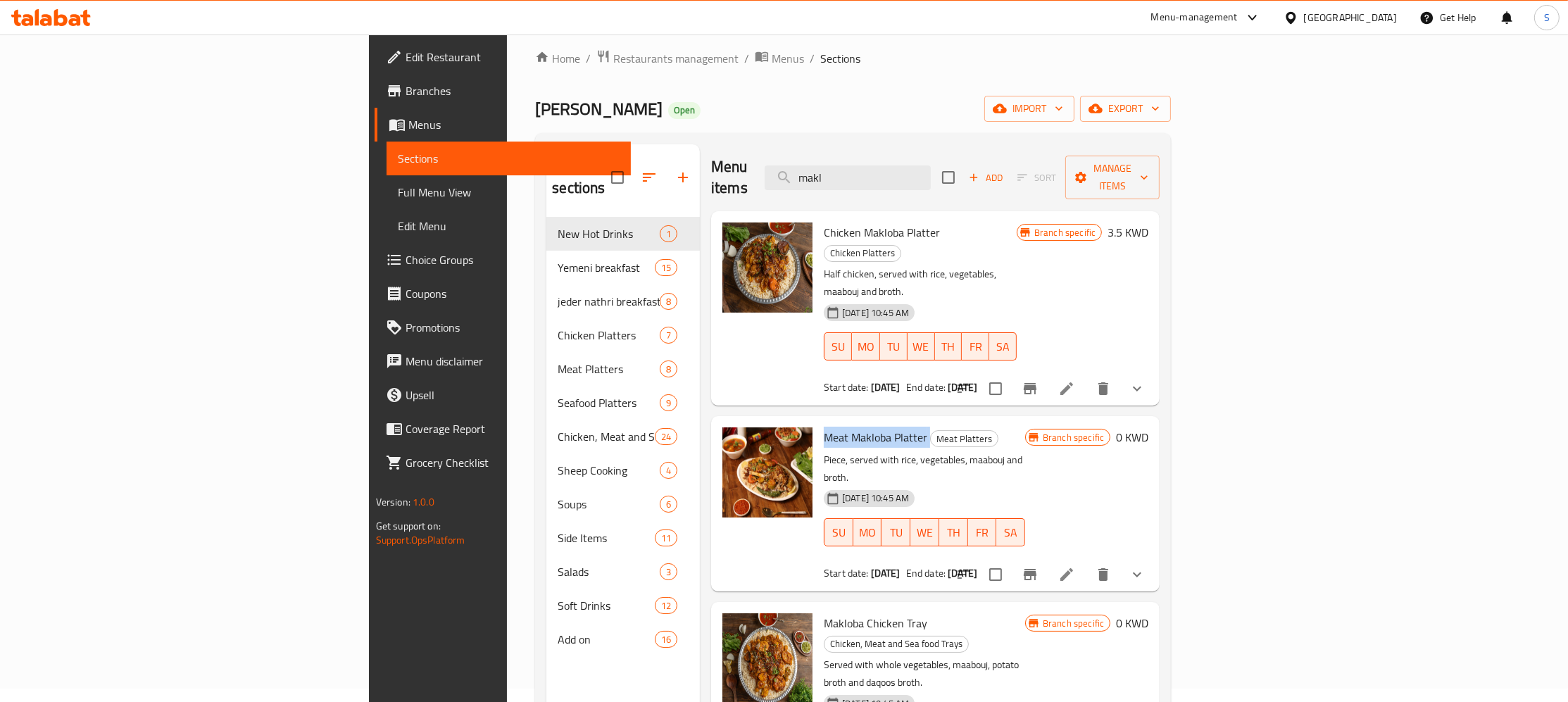
scroll to position [0, 0]
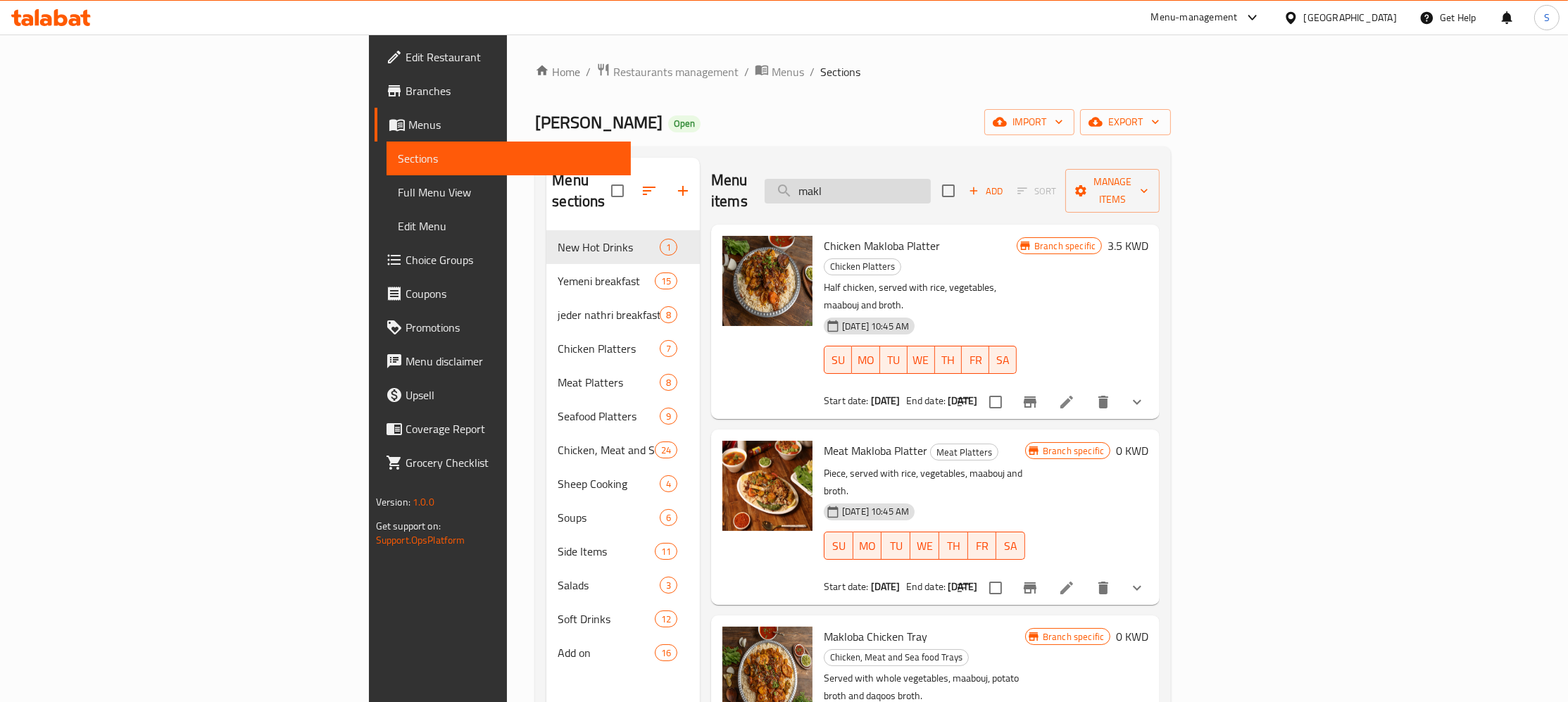
drag, startPoint x: 992, startPoint y: 185, endPoint x: 832, endPoint y: 197, distance: 160.4
click at [832, 197] on input "makl" at bounding box center [848, 190] width 167 height 25
click at [988, 168] on div "Menu items makl Add Sort Manage items" at bounding box center [936, 191] width 449 height 67
click at [931, 178] on input "makl" at bounding box center [848, 190] width 167 height 25
paste input "مدمرة لحم ١_1"
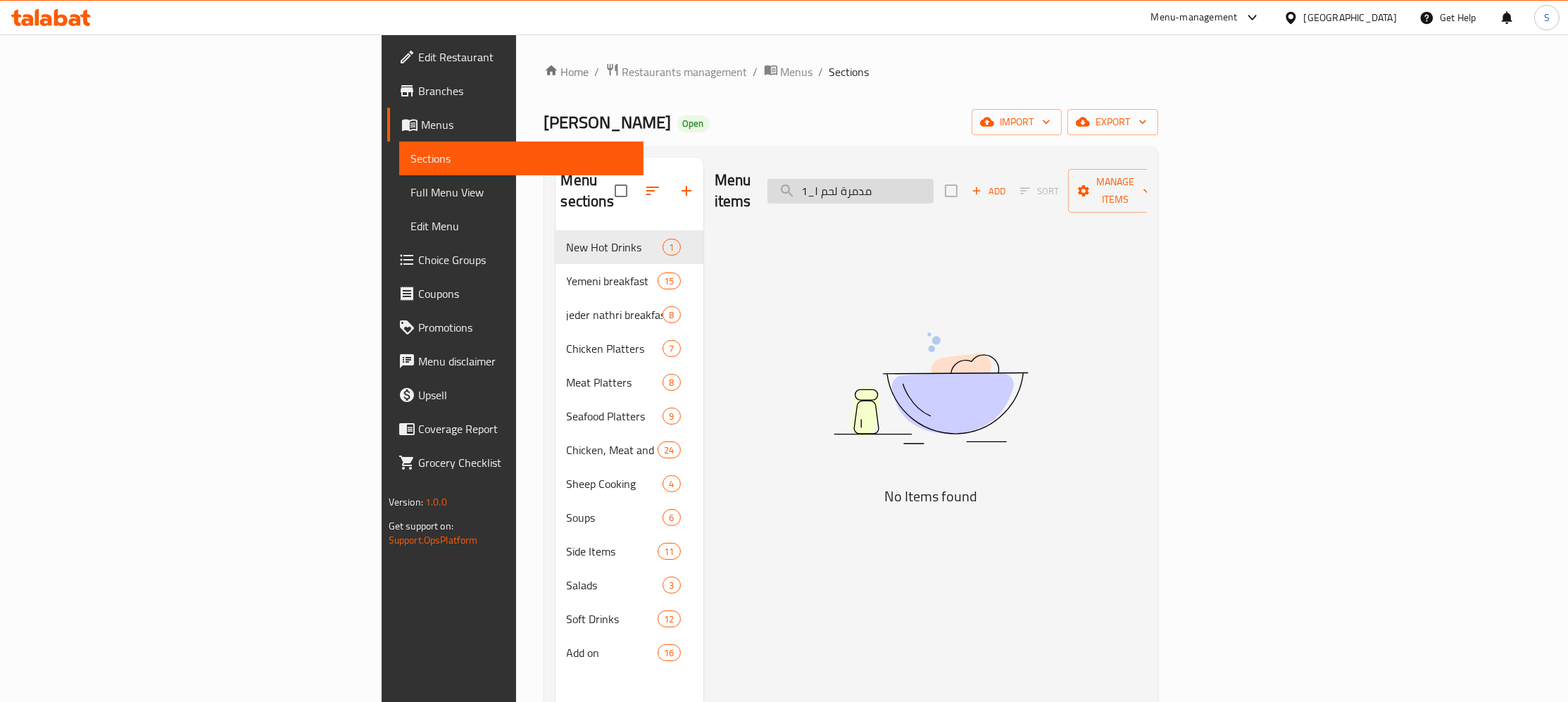
click at [934, 178] on input "مدمرة لحم ١_1" at bounding box center [851, 190] width 167 height 25
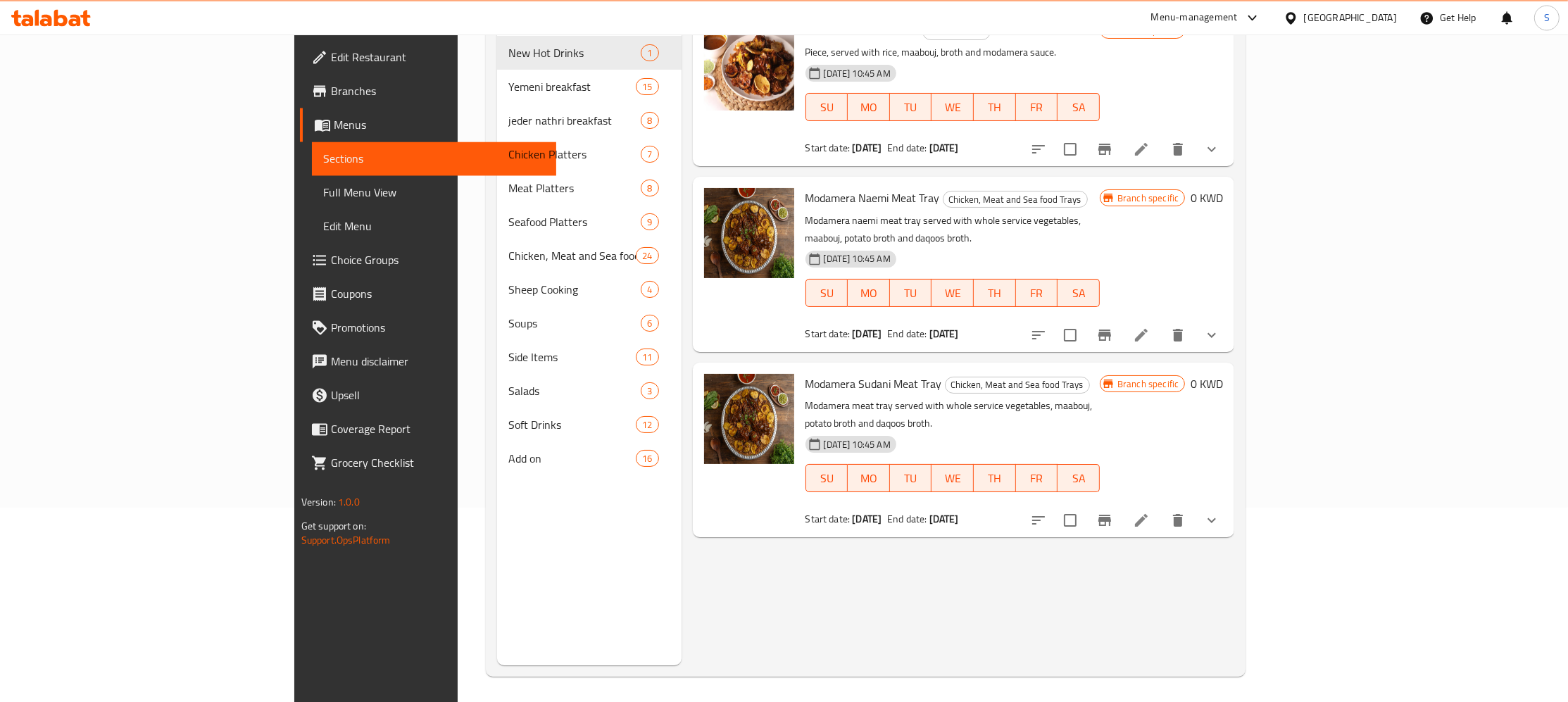
scroll to position [197, 0]
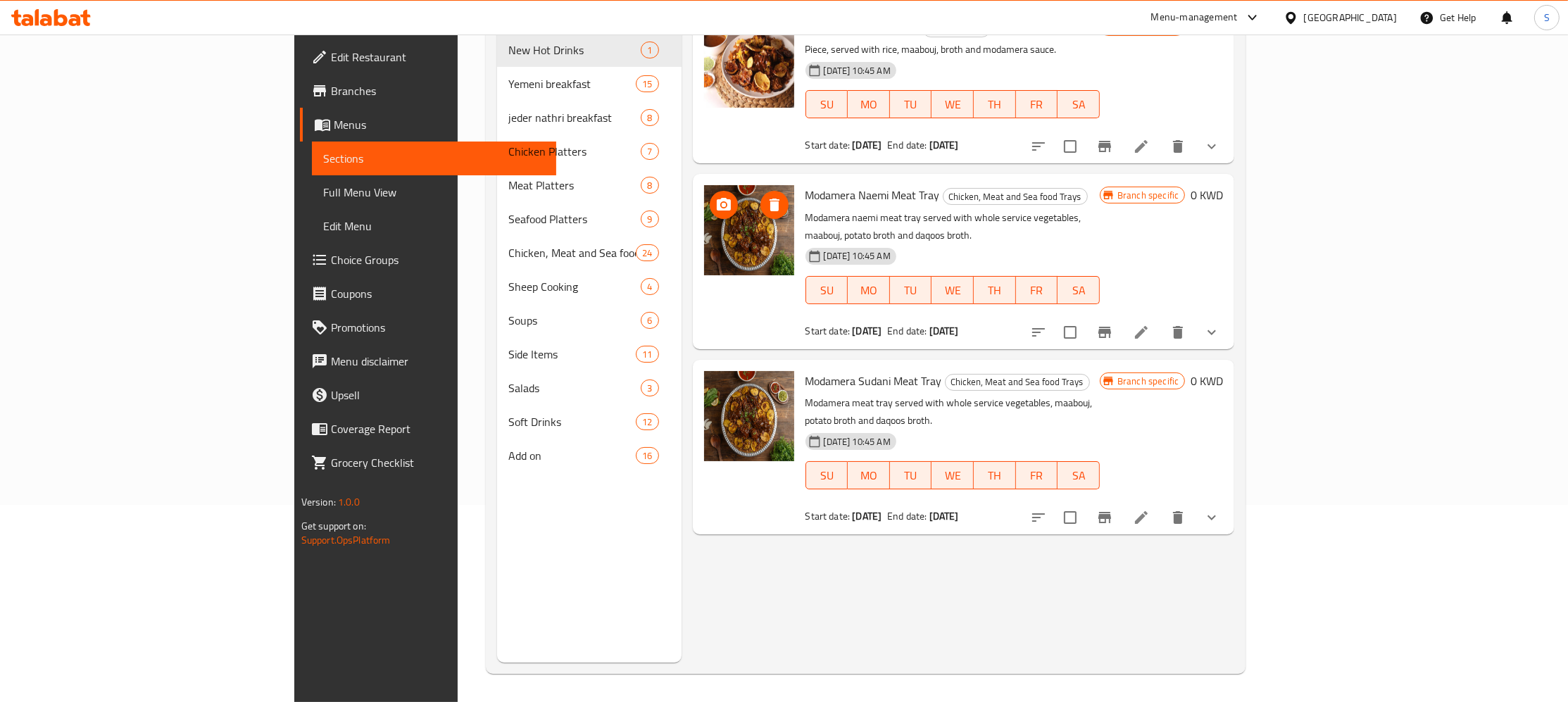
type input "مدمرة لحم"
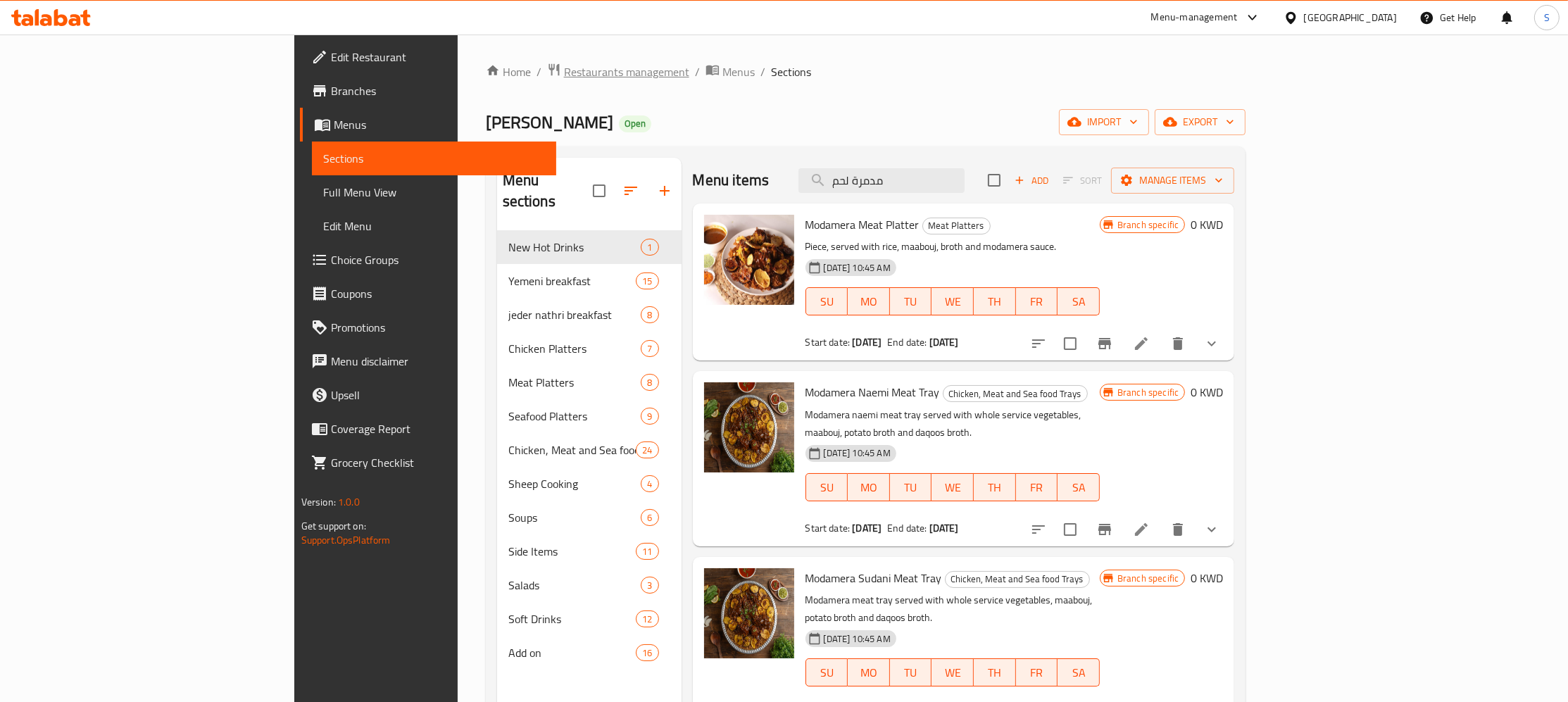
click at [564, 68] on span "Restaurants management" at bounding box center [627, 72] width 126 height 17
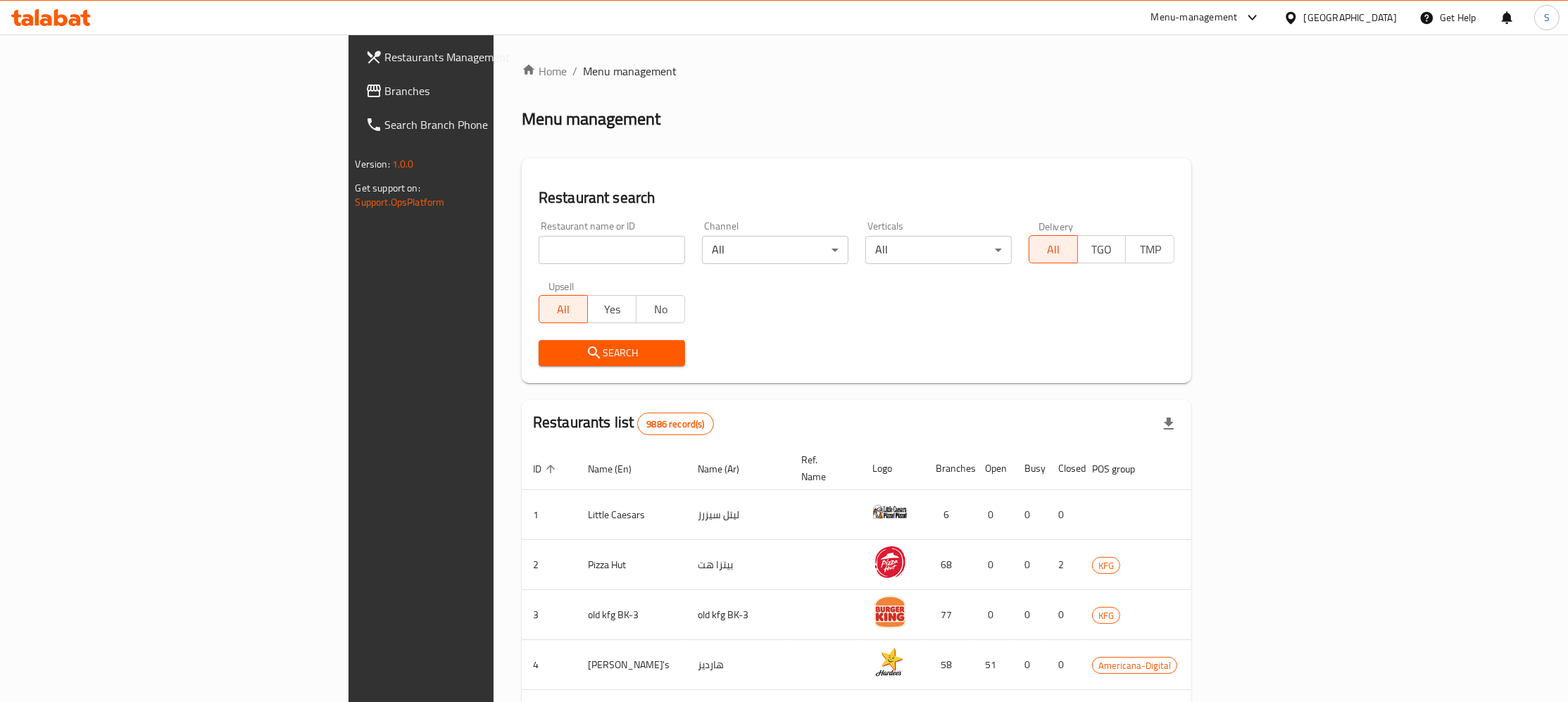
click at [539, 246] on input "search" at bounding box center [612, 250] width 146 height 28
paste input "Solia"
type input "Solia"
click button "Search" at bounding box center [612, 353] width 146 height 26
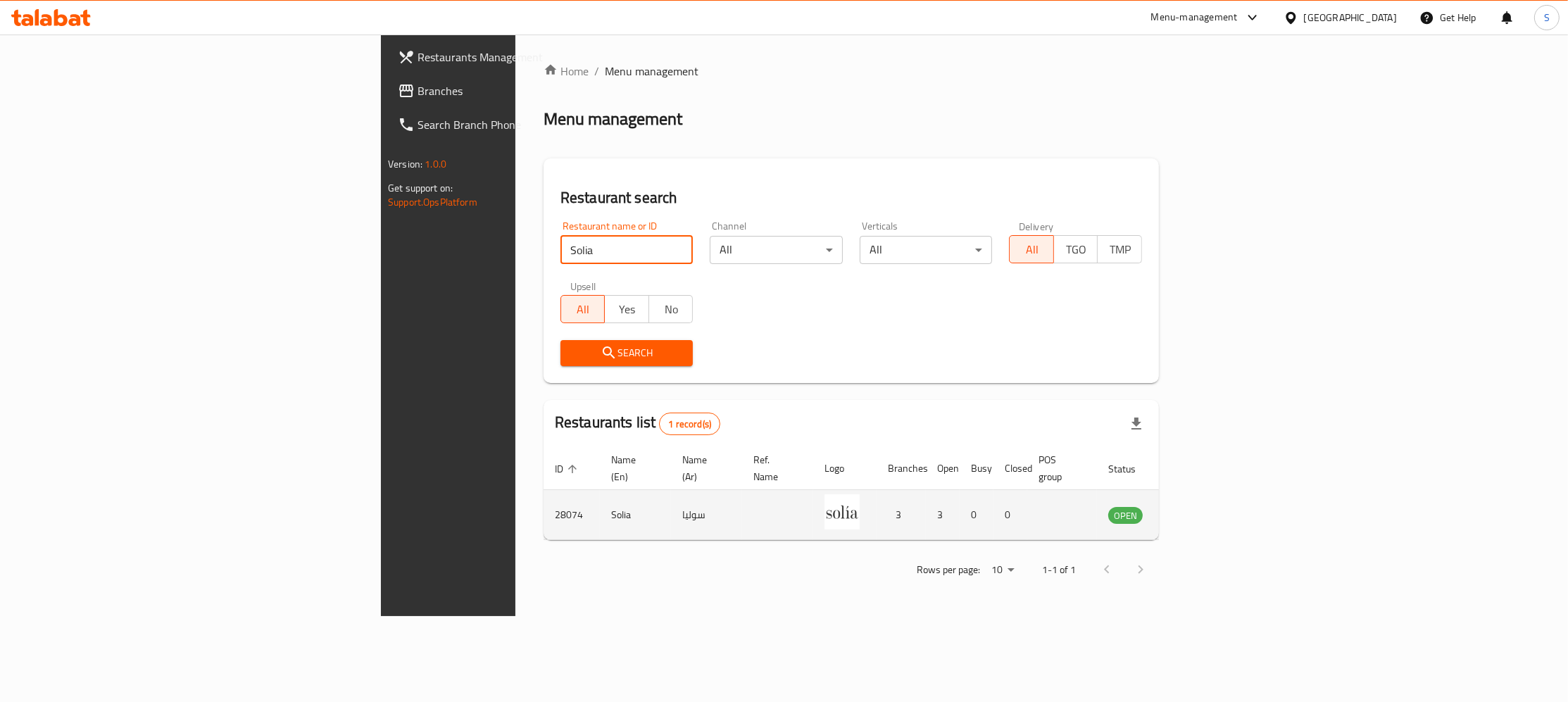
click at [1198, 510] on icon "enhanced table" at bounding box center [1191, 516] width 15 height 12
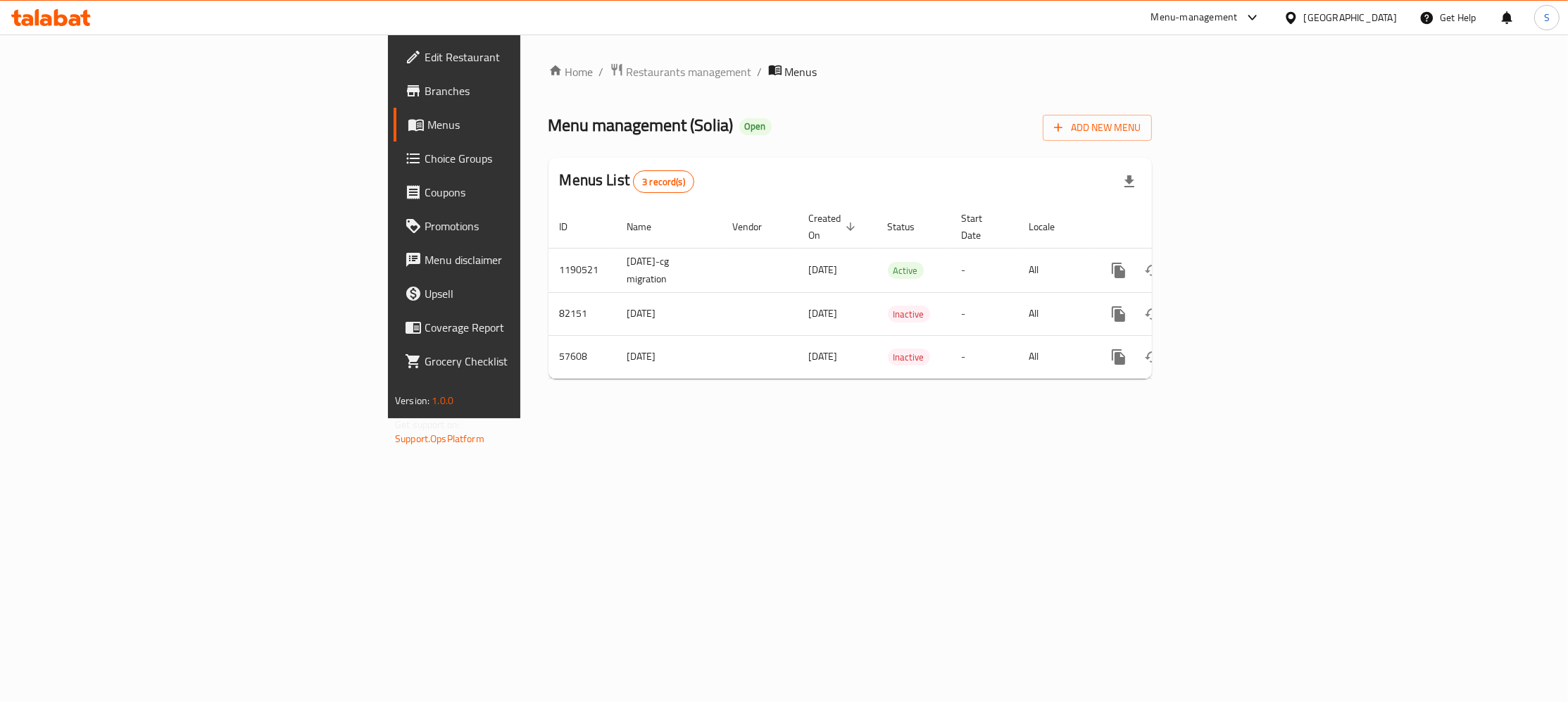
click at [425, 88] on span "Branches" at bounding box center [532, 91] width 214 height 17
